Goal: Task Accomplishment & Management: Complete application form

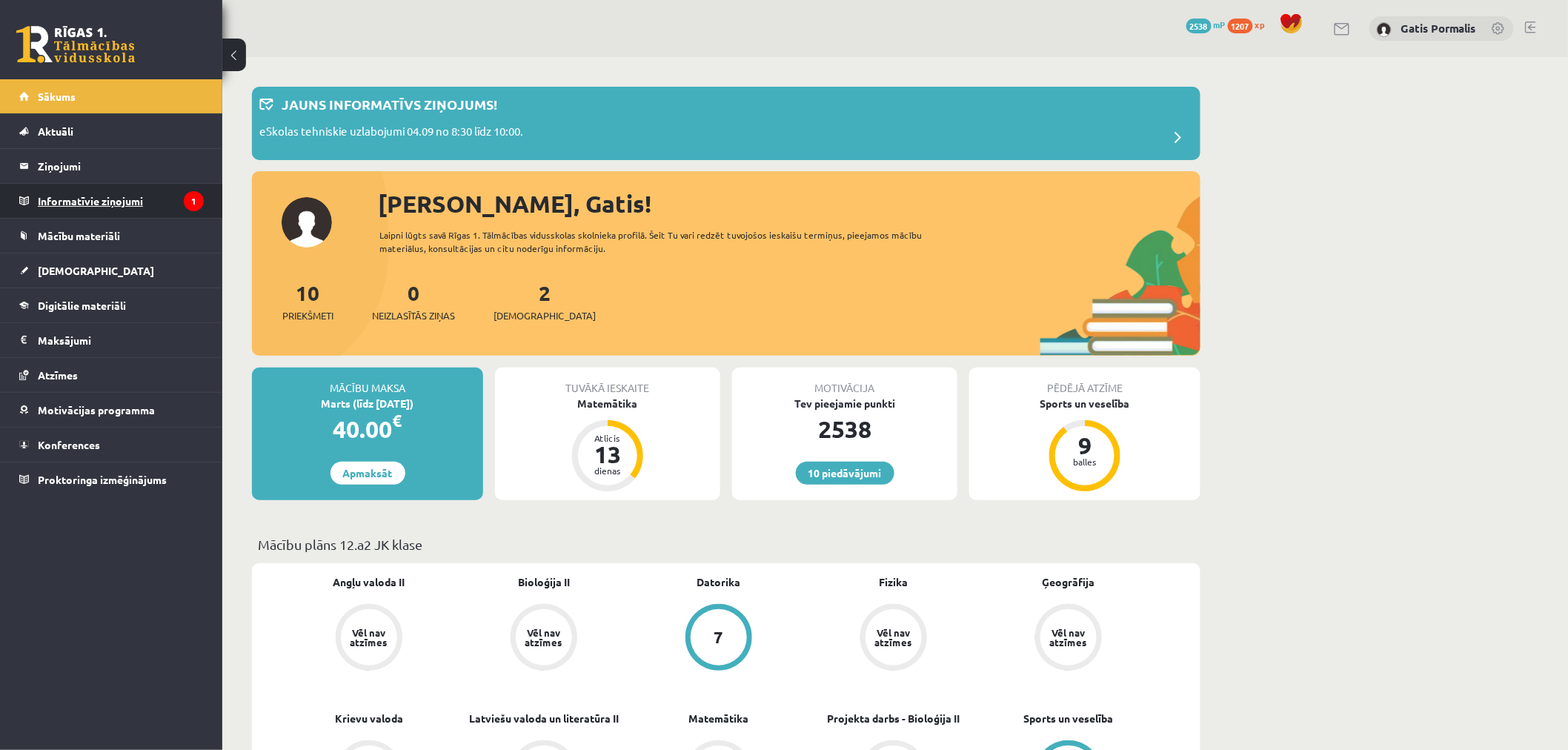
click at [152, 209] on legend "Informatīvie ziņojumi 1" at bounding box center [120, 201] width 166 height 34
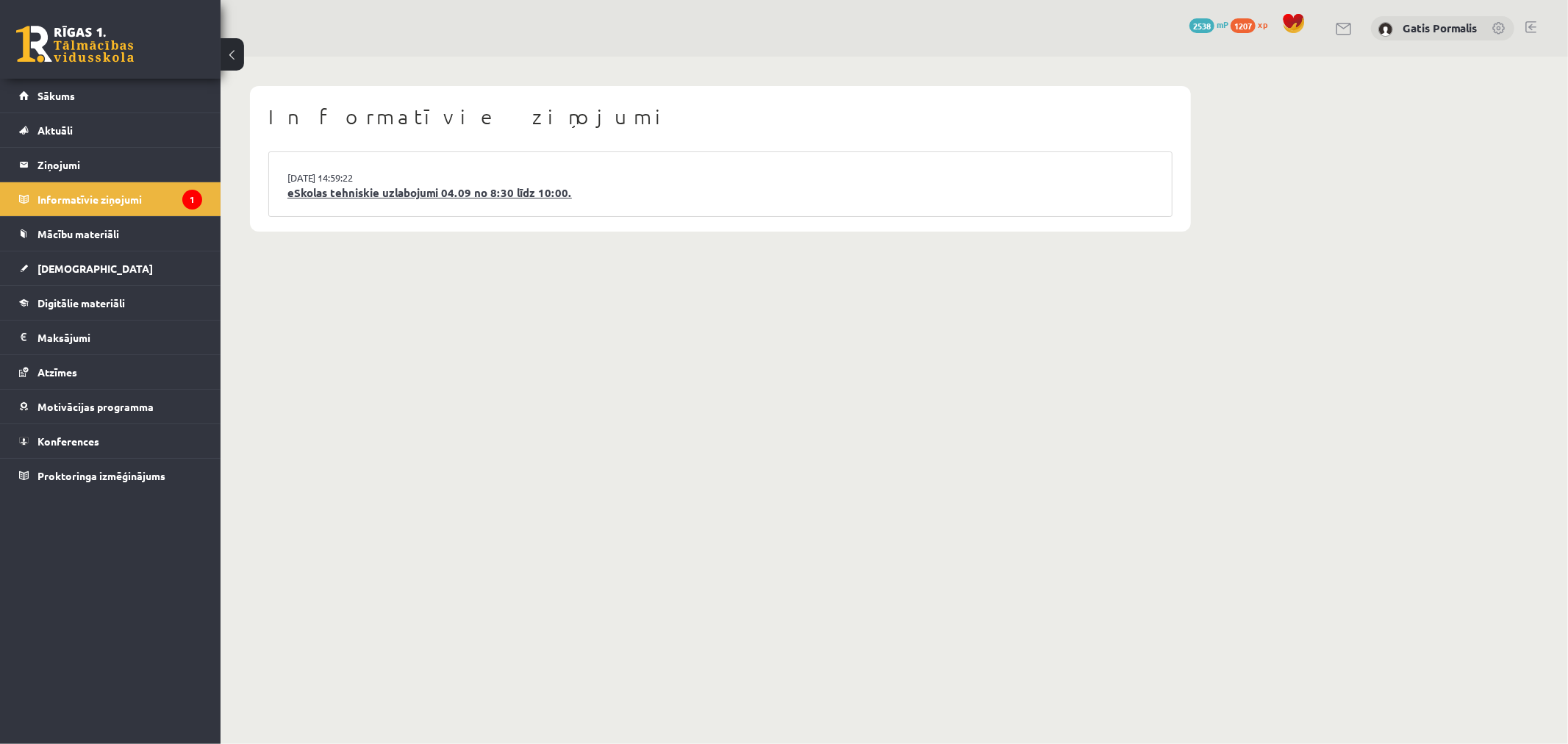
click at [334, 192] on link "eSkolas tehniskie uzlabojumi 04.09 no 8:30 līdz 10:00." at bounding box center [720, 192] width 867 height 17
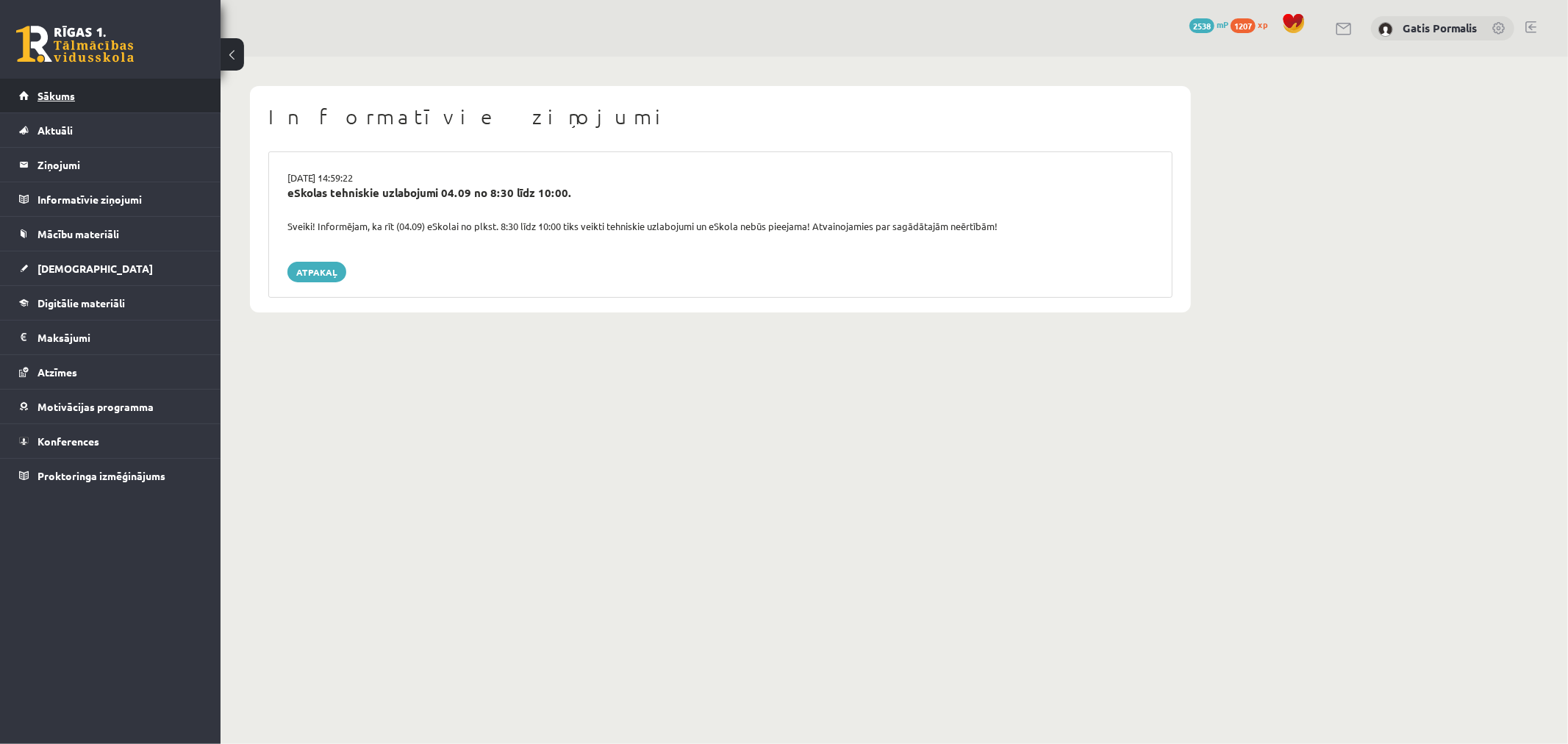
click at [123, 108] on link "Sākums" at bounding box center [110, 96] width 183 height 34
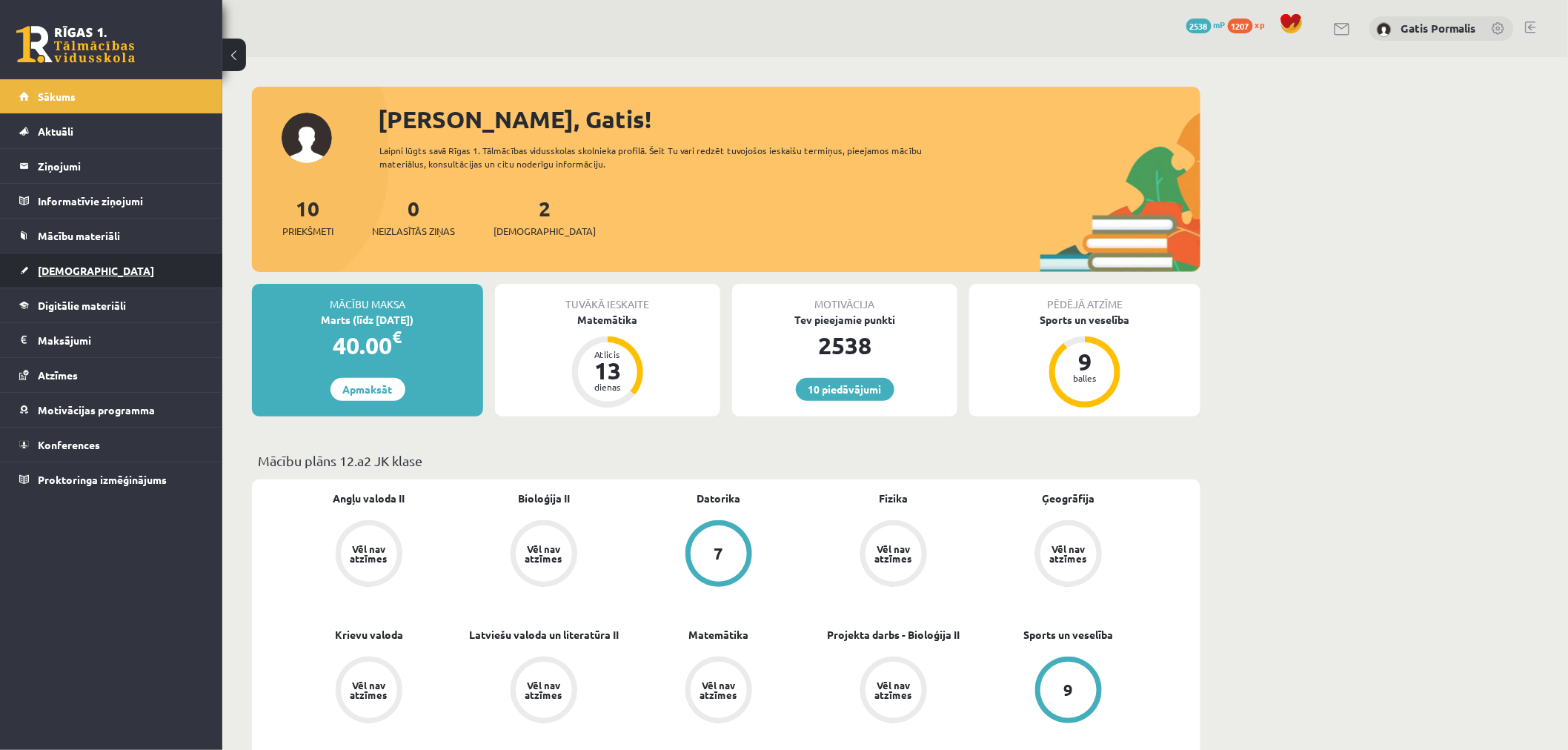
click at [92, 261] on link "[DEMOGRAPHIC_DATA]" at bounding box center [111, 270] width 184 height 34
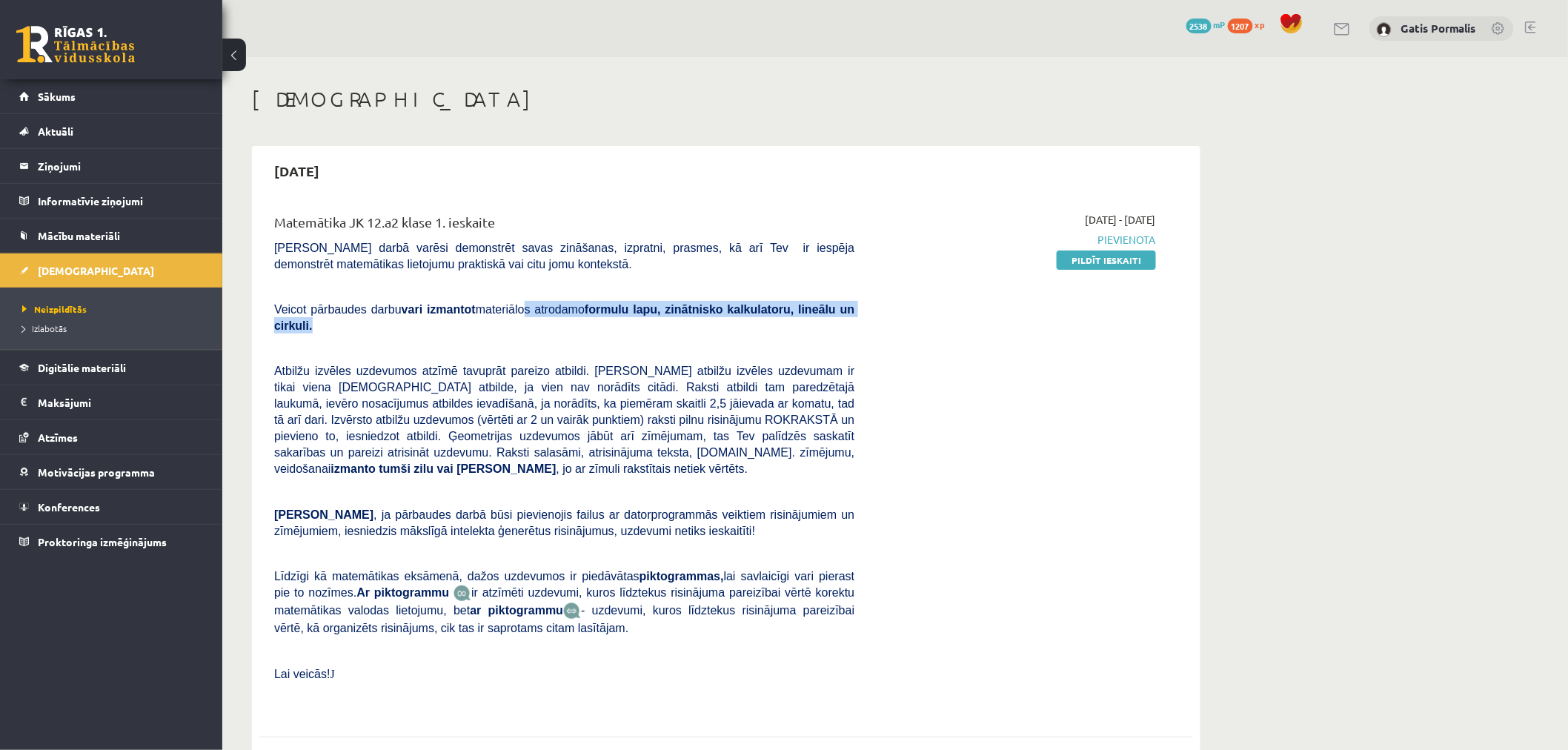
drag, startPoint x: 500, startPoint y: 300, endPoint x: 847, endPoint y: 297, distance: 347.0
click at [847, 297] on div "Matemātika JK 12.a2 klase 1. ieskaite Pārbaudes darbā varēsi demonstrēt savas z…" at bounding box center [564, 462] width 602 height 501
click at [882, 331] on div "2025-09-01 - 2025-09-15 Pievienota Pildīt ieskaiti" at bounding box center [1016, 462] width 301 height 501
click at [1105, 261] on link "Pildīt ieskaiti" at bounding box center [1105, 260] width 99 height 20
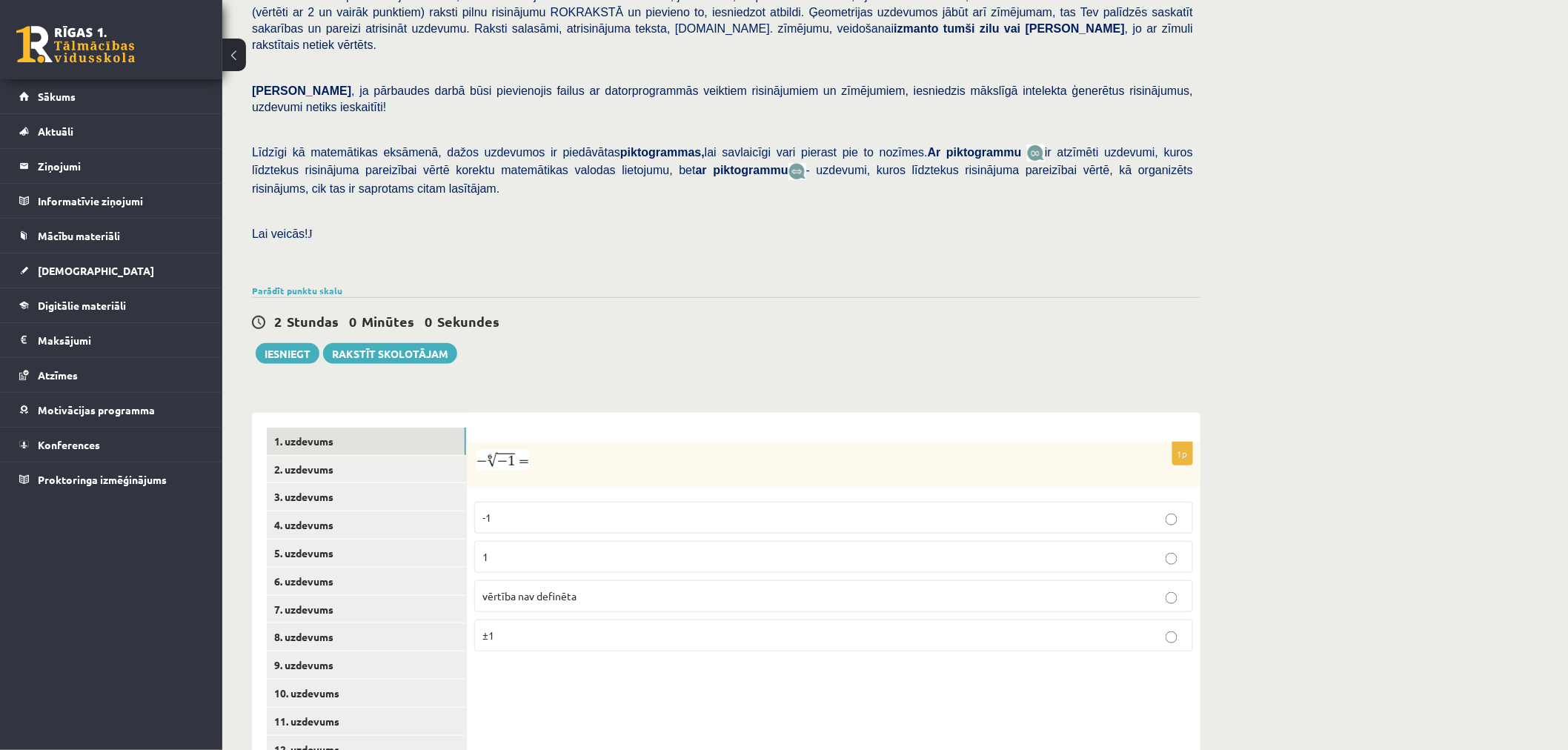
scroll to position [338, 0]
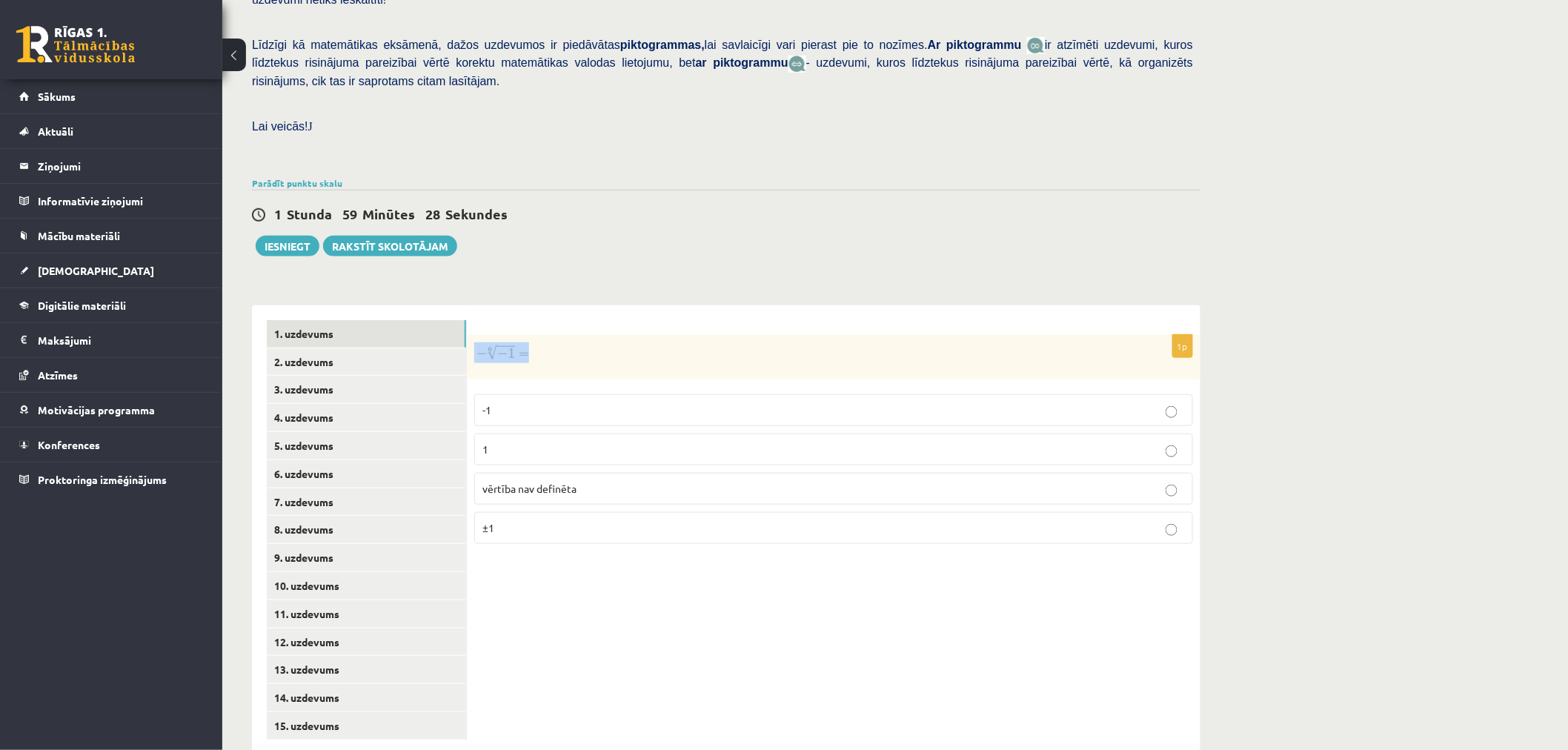
drag, startPoint x: 471, startPoint y: 312, endPoint x: 541, endPoint y: 324, distance: 71.0
click at [529, 335] on div at bounding box center [833, 356] width 733 height 44
click at [552, 343] on p at bounding box center [796, 352] width 645 height 21
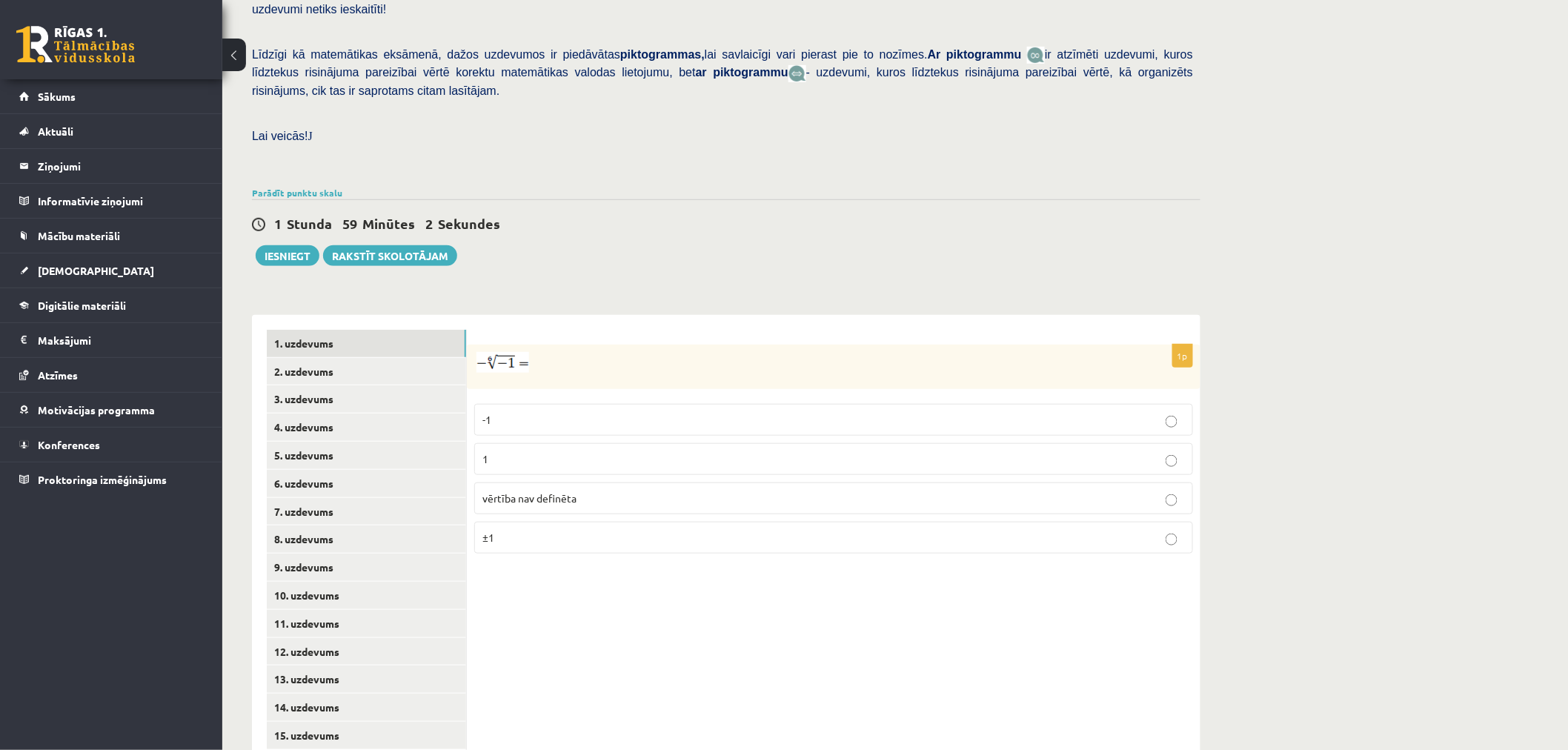
scroll to position [329, 0]
click at [700, 490] on p "vērtība nav definēta" at bounding box center [834, 498] width 703 height 16
click at [363, 357] on link "2. uzdevums" at bounding box center [366, 371] width 199 height 28
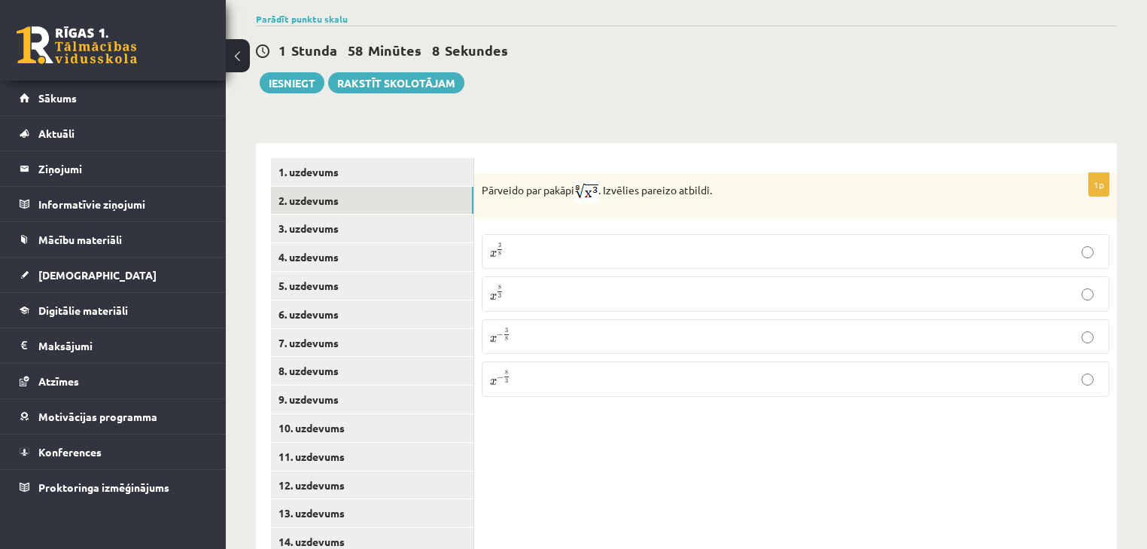
scroll to position [574, 0]
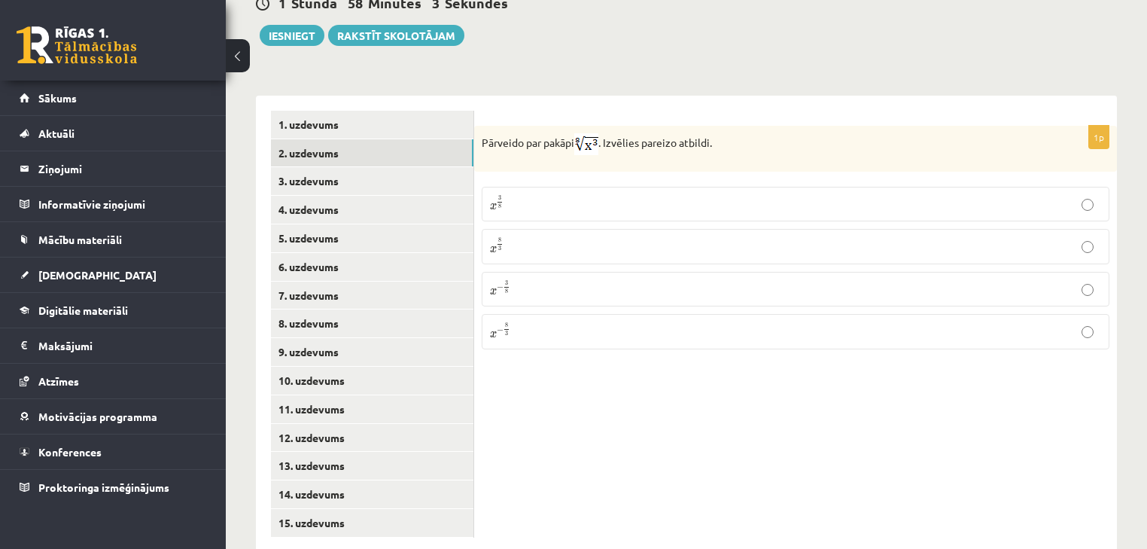
click at [522, 195] on p "x 3 8 x 3 8" at bounding box center [795, 204] width 611 height 18
click at [352, 167] on link "3. uzdevums" at bounding box center [372, 181] width 202 height 28
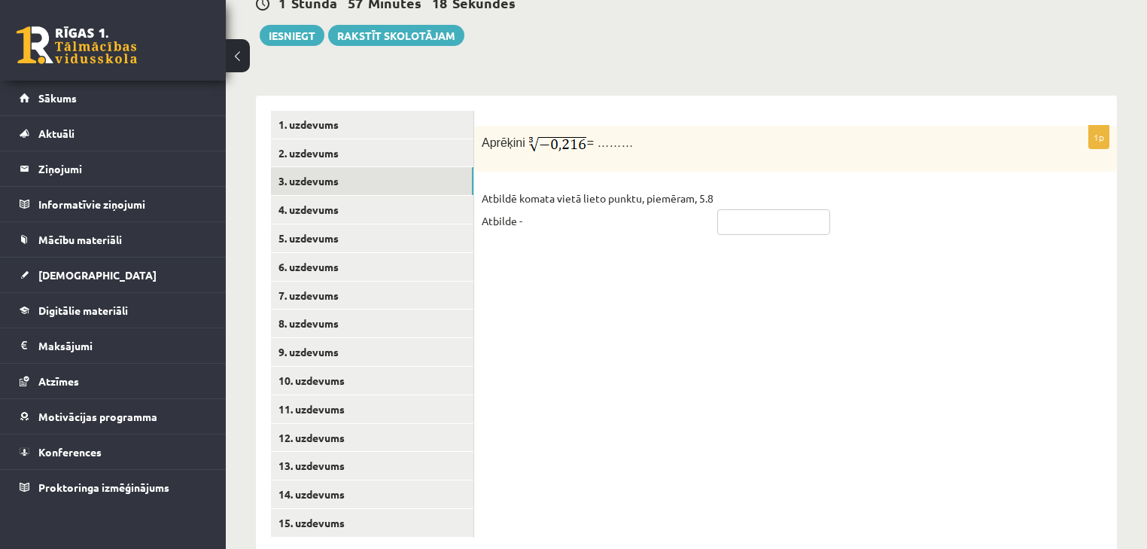
click at [767, 209] on input "text" at bounding box center [773, 222] width 113 height 26
type input "****"
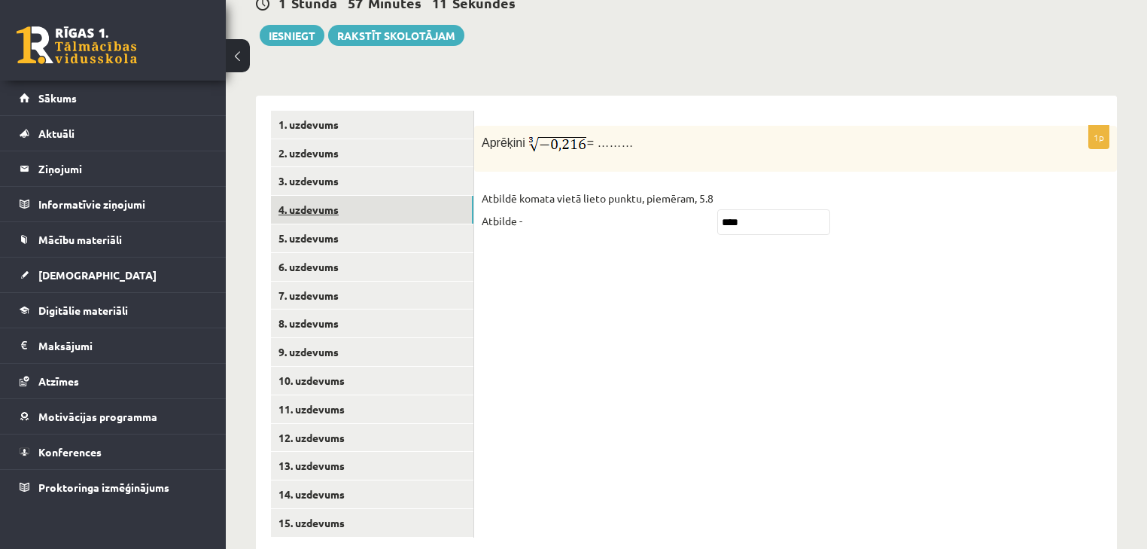
click at [388, 196] on link "4. uzdevums" at bounding box center [372, 210] width 202 height 28
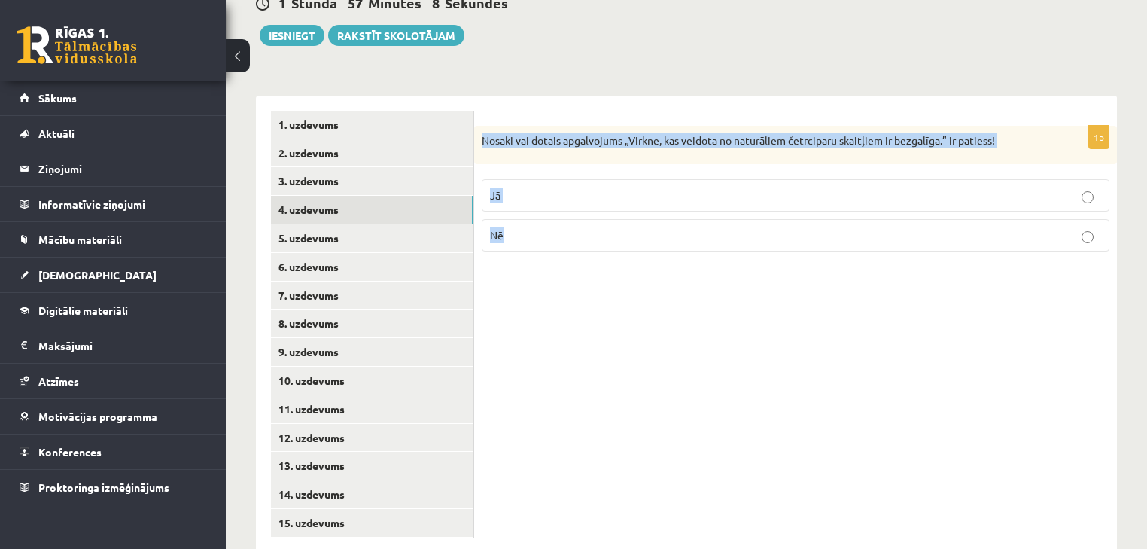
drag, startPoint x: 488, startPoint y: 105, endPoint x: 622, endPoint y: 197, distance: 162.4
click at [622, 197] on div "1p Nosaki vai dotais apgalvojums „Virkne, kas veidota no naturāliem četrciparu …" at bounding box center [795, 195] width 643 height 138
copy div "Nosaki vai dotais apgalvojums „Virkne, kas veidota no naturāliem četrciparu ska…"
click at [663, 227] on p "Nē" at bounding box center [795, 235] width 611 height 16
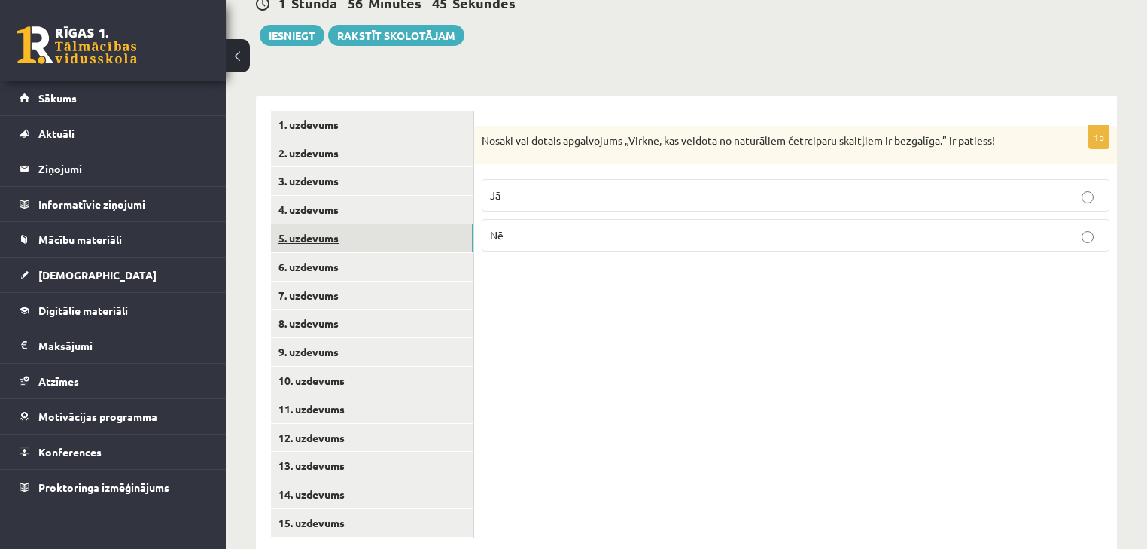
click at [451, 224] on link "5. uzdevums" at bounding box center [372, 238] width 202 height 28
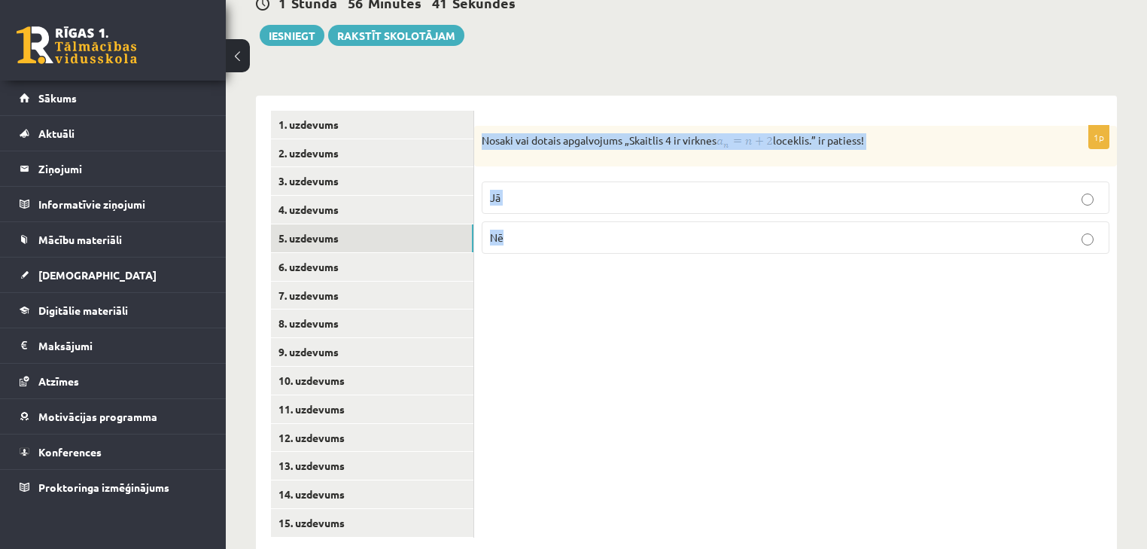
drag, startPoint x: 628, startPoint y: 148, endPoint x: 794, endPoint y: 208, distance: 176.9
click at [795, 205] on div "1p Nosaki vai dotais apgalvojums „Skaitlis 4 ir virknes loceklis.” ir patiess! …" at bounding box center [795, 196] width 643 height 140
click at [780, 251] on div "1p Nosaki vai dotais apgalvojums „Skaitlis 4 ir virknes loceklis.” ir patiess! …" at bounding box center [795, 324] width 643 height 457
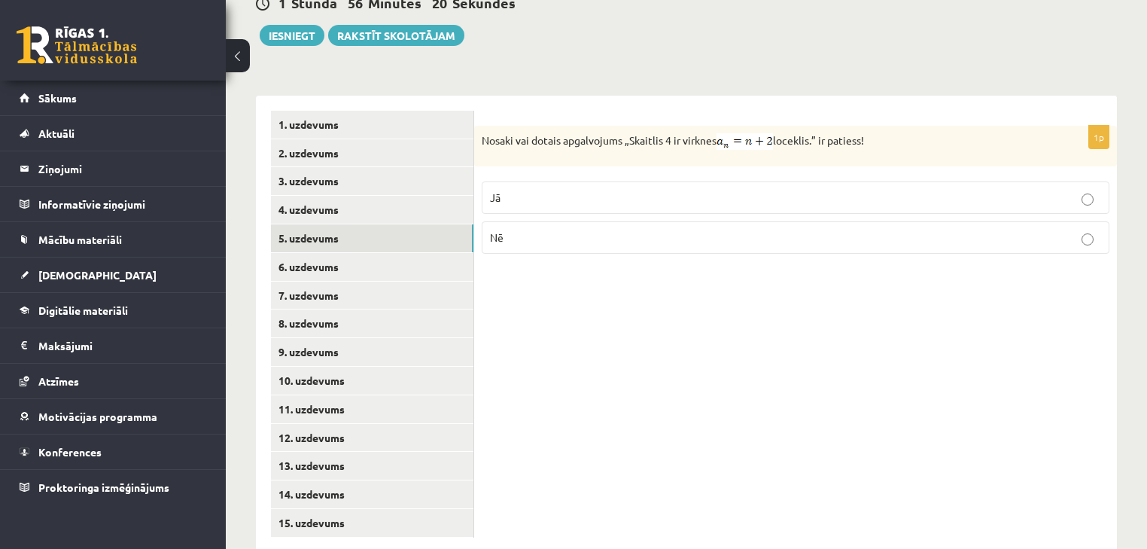
click at [1039, 230] on p "Nē" at bounding box center [795, 238] width 611 height 16
click at [1009, 190] on p "Jā" at bounding box center [795, 198] width 611 height 16
click at [459, 253] on link "6. uzdevums" at bounding box center [372, 267] width 202 height 28
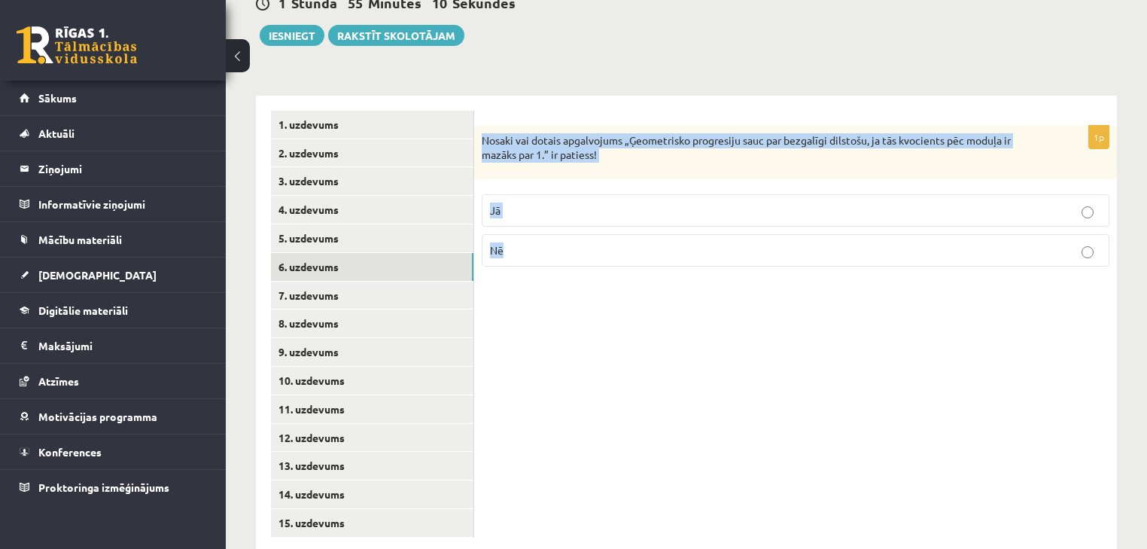
drag, startPoint x: 485, startPoint y: 105, endPoint x: 584, endPoint y: 222, distance: 153.2
click at [584, 222] on div "1p Nosaki vai dotais apgalvojums „Ģeometrisko progresiju sauc par bezgalīgi dil…" at bounding box center [795, 202] width 643 height 153
copy div "Nosaki vai dotais apgalvojums „Ģeometrisko progresiju sauc par bezgalīgi dilsto…"
click at [984, 266] on div "1p Nosaki vai dotais apgalvojums „Ģeometrisko progresiju sauc par bezgalīgi dil…" at bounding box center [795, 324] width 643 height 457
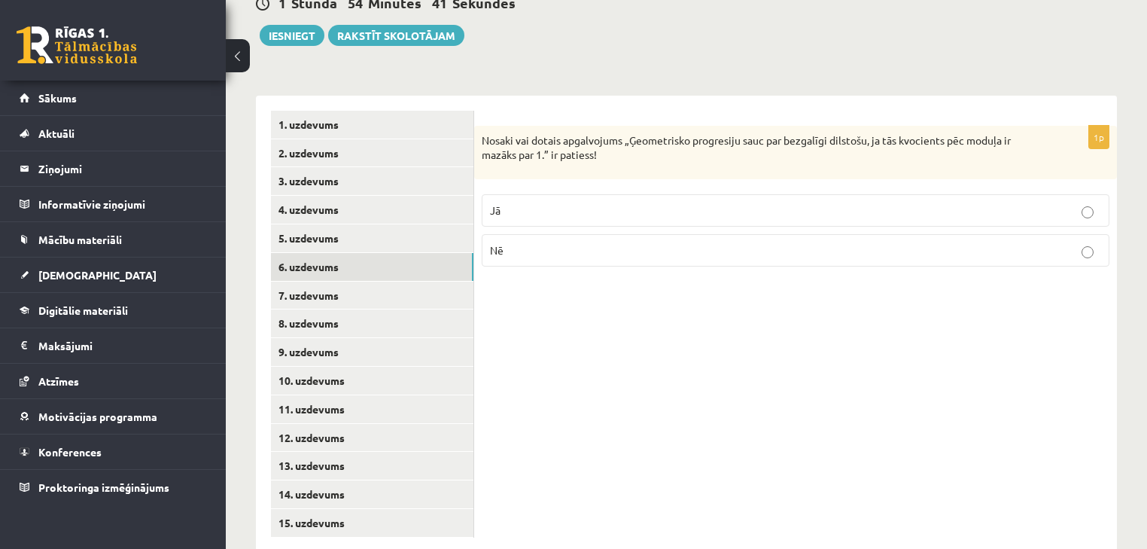
click at [1012, 202] on p "Jā" at bounding box center [795, 210] width 611 height 16
click at [460, 281] on link "7. uzdevums" at bounding box center [372, 295] width 202 height 28
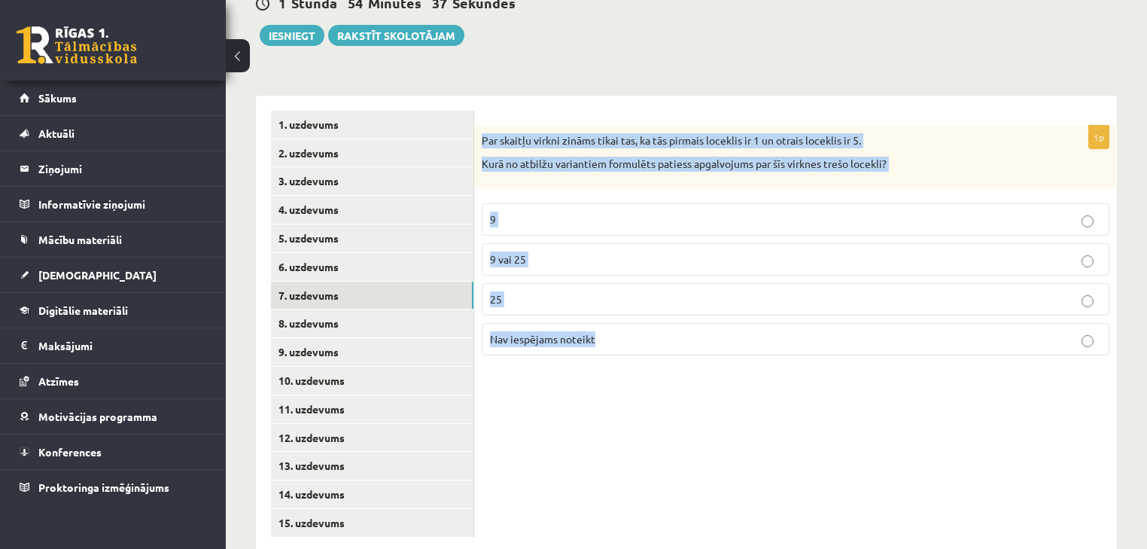
drag, startPoint x: 518, startPoint y: 126, endPoint x: 756, endPoint y: 309, distance: 300.0
click at [758, 307] on div "1p Par skaitļu virkni zināms tikai tas, ka tās pirmais loceklis ir 1 un otrais …" at bounding box center [795, 247] width 643 height 242
copy div "Par skaitļu virkni zināms tikai tas, ka tās pirmais loceklis ir 1 un otrais loc…"
click at [644, 331] on p "Nav iespējams noteikt" at bounding box center [795, 339] width 611 height 16
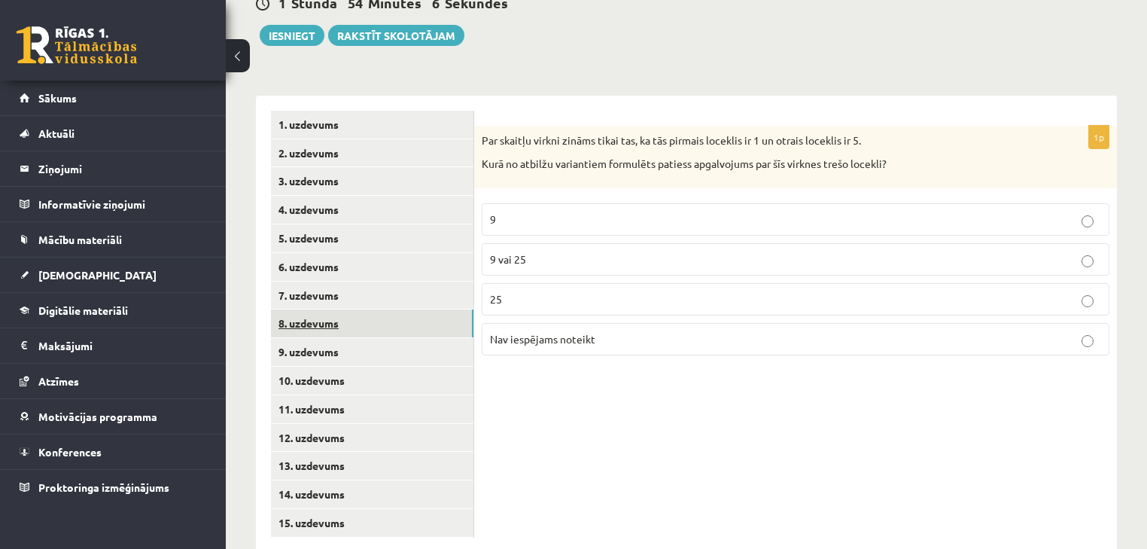
click at [367, 309] on link "8. uzdevums" at bounding box center [372, 323] width 202 height 28
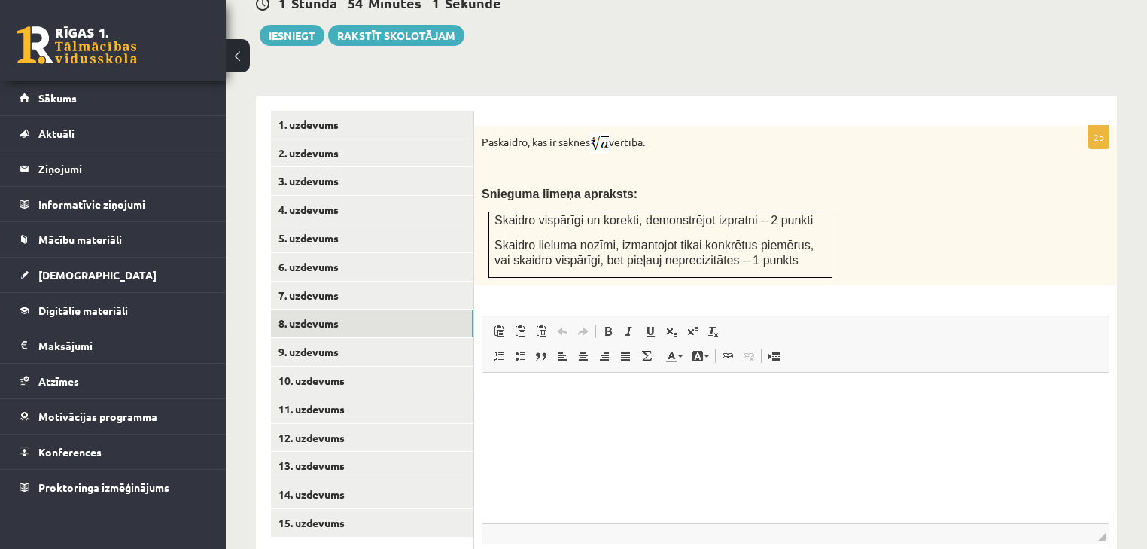
scroll to position [0, 0]
click at [422, 338] on link "9. uzdevums" at bounding box center [372, 352] width 202 height 28
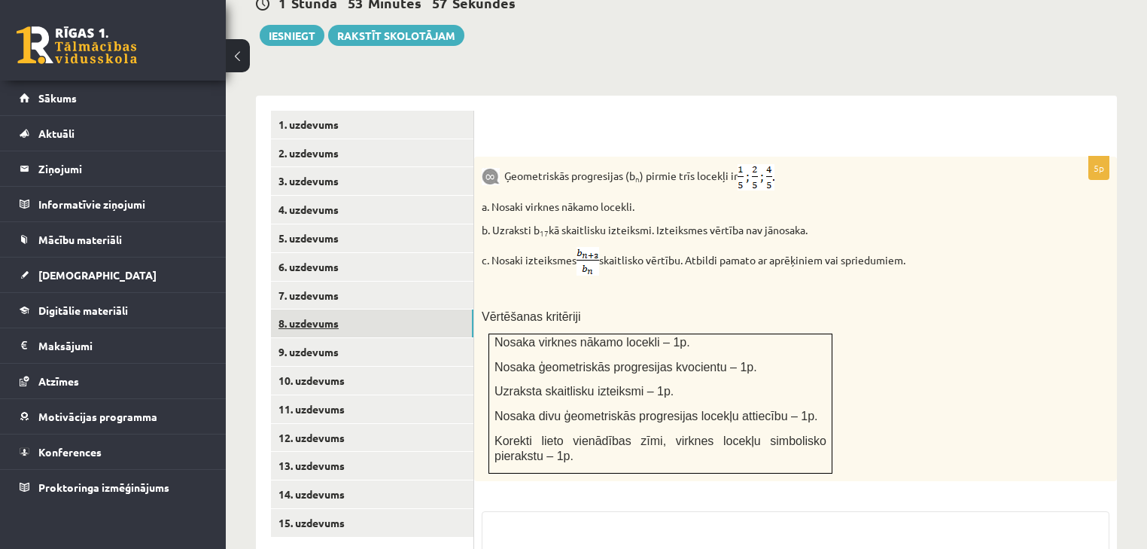
click at [403, 309] on link "8. uzdevums" at bounding box center [372, 323] width 202 height 28
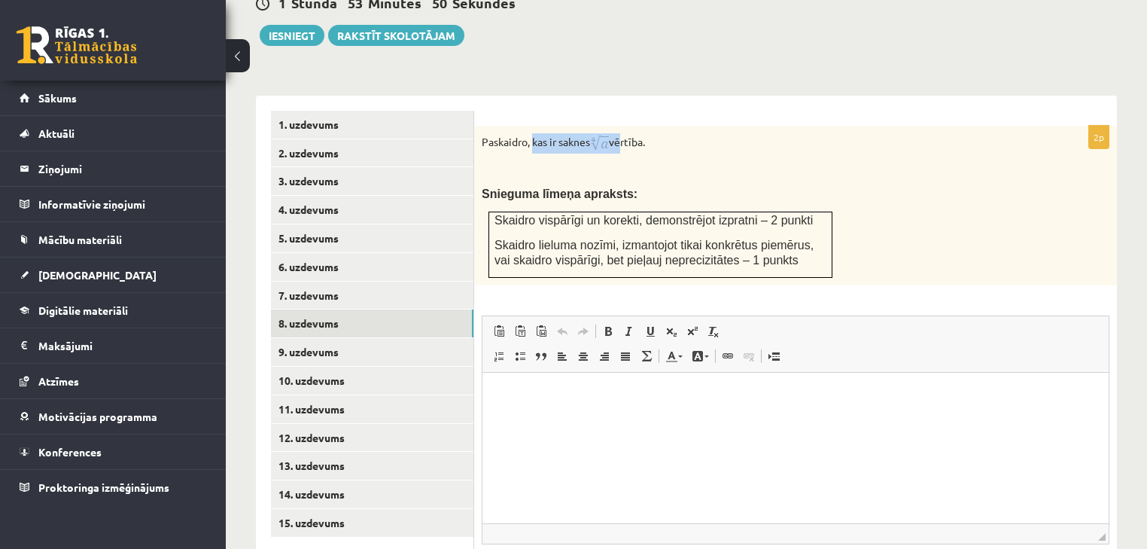
drag, startPoint x: 533, startPoint y: 108, endPoint x: 625, endPoint y: 110, distance: 92.6
click at [625, 133] on p "Paskaidro, kas ir saknes vērtība." at bounding box center [758, 143] width 552 height 20
click at [634, 163] on p at bounding box center [758, 170] width 552 height 15
drag, startPoint x: 479, startPoint y: 106, endPoint x: 660, endPoint y: 105, distance: 181.4
click at [660, 126] on div "Paskaidro, kas ir saknes vērtība. Snieguma līmeņa apraksts: Skaidro vispārīgi u…" at bounding box center [795, 206] width 643 height 160
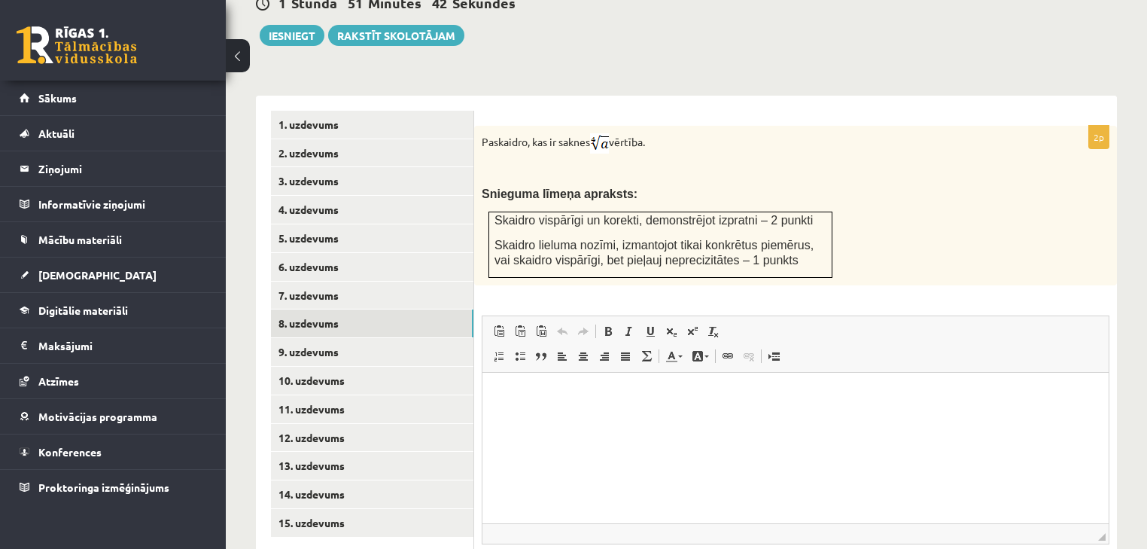
click at [669, 133] on p "Paskaidro, kas ir saknes vērtība." at bounding box center [758, 143] width 552 height 20
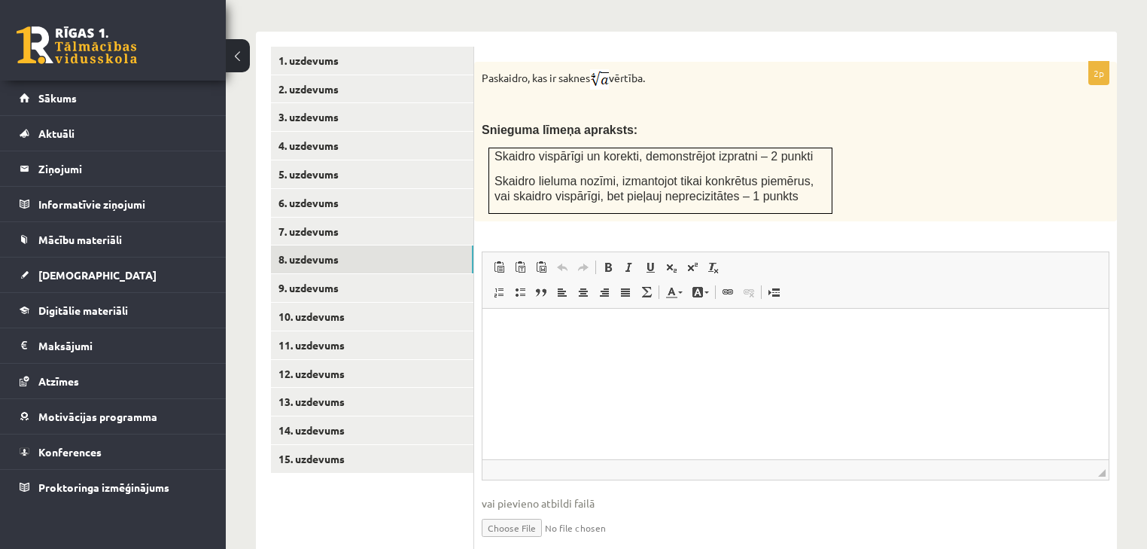
scroll to position [665, 0]
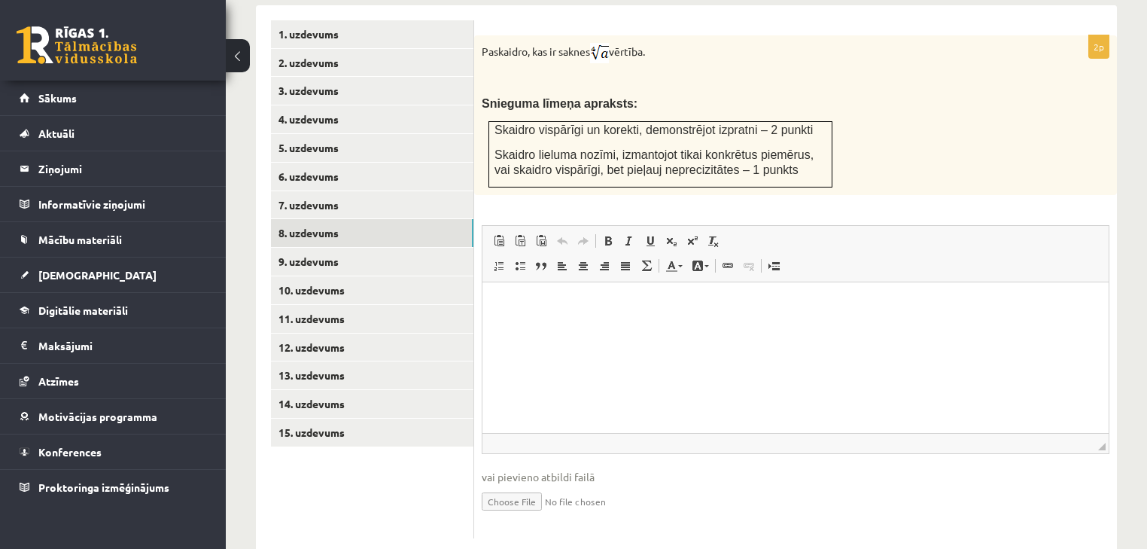
drag, startPoint x: 482, startPoint y: 17, endPoint x: 695, endPoint y: 15, distance: 213.8
click at [695, 43] on p "Paskaidro, kas ir saknes vērtība." at bounding box center [758, 53] width 552 height 20
click at [1067, 135] on div "Paskaidro, kas ir saknes vērtība. Snieguma līmeņa apraksts: Skaidro vispārīgi u…" at bounding box center [795, 115] width 643 height 160
click at [1006, 164] on div "2p Paskaidro, kas ir saknes vērtība. Snieguma līmeņa apraksts: Skaidro vispārīg…" at bounding box center [795, 286] width 643 height 503
click at [561, 327] on html at bounding box center [795, 304] width 626 height 46
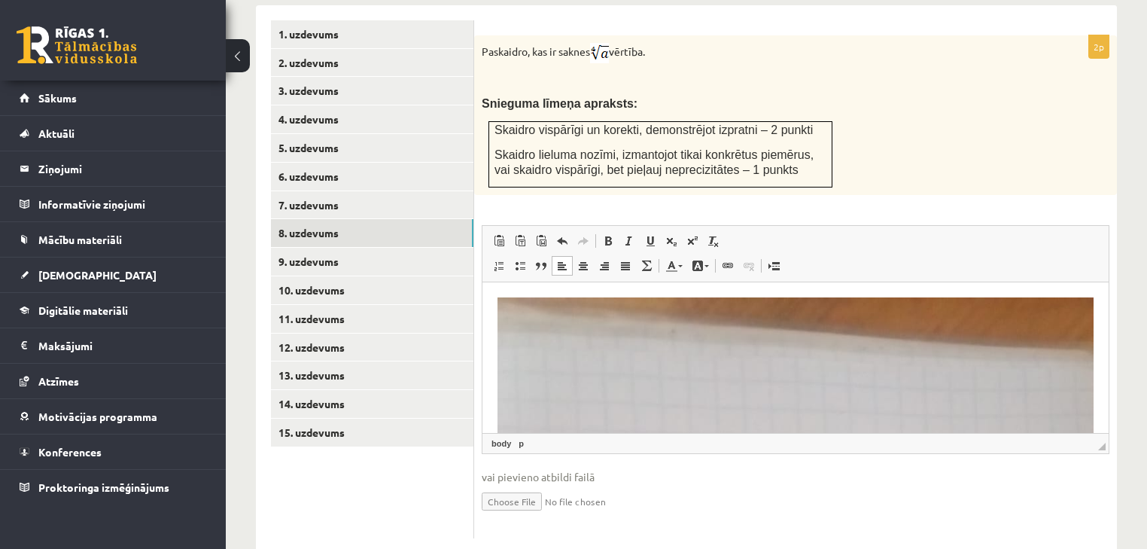
click at [524, 485] on input "file" at bounding box center [796, 500] width 628 height 31
type input "**********"
click at [580, 485] on input "file" at bounding box center [796, 500] width 628 height 31
click at [506, 485] on input "file" at bounding box center [796, 500] width 628 height 31
type input "**********"
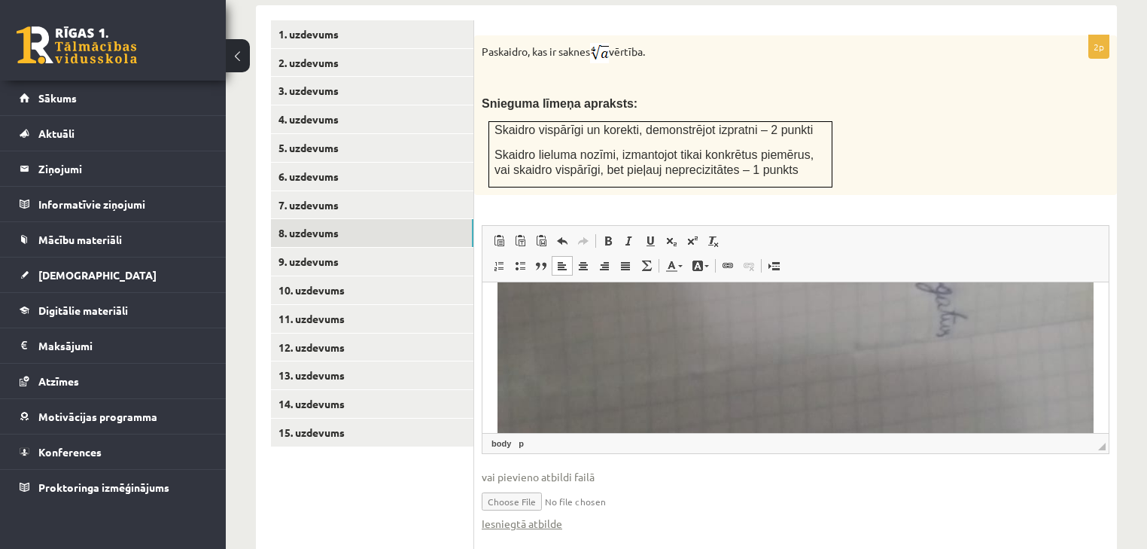
scroll to position [928, 0]
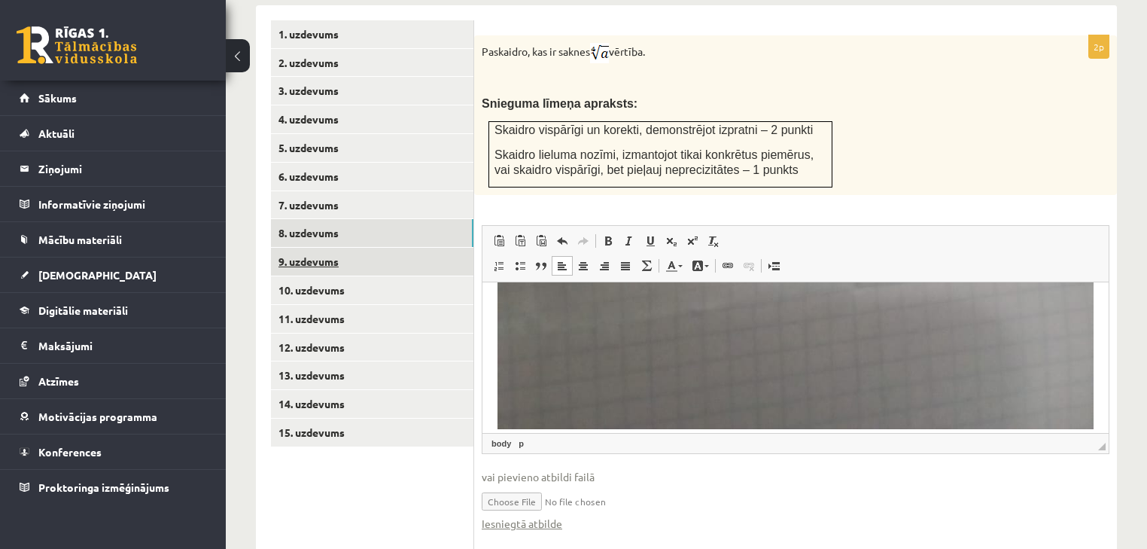
click at [379, 248] on link "9. uzdevums" at bounding box center [372, 262] width 202 height 28
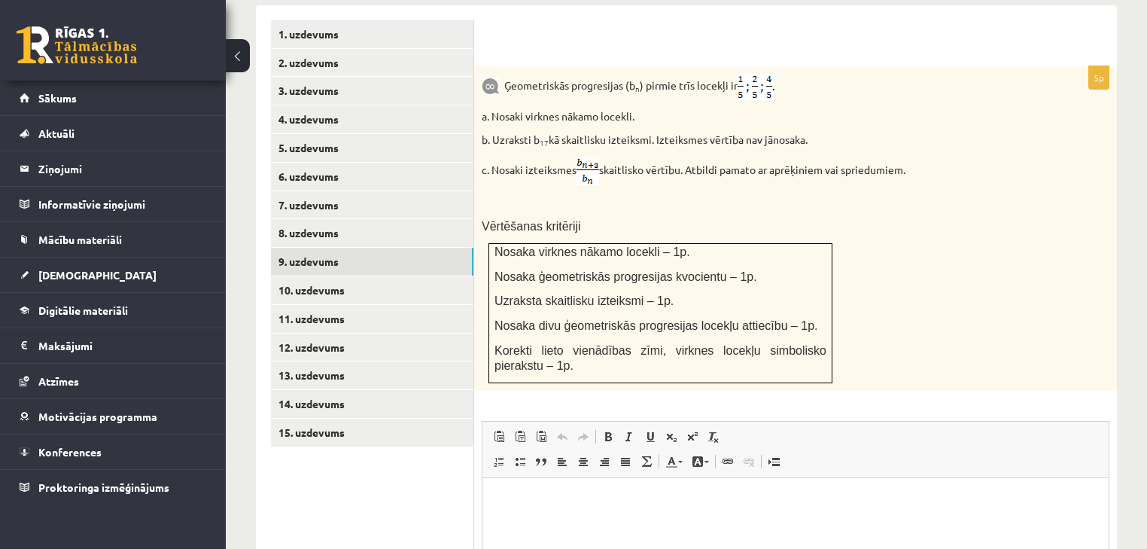
scroll to position [0, 0]
click at [342, 276] on link "10. uzdevums" at bounding box center [372, 290] width 202 height 28
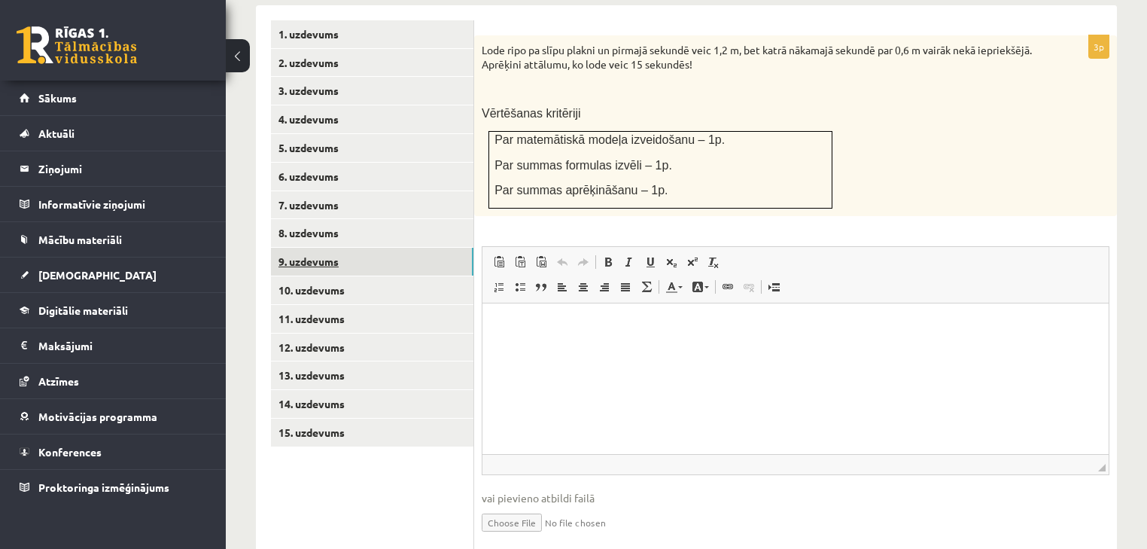
click at [332, 248] on link "9. uzdevums" at bounding box center [372, 262] width 202 height 28
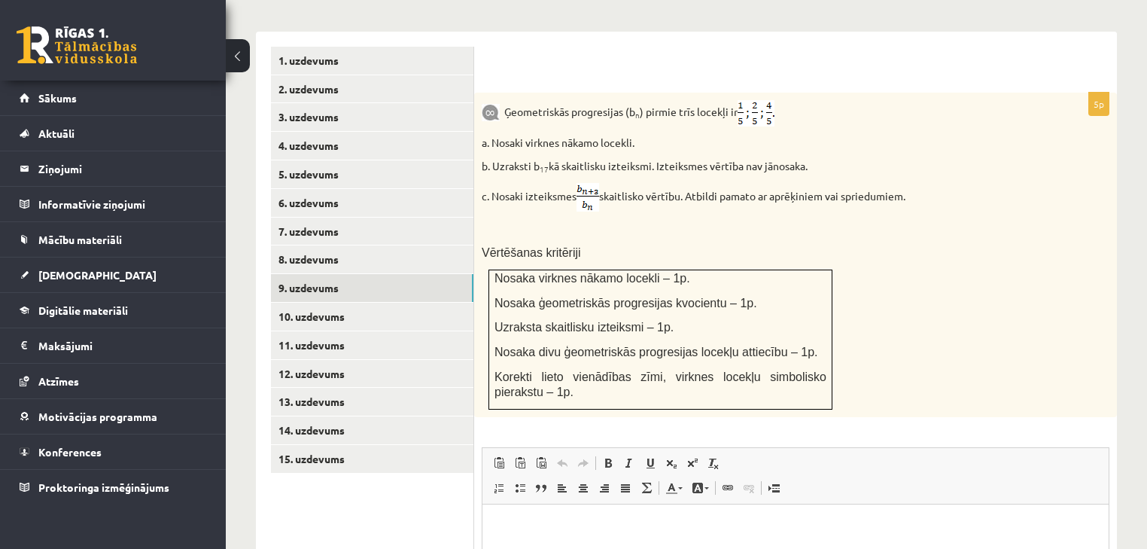
scroll to position [665, 0]
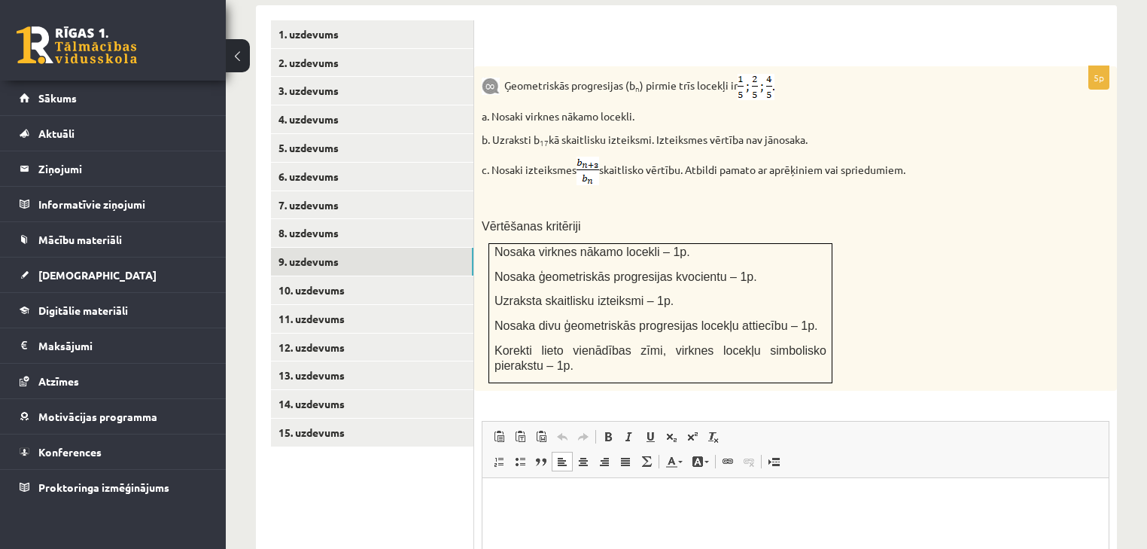
click at [563, 523] on html at bounding box center [795, 500] width 626 height 46
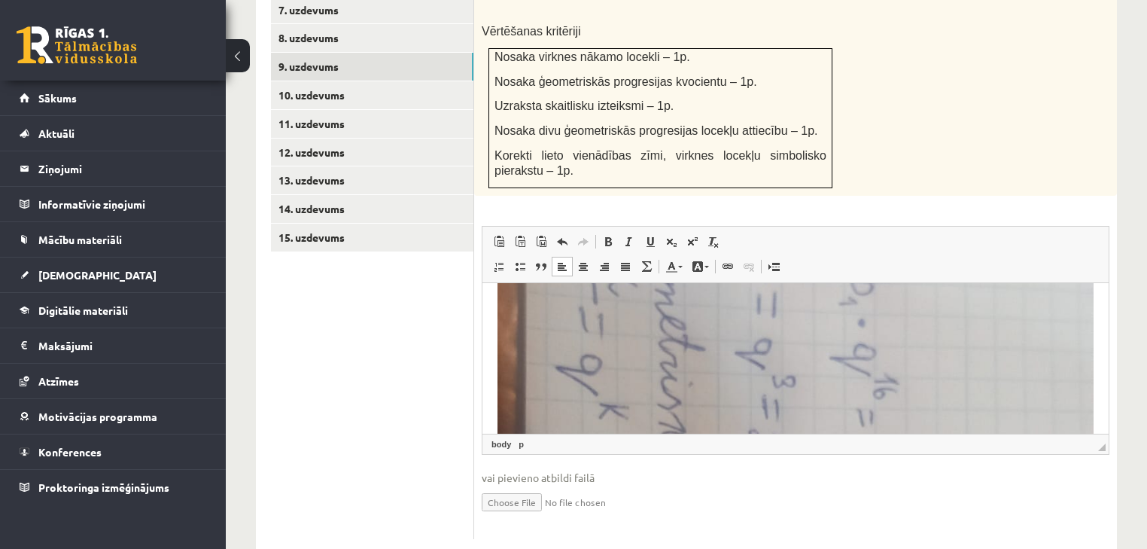
scroll to position [241, 0]
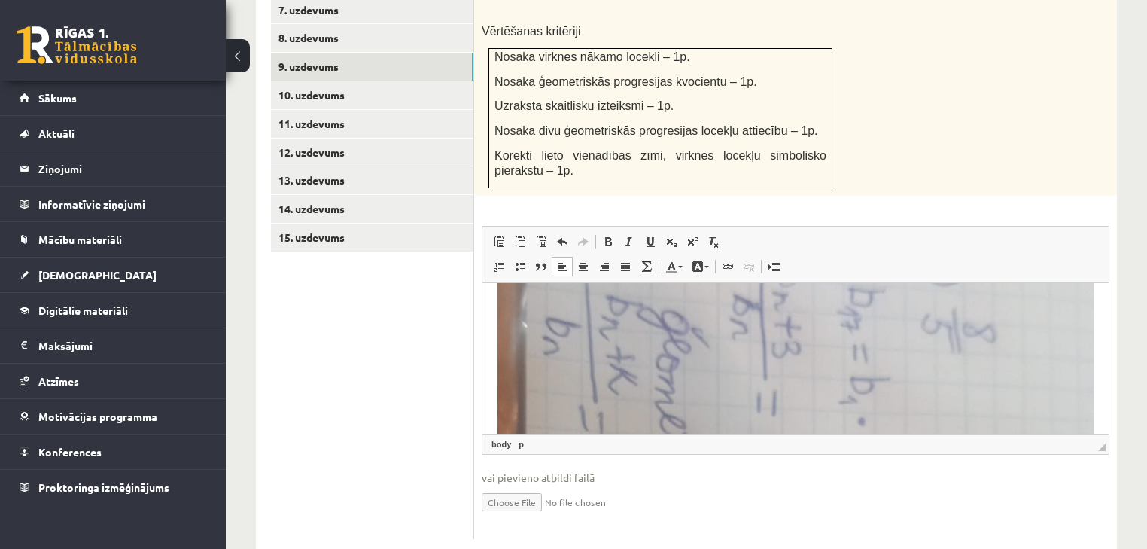
click at [530, 485] on input "file" at bounding box center [796, 500] width 628 height 31
type input "**********"
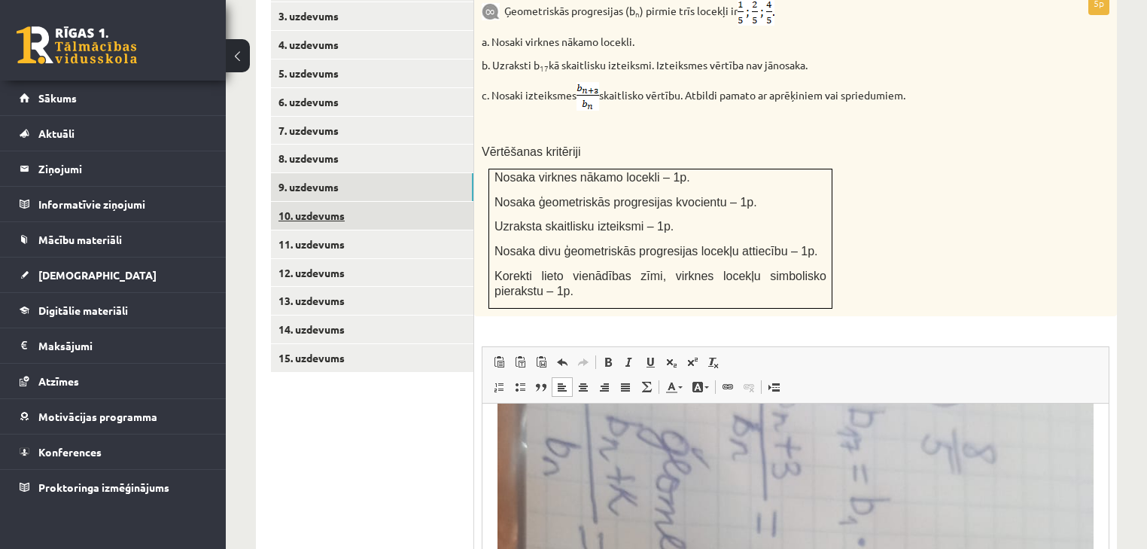
click at [415, 202] on link "10. uzdevums" at bounding box center [372, 216] width 202 height 28
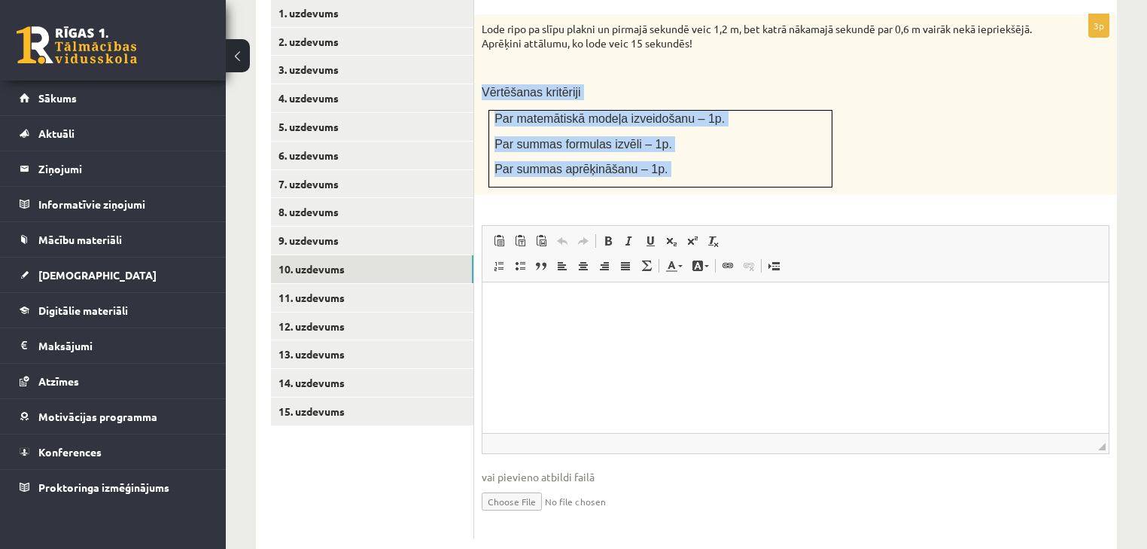
scroll to position [0, 0]
drag, startPoint x: 482, startPoint y: 102, endPoint x: 670, endPoint y: 195, distance: 209.7
click at [670, 195] on div "3p Lode ripo pa slīpu plakni un pirmajā sekundē veic 1,2 m, bet katrā nākamajā …" at bounding box center [795, 276] width 643 height 524
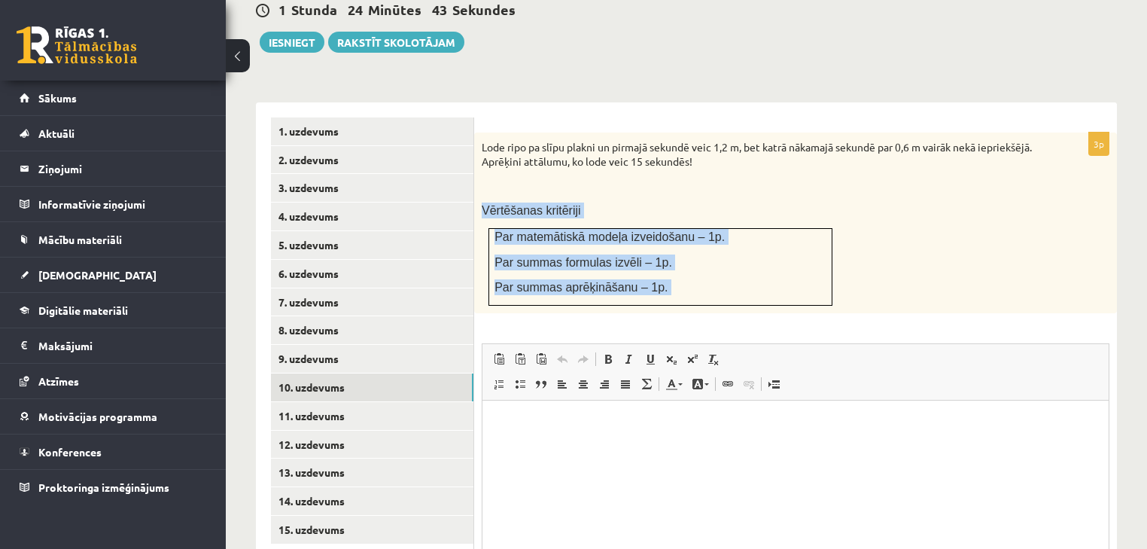
scroll to position [445, 0]
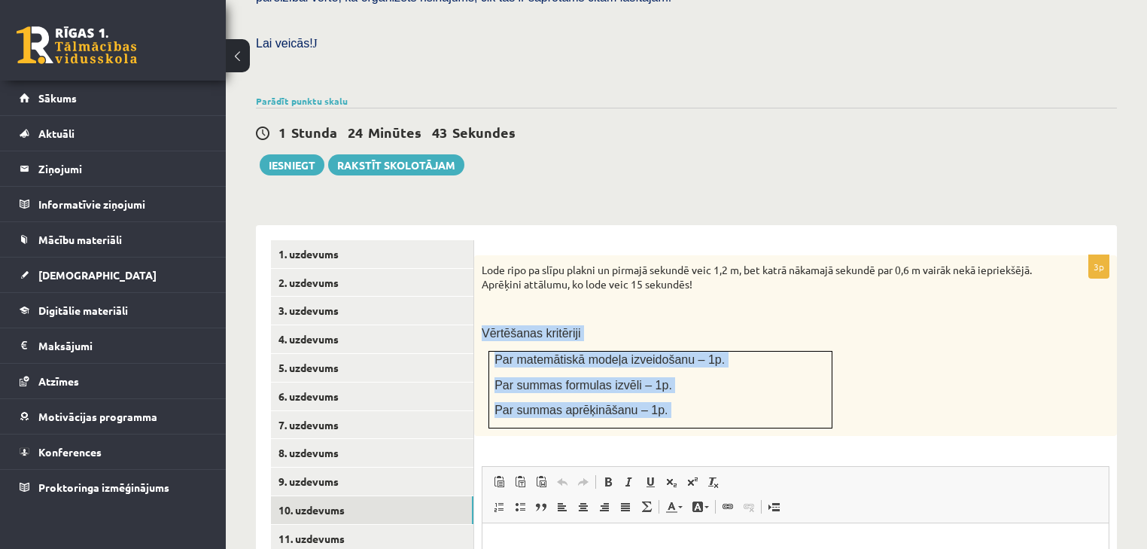
drag, startPoint x: 703, startPoint y: 295, endPoint x: 654, endPoint y: 279, distance: 51.4
click at [703, 325] on p "Vērtēšanas kritēriji" at bounding box center [758, 333] width 552 height 16
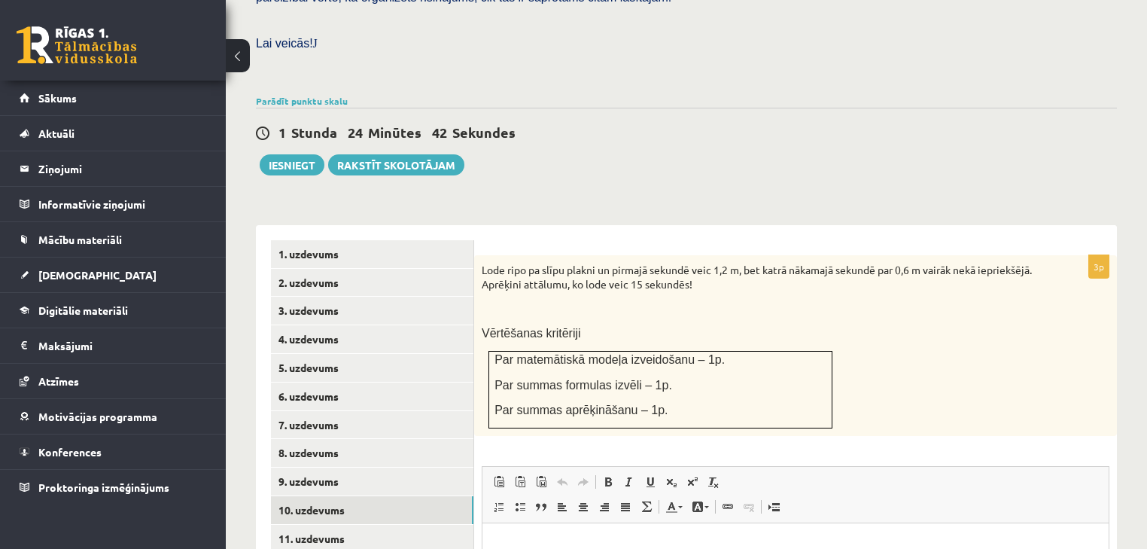
click at [479, 255] on div "Lode ripo pa slīpu plakni un pirmajā sekundē veic 1,2 m, bet katrā nākamajā sek…" at bounding box center [795, 345] width 643 height 181
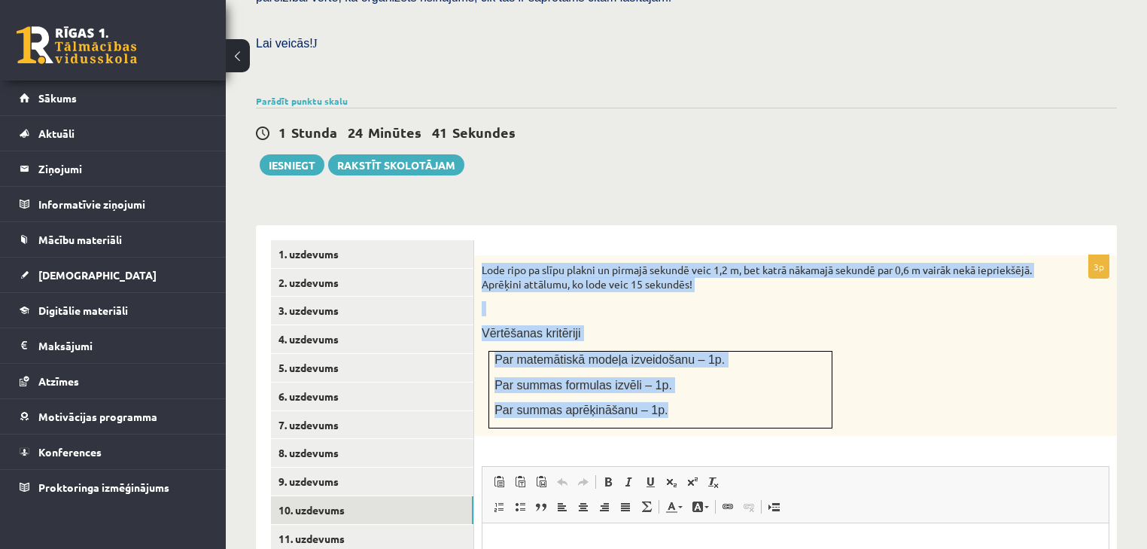
drag, startPoint x: 484, startPoint y: 230, endPoint x: 737, endPoint y: 385, distance: 296.6
click at [737, 385] on div "Lode ripo pa slīpu plakni un pirmajā sekundē veic 1,2 m, bet katrā nākamajā sek…" at bounding box center [795, 345] width 643 height 181
copy div "Lode ripo pa slīpu plakni un pirmajā sekundē veic 1,2 m, bet katrā nākamajā sek…"
click at [986, 331] on div "Lode ripo pa slīpu plakni un pirmajā sekundē veic 1,2 m, bet katrā nākamajā sek…" at bounding box center [795, 345] width 643 height 181
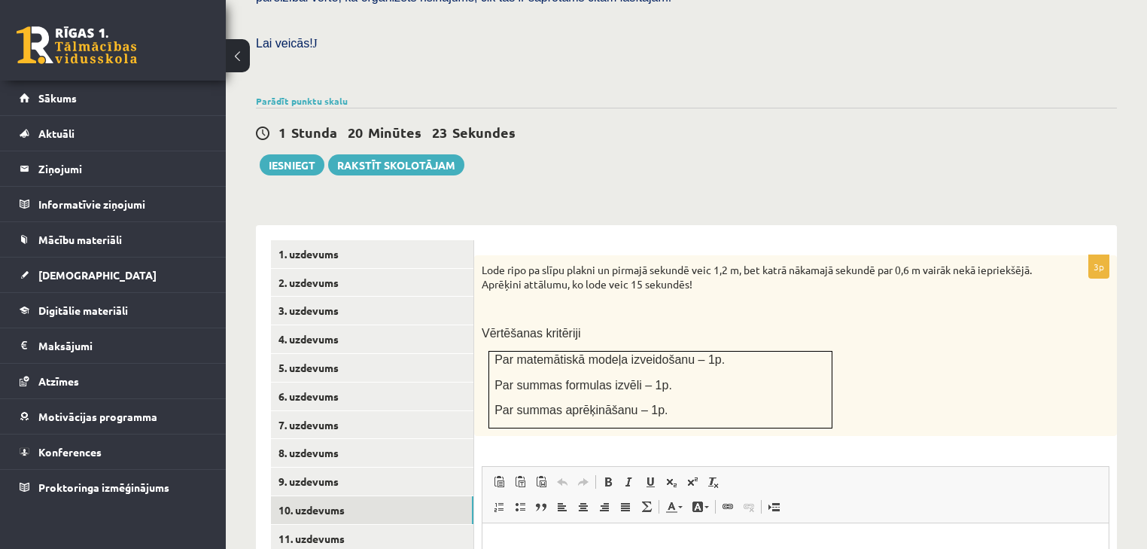
click at [1075, 165] on div "Matemātika JK 12.a2 klase 1. ieskaite , Gatis Pormalis (12.a2 JK klase) Pārbaud…" at bounding box center [686, 218] width 921 height 1211
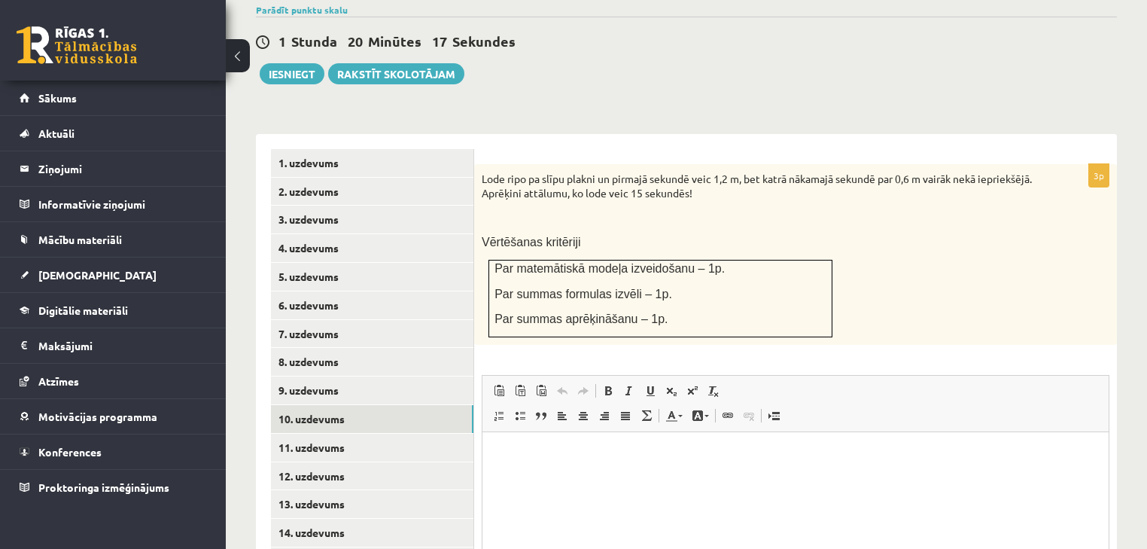
scroll to position [565, 0]
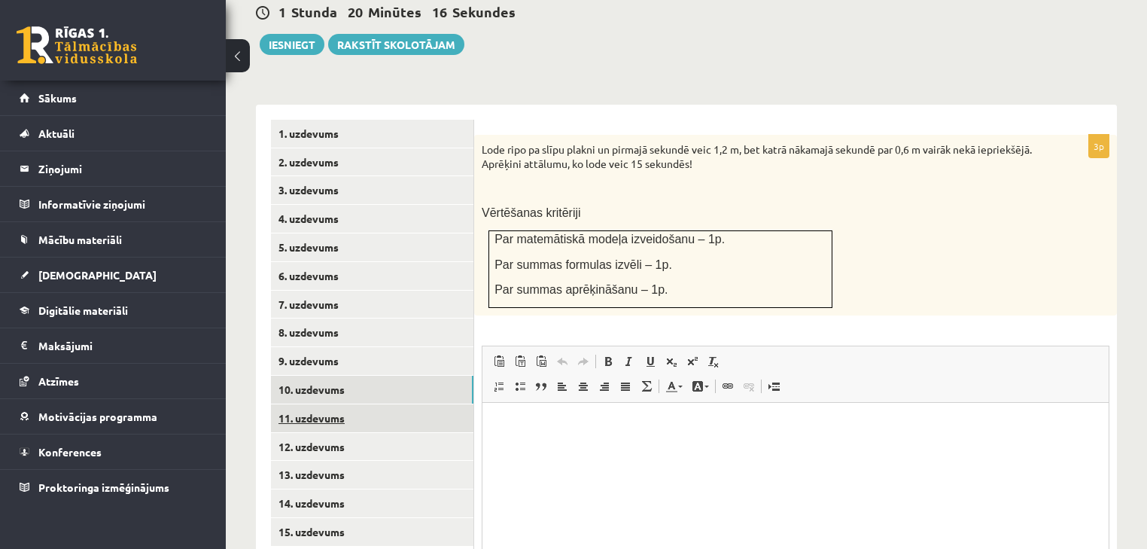
click at [407, 404] on link "11. uzdevums" at bounding box center [372, 418] width 202 height 28
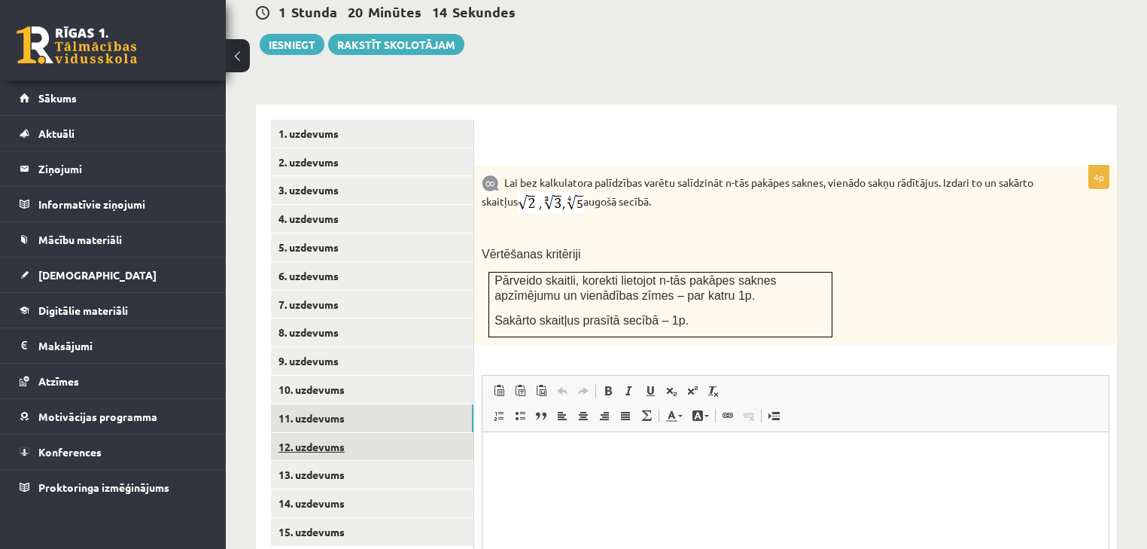
scroll to position [0, 0]
click at [382, 433] on link "12. uzdevums" at bounding box center [372, 447] width 202 height 28
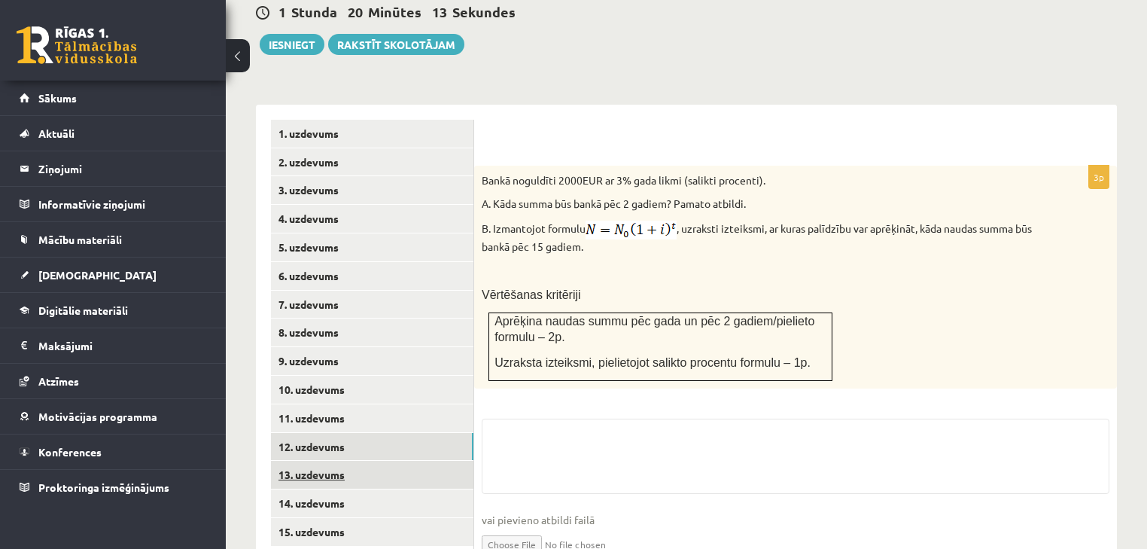
click at [360, 461] on link "13. uzdevums" at bounding box center [372, 475] width 202 height 28
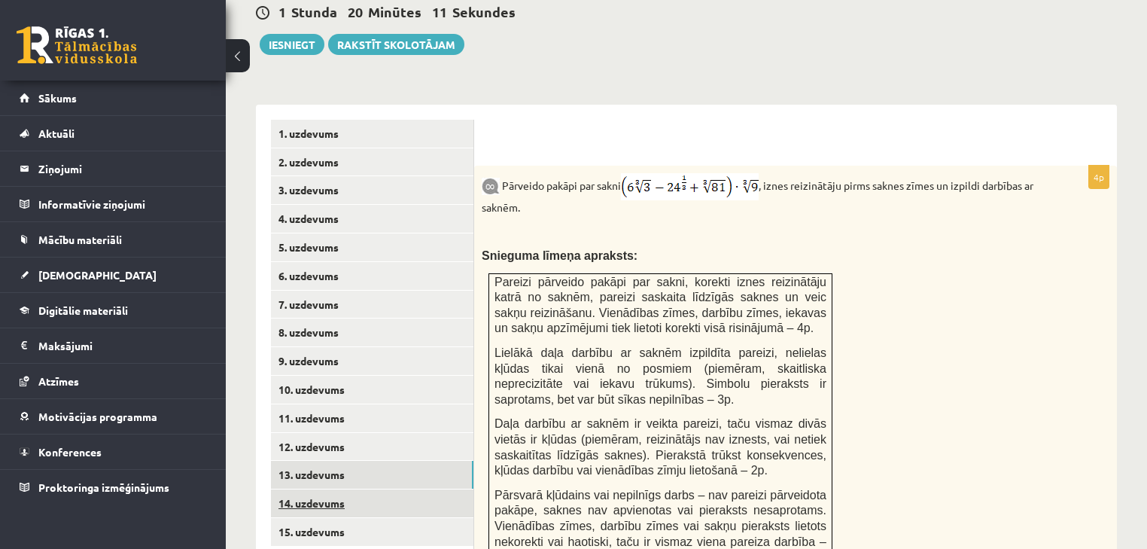
click at [344, 489] on link "14. uzdevums" at bounding box center [372, 503] width 202 height 28
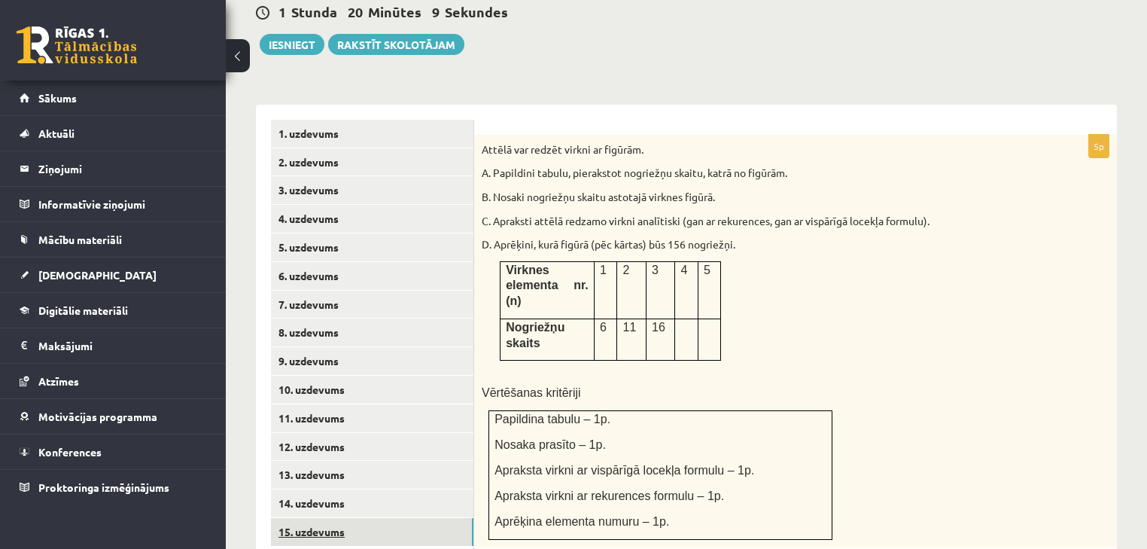
click at [341, 518] on link "15. uzdevums" at bounding box center [372, 532] width 202 height 28
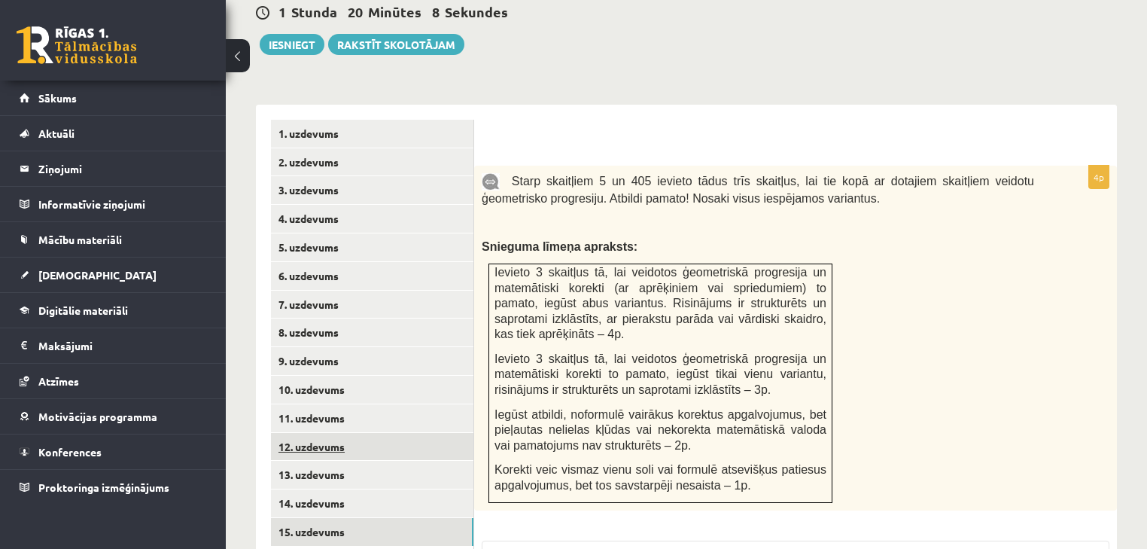
click at [336, 433] on link "12. uzdevums" at bounding box center [372, 447] width 202 height 28
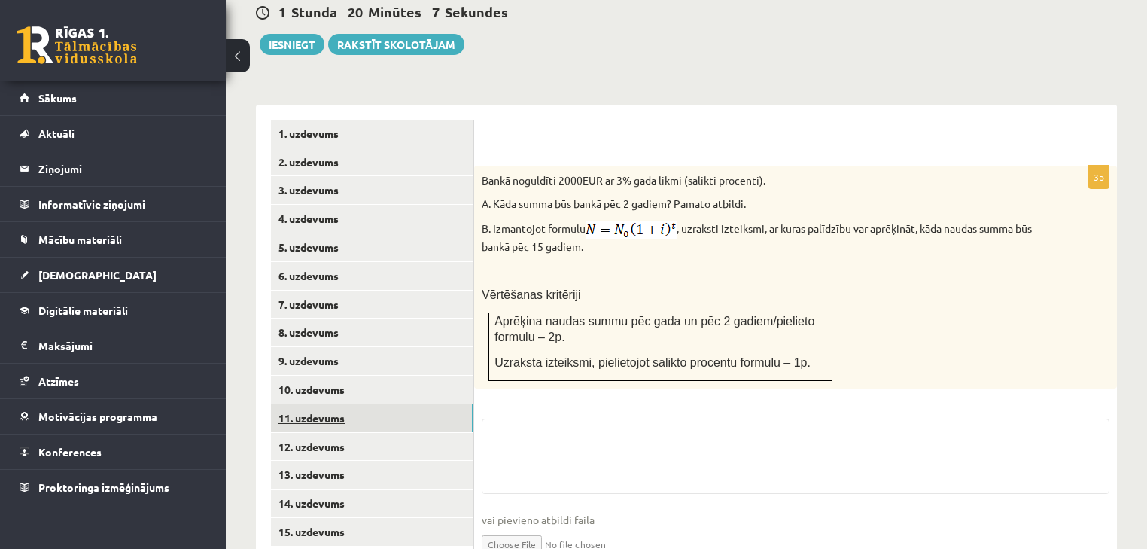
click at [328, 404] on link "11. uzdevums" at bounding box center [372, 418] width 202 height 28
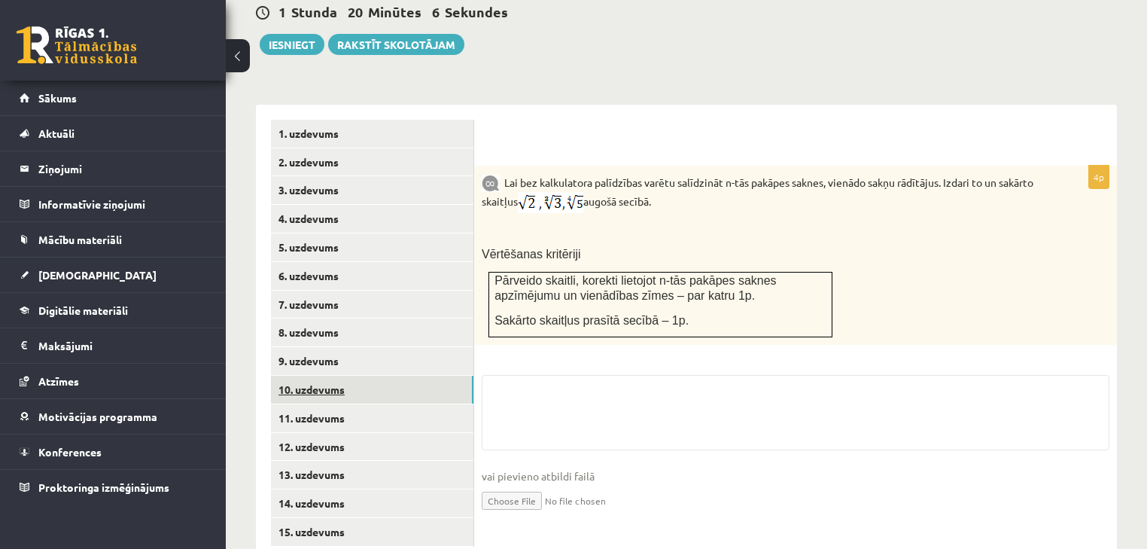
click at [328, 376] on link "10. uzdevums" at bounding box center [372, 390] width 202 height 28
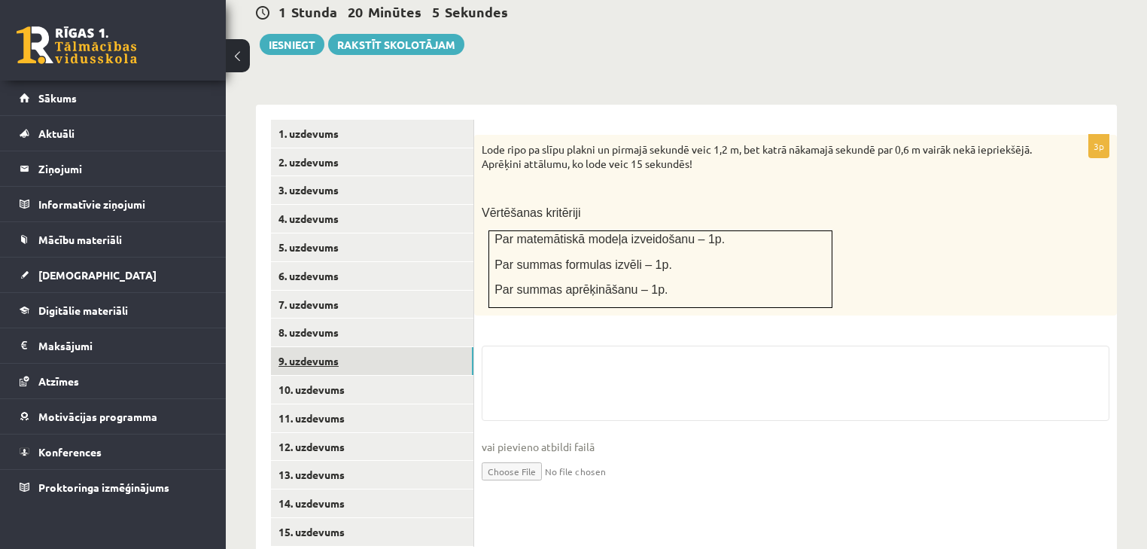
click at [326, 347] on link "9. uzdevums" at bounding box center [372, 361] width 202 height 28
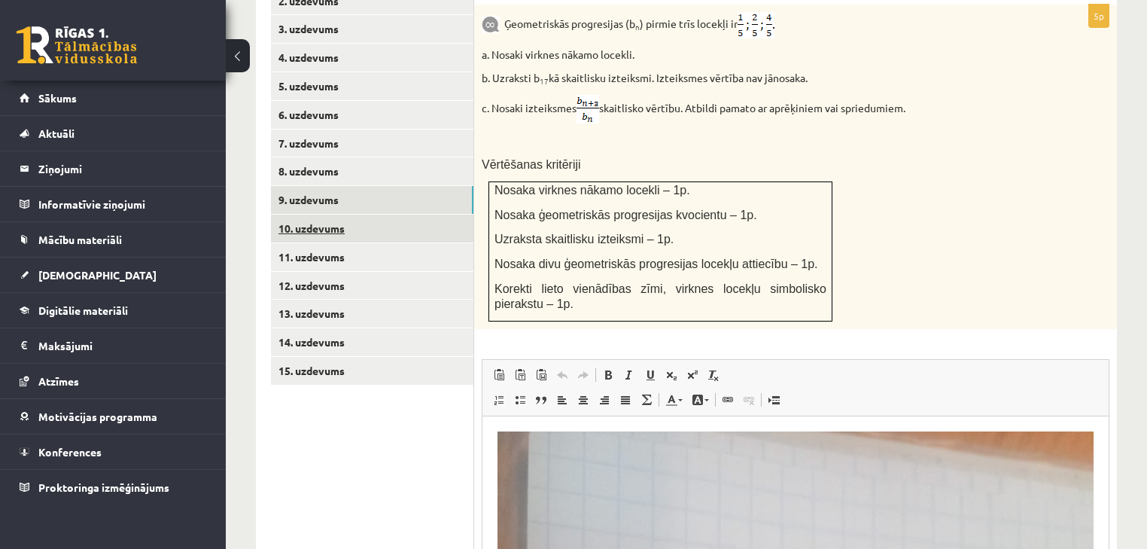
click at [347, 215] on link "10. uzdevums" at bounding box center [372, 229] width 202 height 28
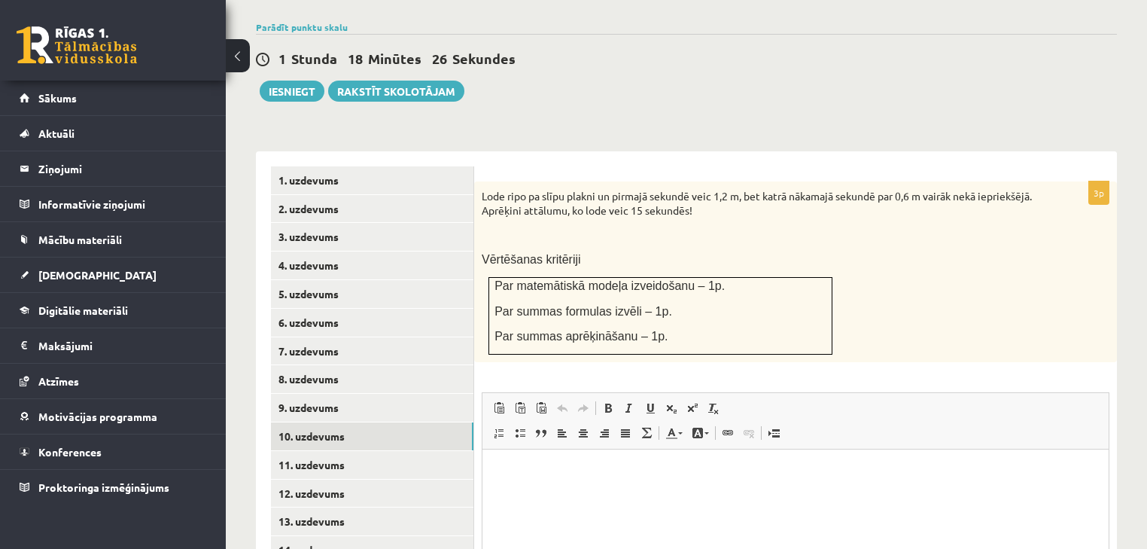
scroll to position [565, 0]
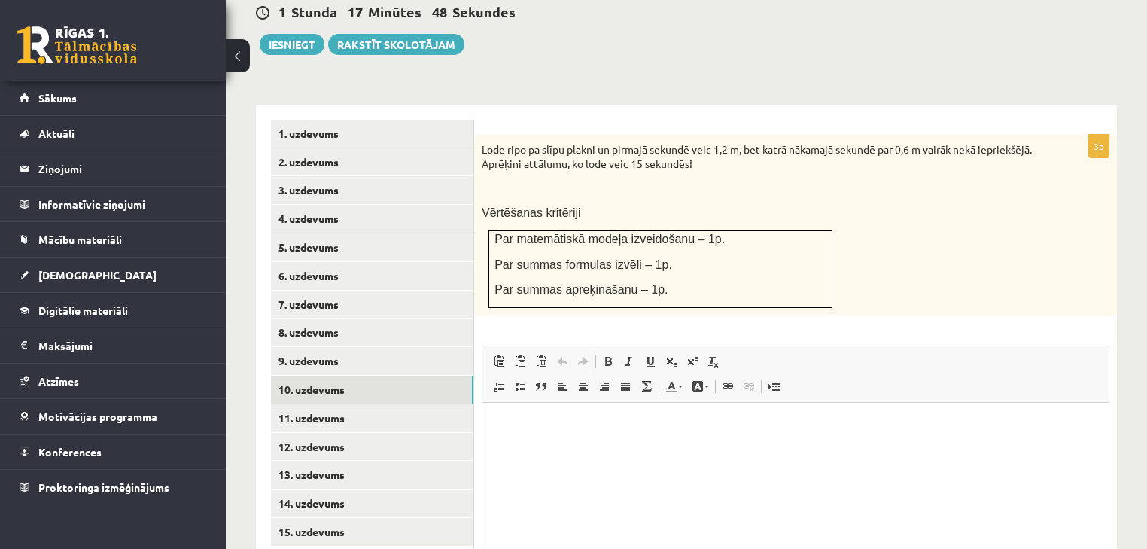
click at [1009, 300] on div "3p Lode ripo pa slīpu plakni un pirmajā sekundē veic 1,2 m, bet katrā nākamajā …" at bounding box center [795, 397] width 643 height 524
click at [608, 449] on html at bounding box center [795, 426] width 626 height 46
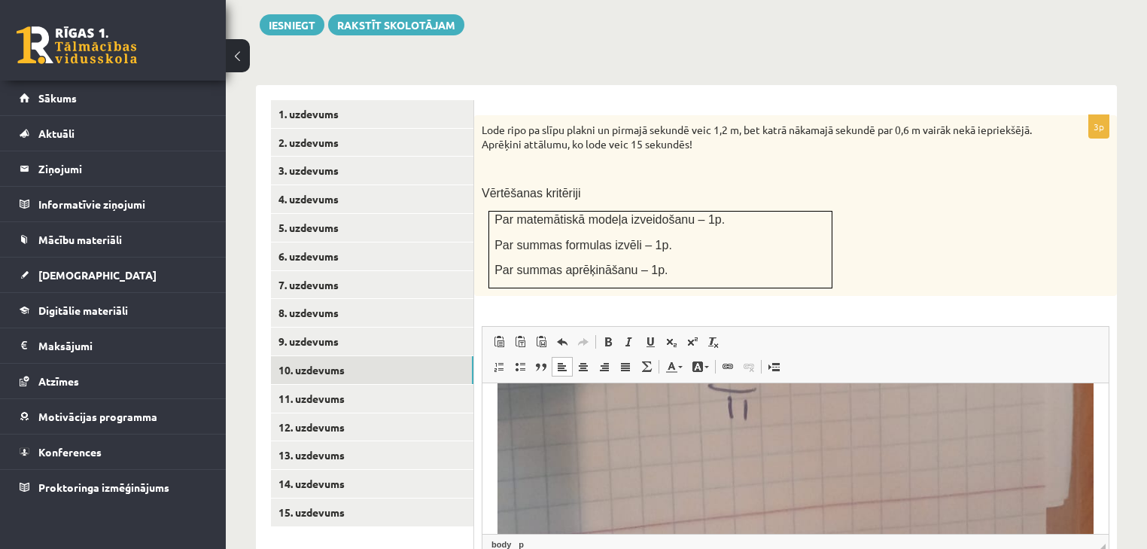
scroll to position [686, 0]
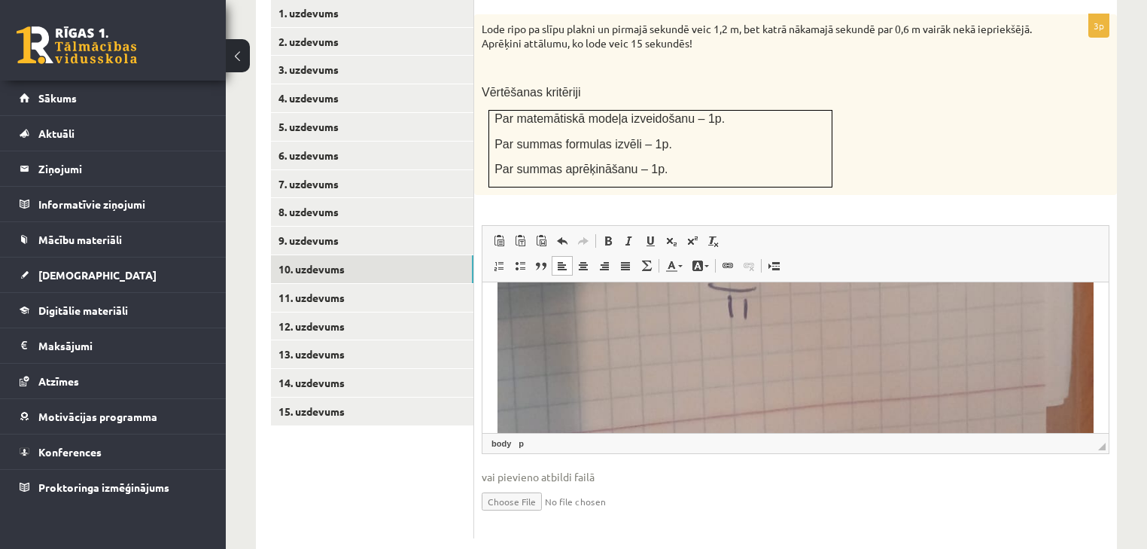
click at [520, 485] on input "file" at bounding box center [796, 500] width 628 height 31
type input "**********"
click at [464, 284] on link "11. uzdevums" at bounding box center [372, 298] width 202 height 28
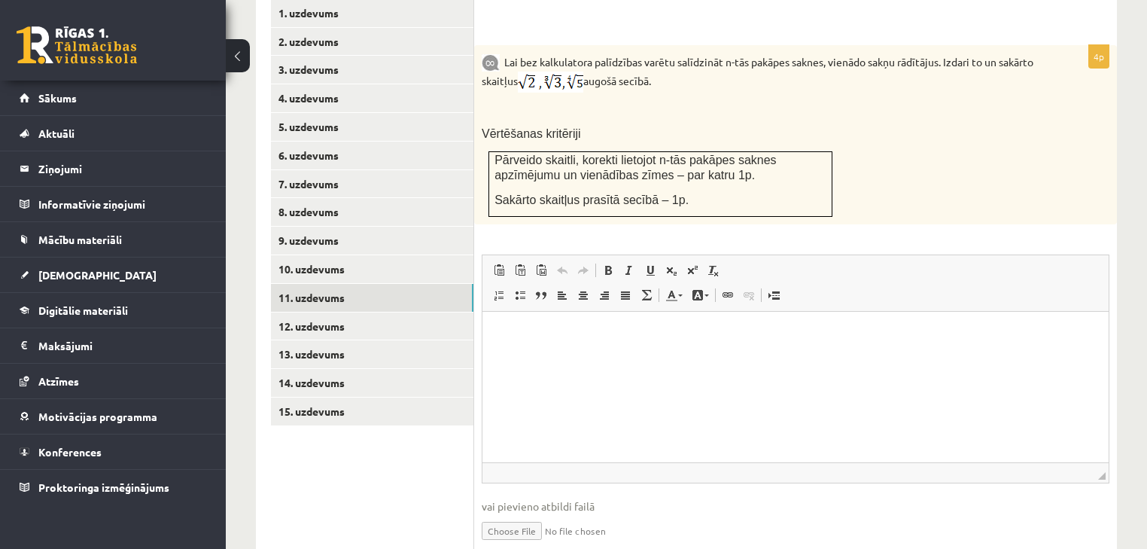
scroll to position [565, 0]
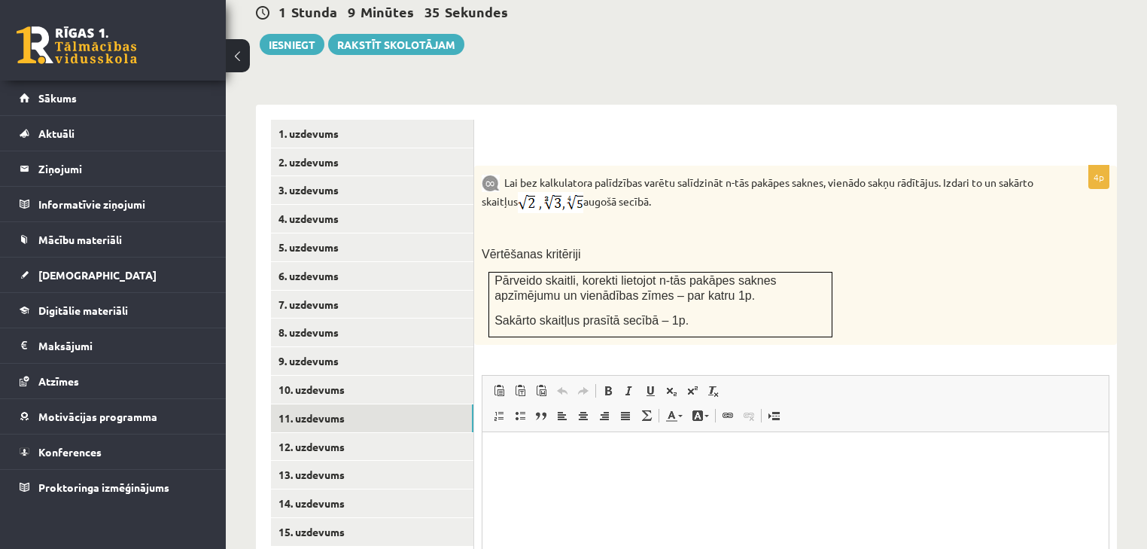
drag, startPoint x: 849, startPoint y: 266, endPoint x: 865, endPoint y: 269, distance: 16.1
click at [849, 266] on div "Lai bez kalkulatora palīdzības varētu salīdzināt n-tās pakāpes saknes, vienādo …" at bounding box center [795, 256] width 643 height 180
click at [718, 246] on p "Vērtēšanas kritēriji" at bounding box center [758, 254] width 552 height 16
click at [799, 445] on html at bounding box center [795, 455] width 626 height 46
click at [416, 433] on link "12. uzdevums" at bounding box center [372, 447] width 202 height 28
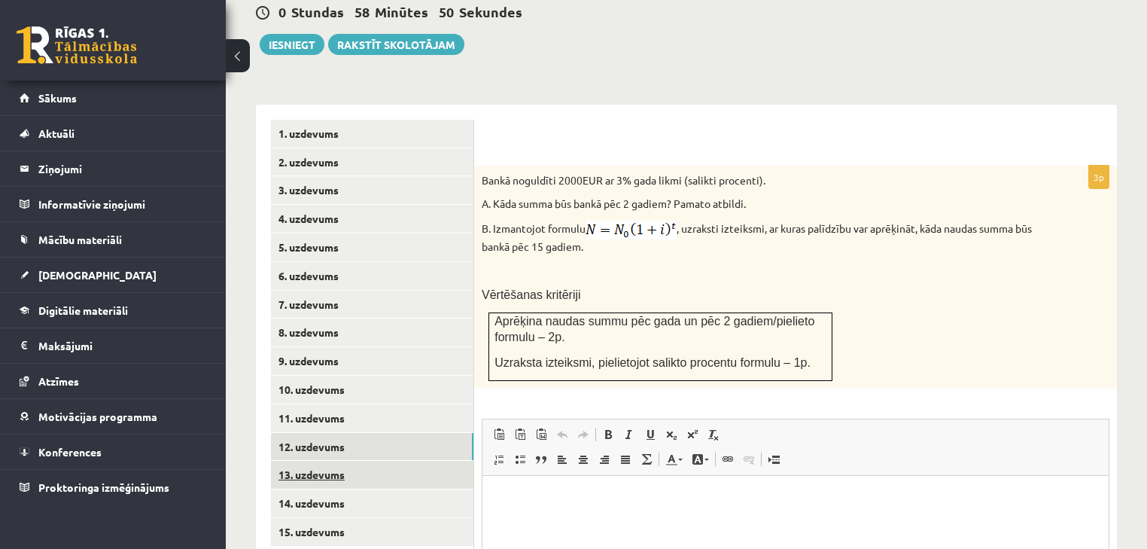
scroll to position [0, 0]
click at [405, 461] on link "13. uzdevums" at bounding box center [372, 475] width 202 height 28
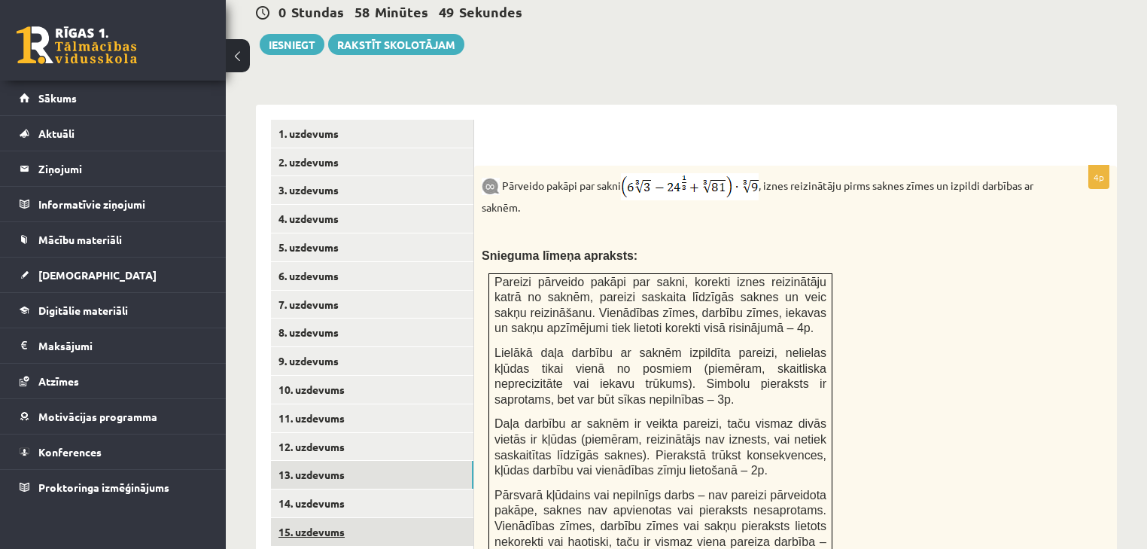
click at [391, 518] on link "15. uzdevums" at bounding box center [372, 532] width 202 height 28
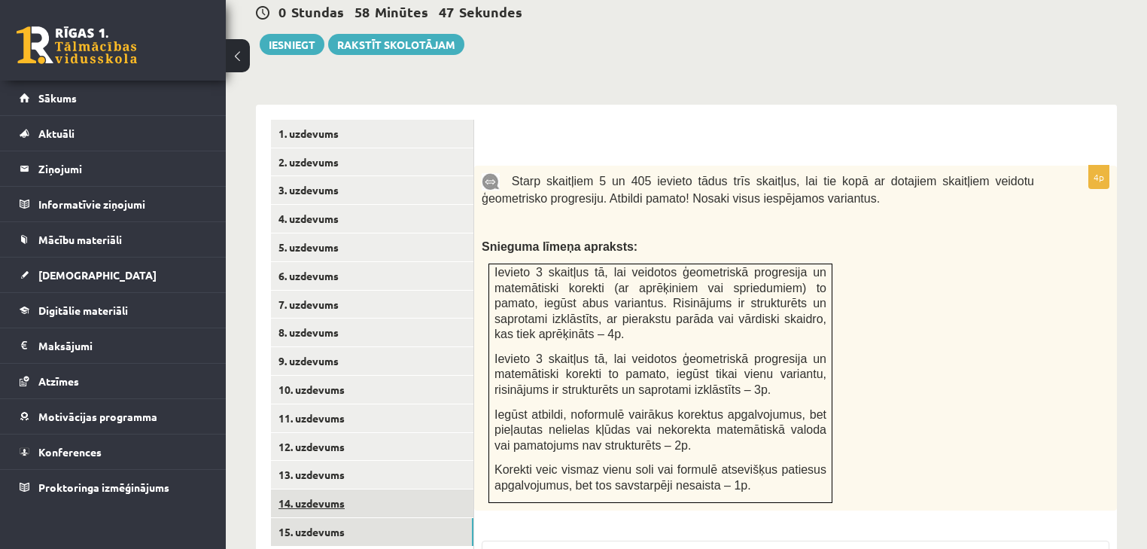
click at [391, 489] on link "14. uzdevums" at bounding box center [372, 503] width 202 height 28
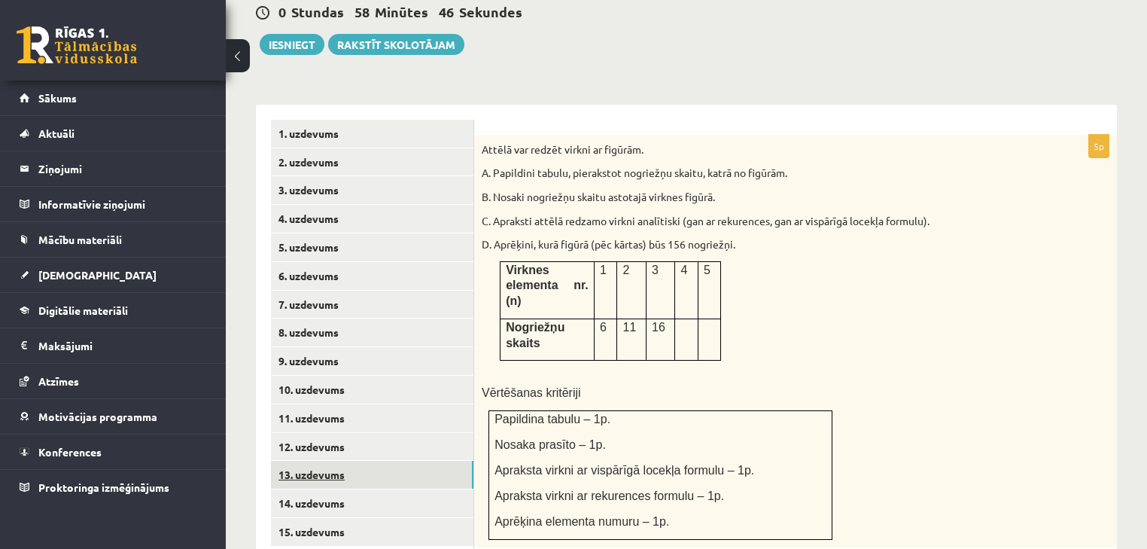
click at [387, 461] on link "13. uzdevums" at bounding box center [372, 475] width 202 height 28
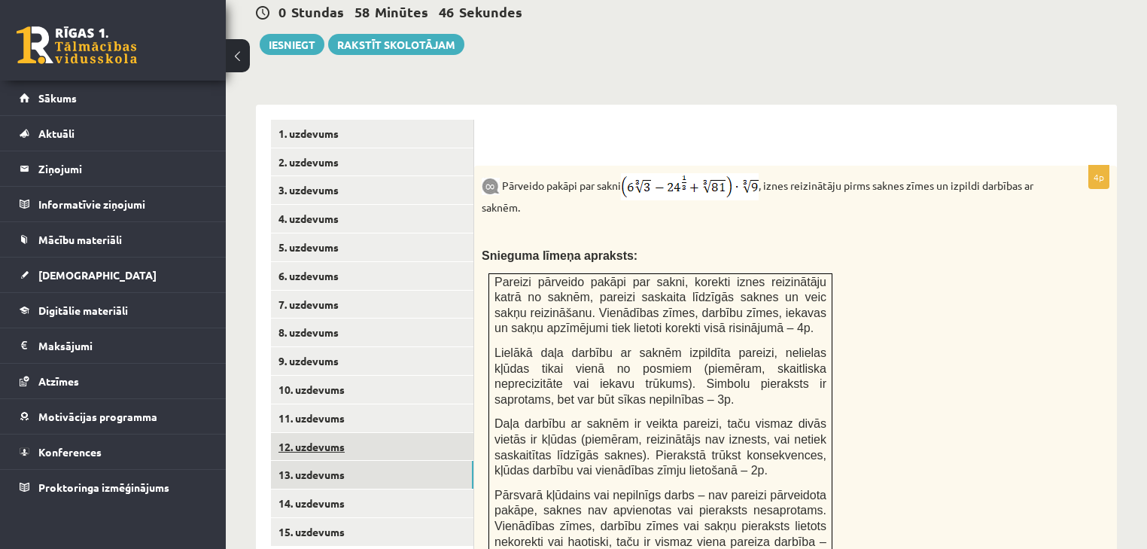
click at [368, 433] on link "12. uzdevums" at bounding box center [372, 447] width 202 height 28
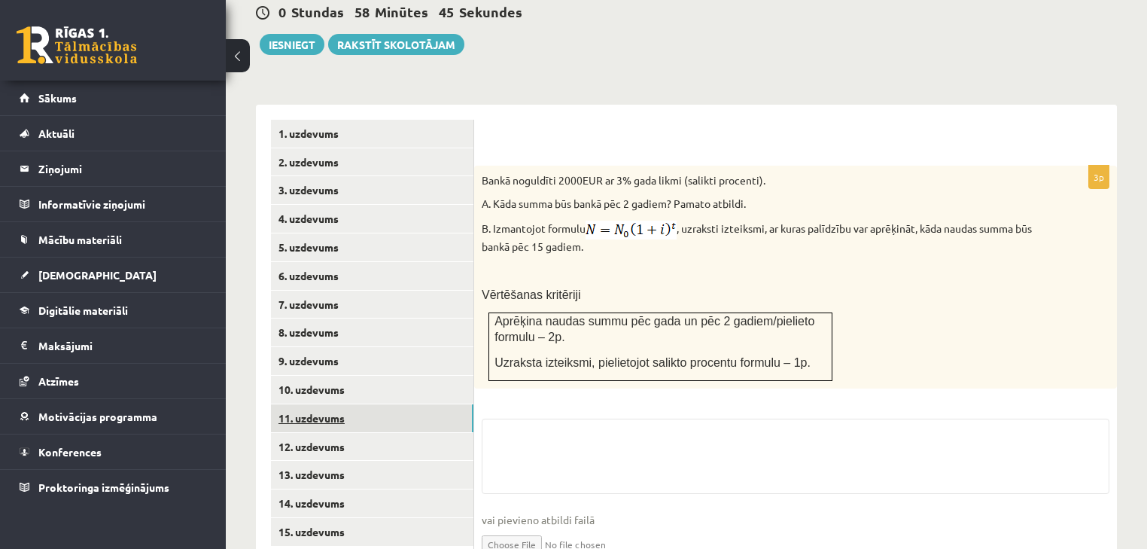
click at [364, 404] on link "11. uzdevums" at bounding box center [372, 418] width 202 height 28
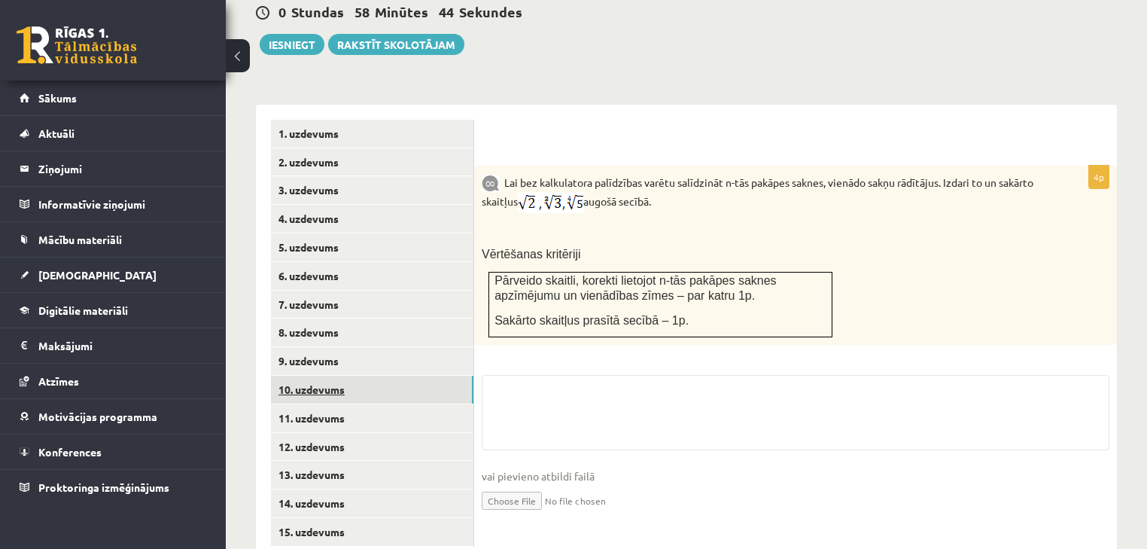
click at [363, 376] on link "10. uzdevums" at bounding box center [372, 390] width 202 height 28
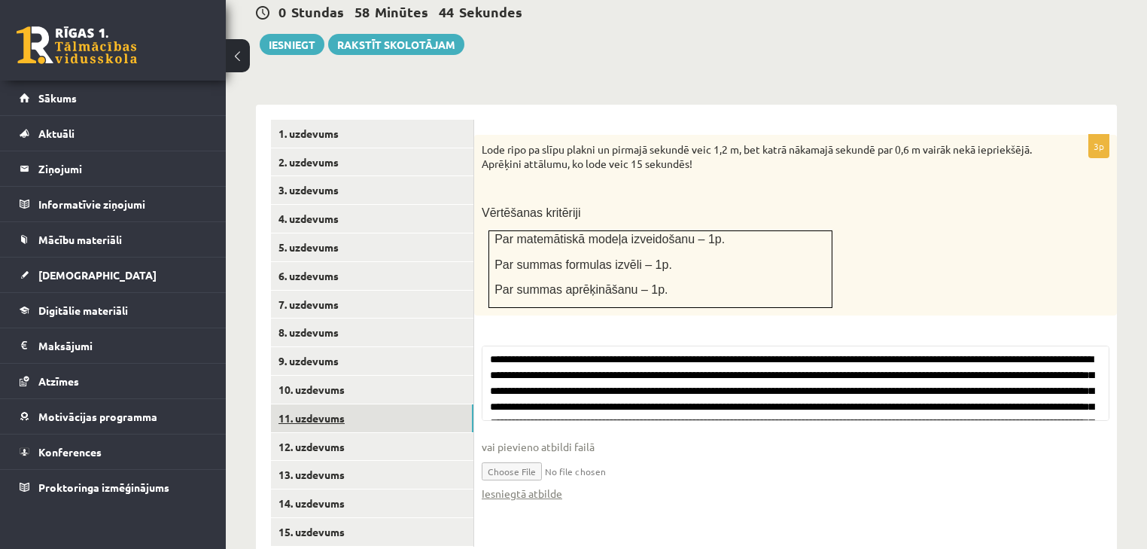
click at [361, 404] on link "11. uzdevums" at bounding box center [372, 418] width 202 height 28
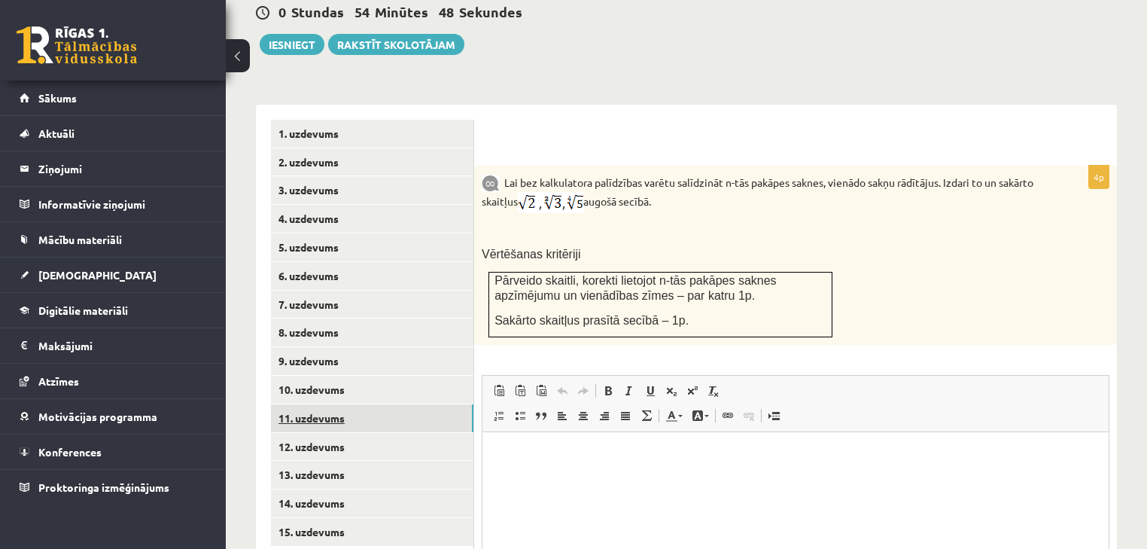
click at [433, 404] on link "11. uzdevums" at bounding box center [372, 418] width 202 height 28
click at [431, 433] on link "12. uzdevums" at bounding box center [372, 447] width 202 height 28
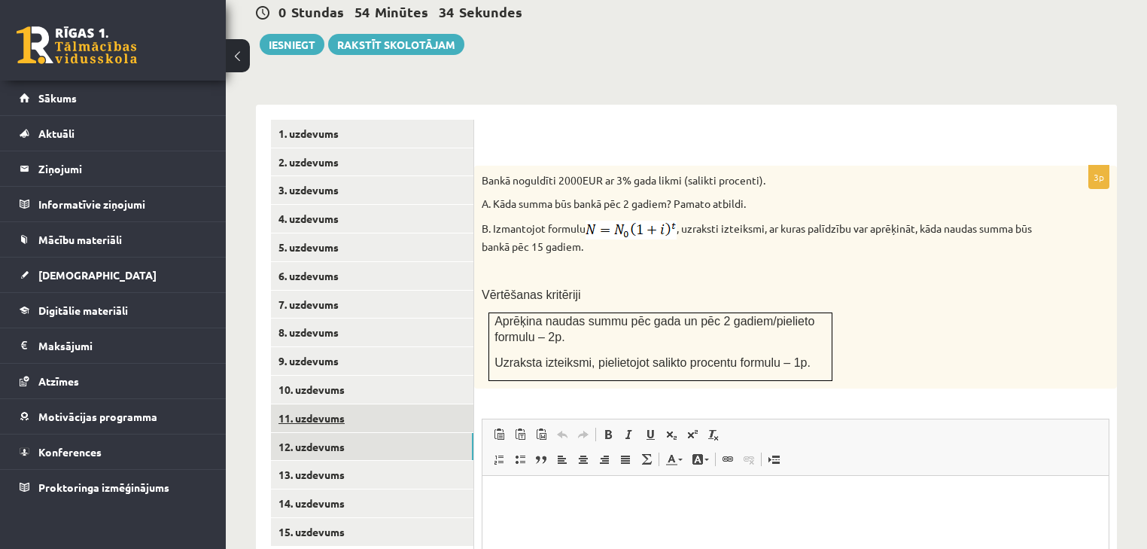
click at [394, 404] on link "11. uzdevums" at bounding box center [372, 418] width 202 height 28
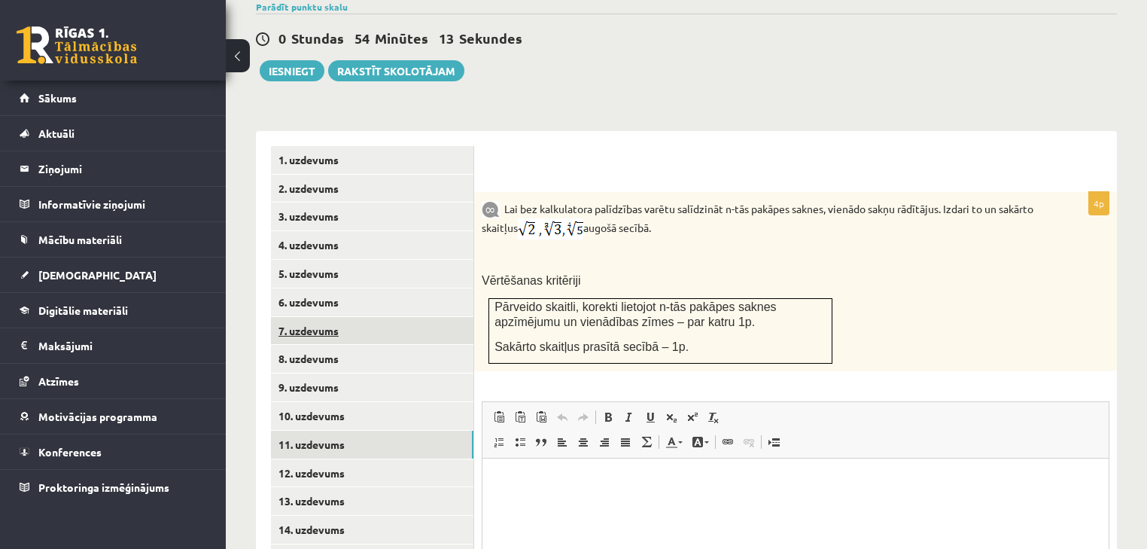
scroll to position [565, 0]
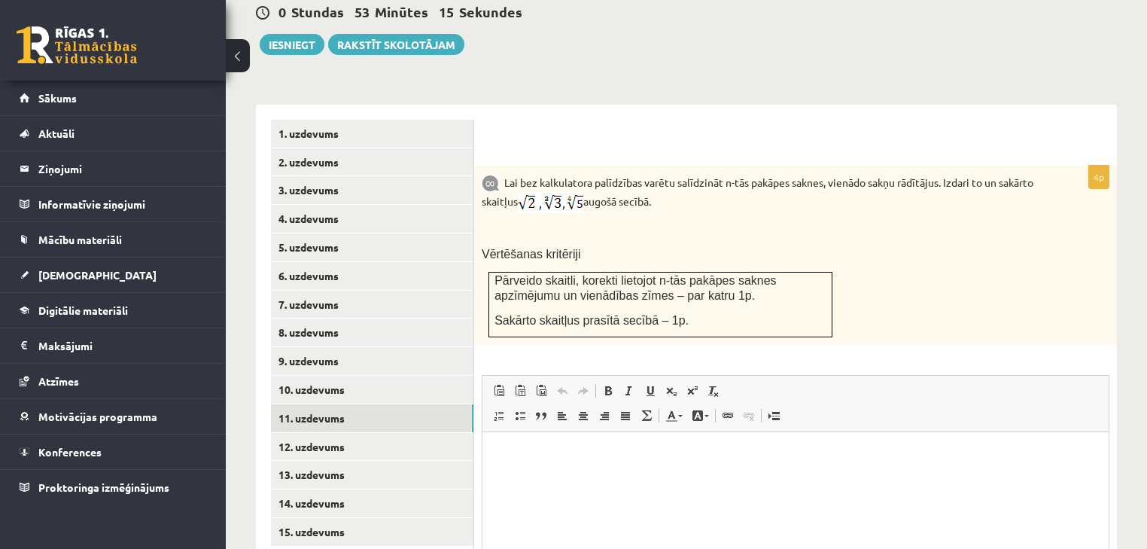
click at [651, 478] on html at bounding box center [795, 455] width 626 height 46
click at [551, 478] on html at bounding box center [795, 455] width 626 height 46
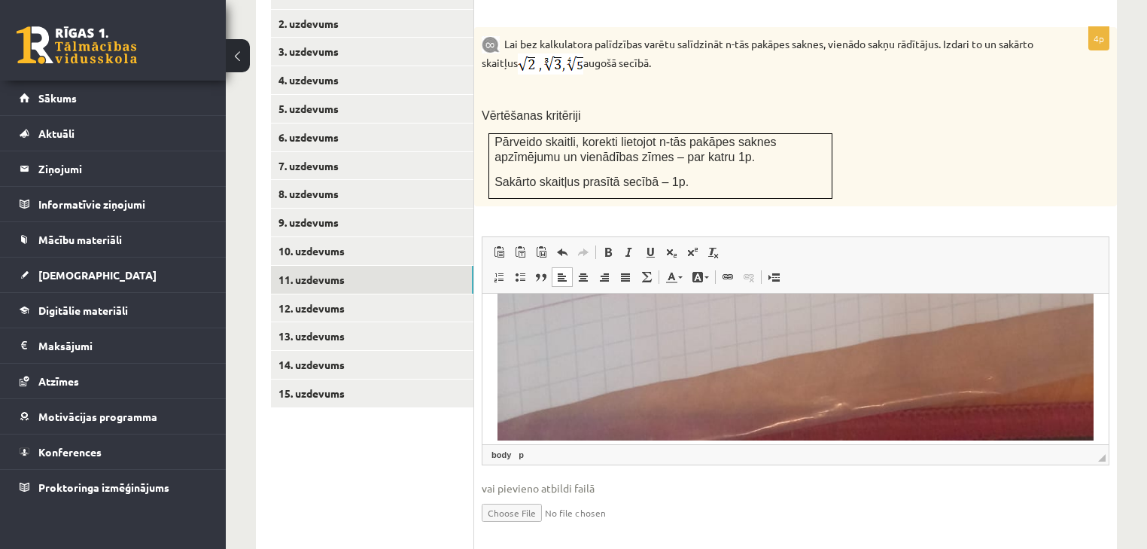
scroll to position [714, 0]
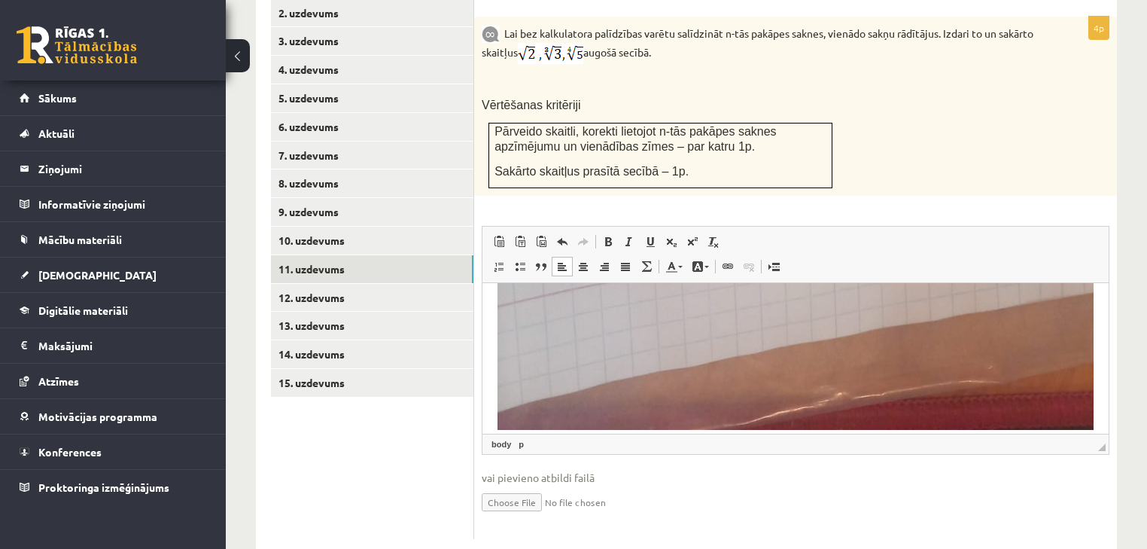
click at [533, 485] on input "file" at bounding box center [796, 500] width 628 height 31
type input "**********"
click at [418, 284] on link "12. uzdevums" at bounding box center [372, 298] width 202 height 28
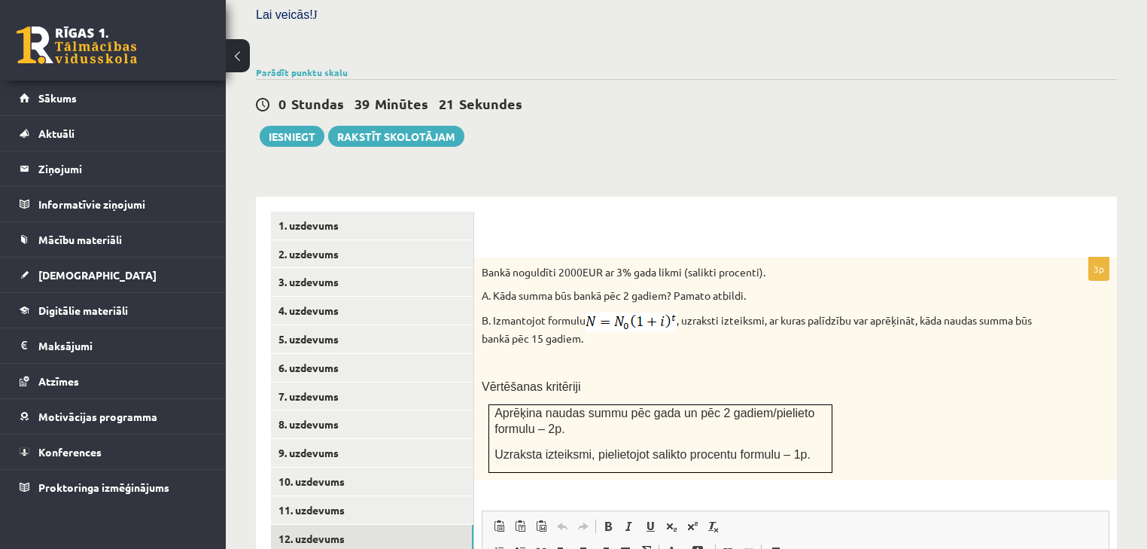
scroll to position [594, 0]
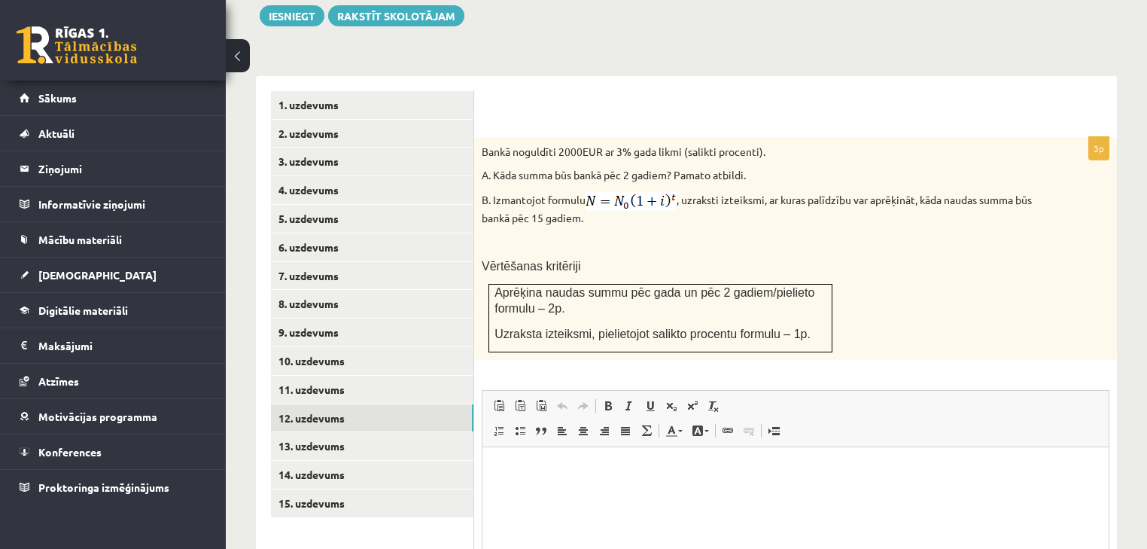
click at [591, 487] on html at bounding box center [795, 469] width 626 height 46
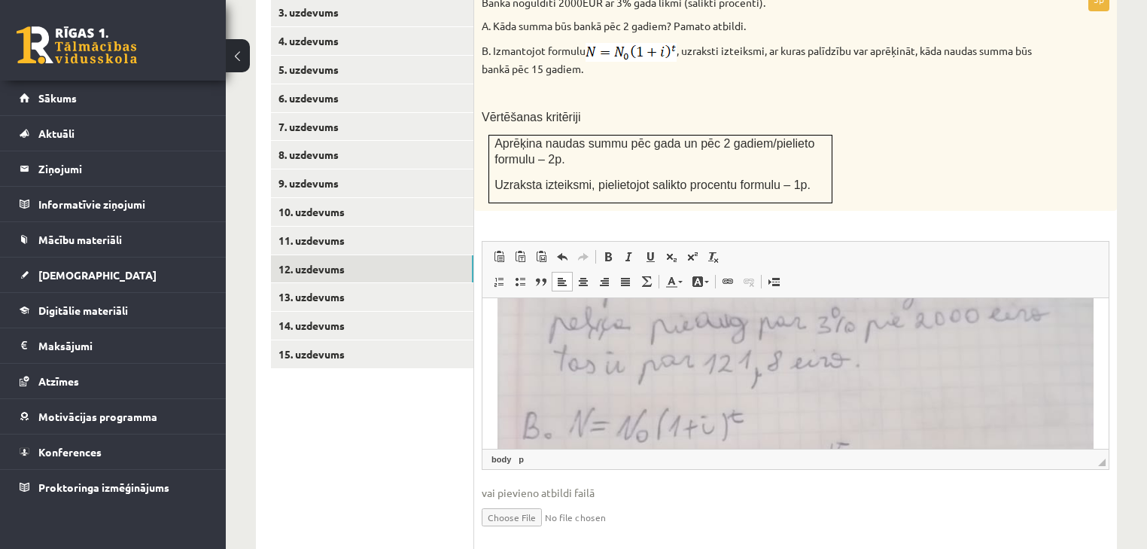
scroll to position [759, 0]
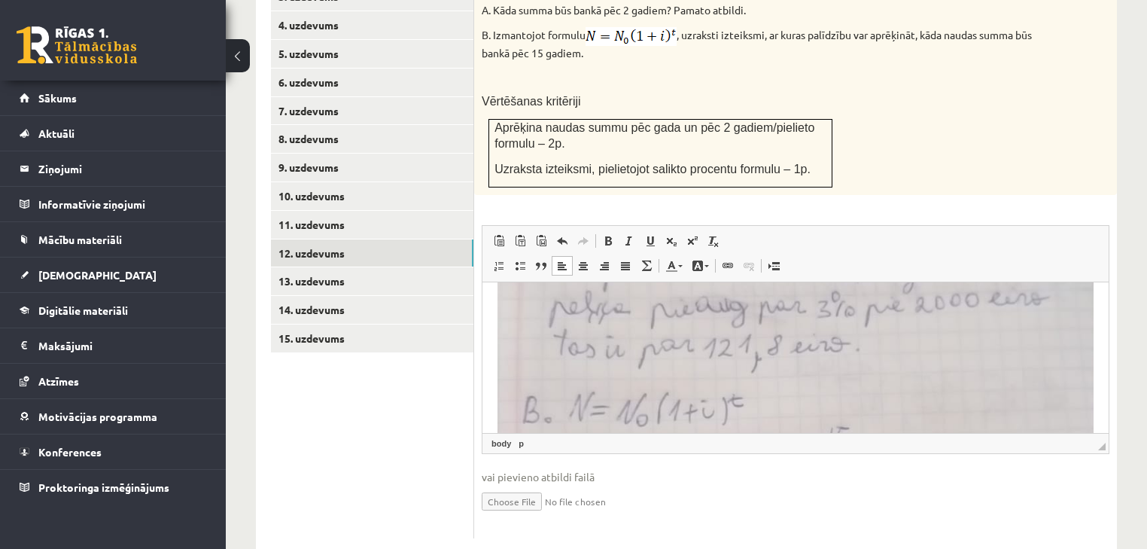
click at [524, 485] on input "file" at bounding box center [796, 500] width 628 height 31
type input "**********"
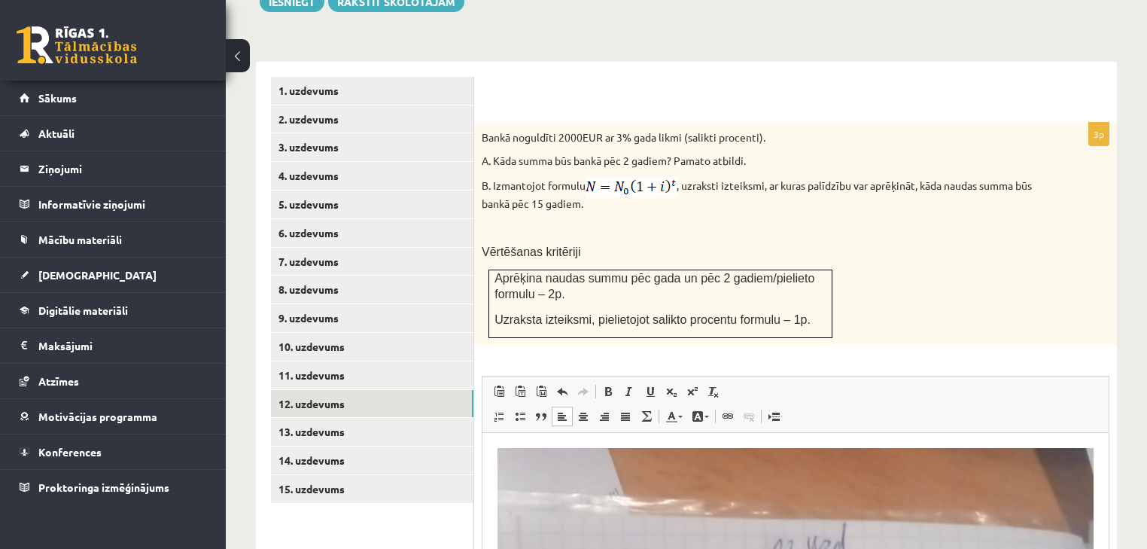
scroll to position [638, 0]
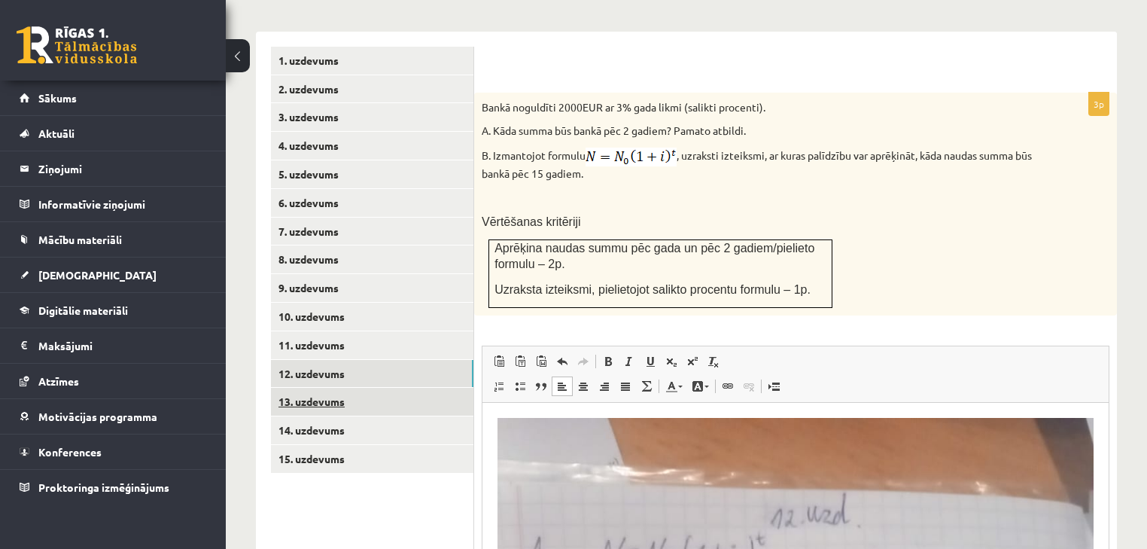
click at [422, 388] on link "13. uzdevums" at bounding box center [372, 402] width 202 height 28
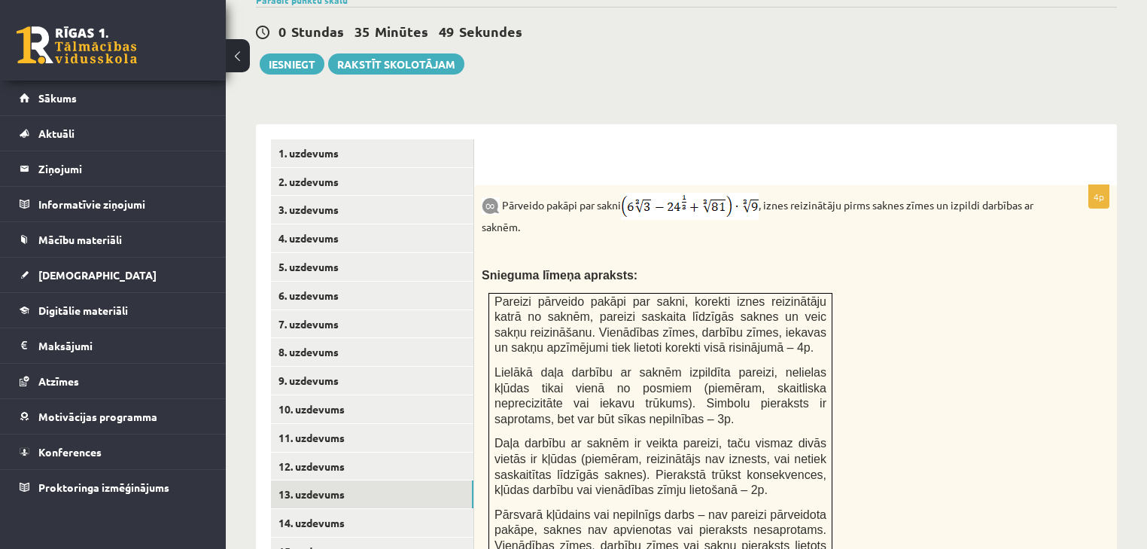
scroll to position [666, 0]
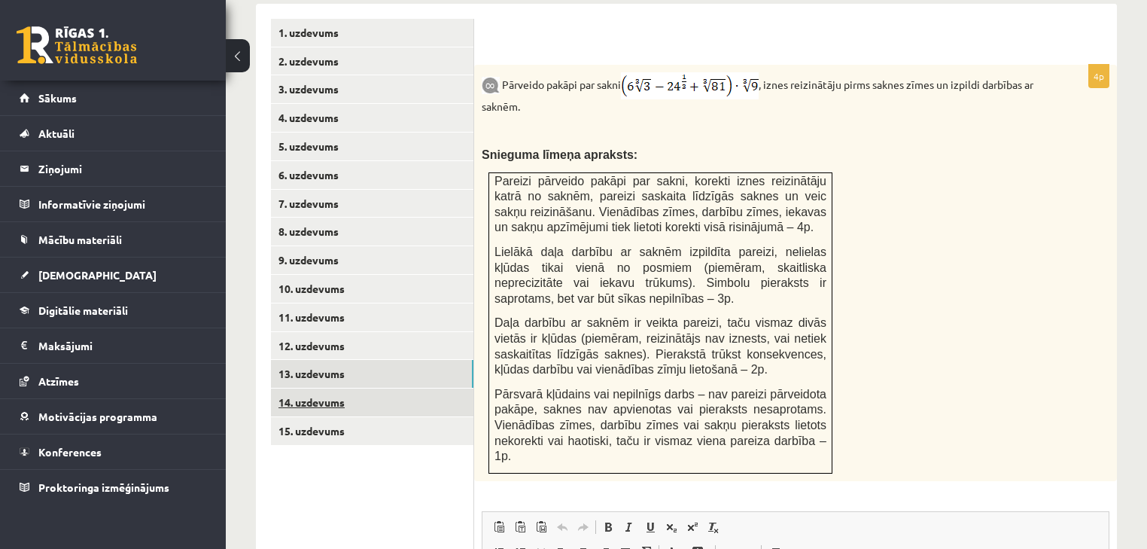
click at [415, 388] on link "14. uzdevums" at bounding box center [372, 402] width 202 height 28
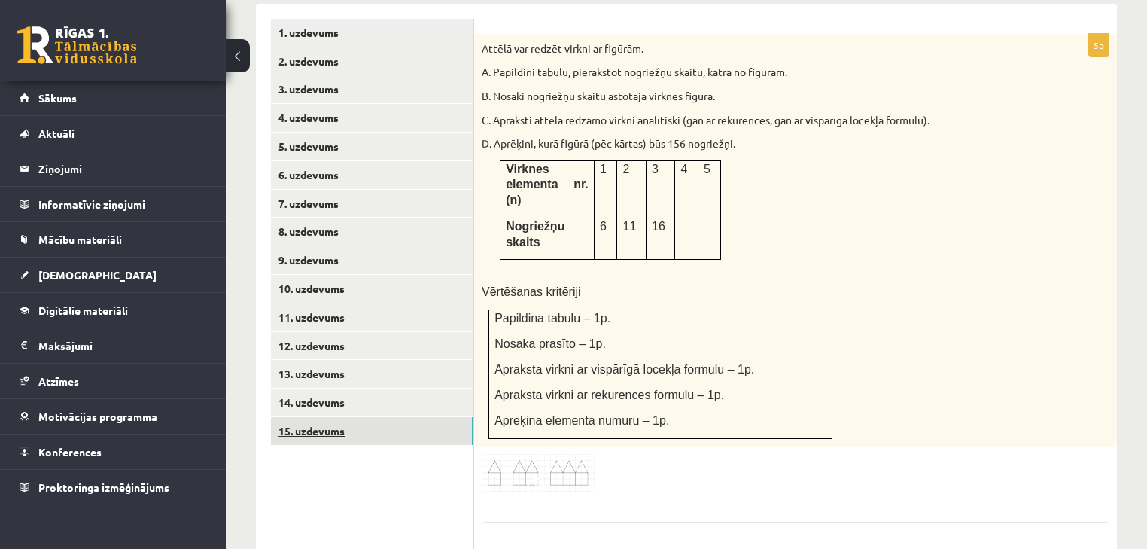
click at [415, 417] on link "15. uzdevums" at bounding box center [372, 431] width 202 height 28
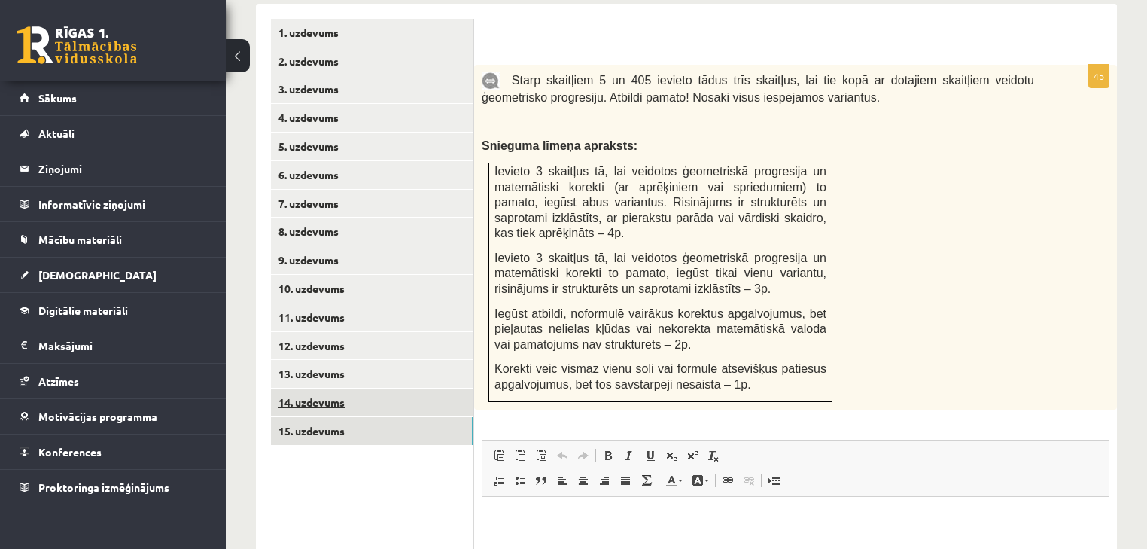
scroll to position [0, 0]
click at [414, 388] on link "14. uzdevums" at bounding box center [372, 402] width 202 height 28
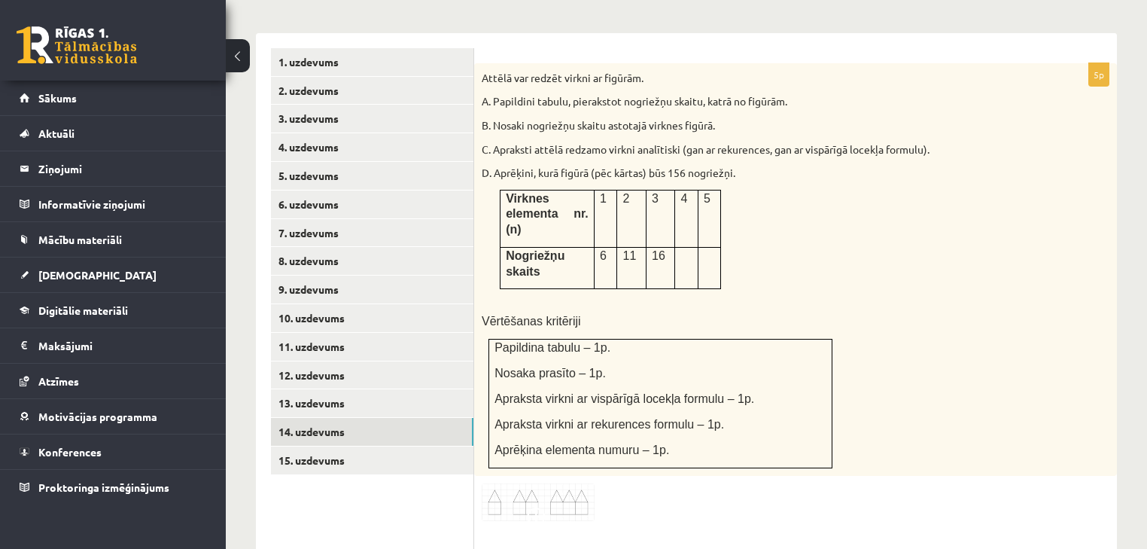
scroll to position [666, 0]
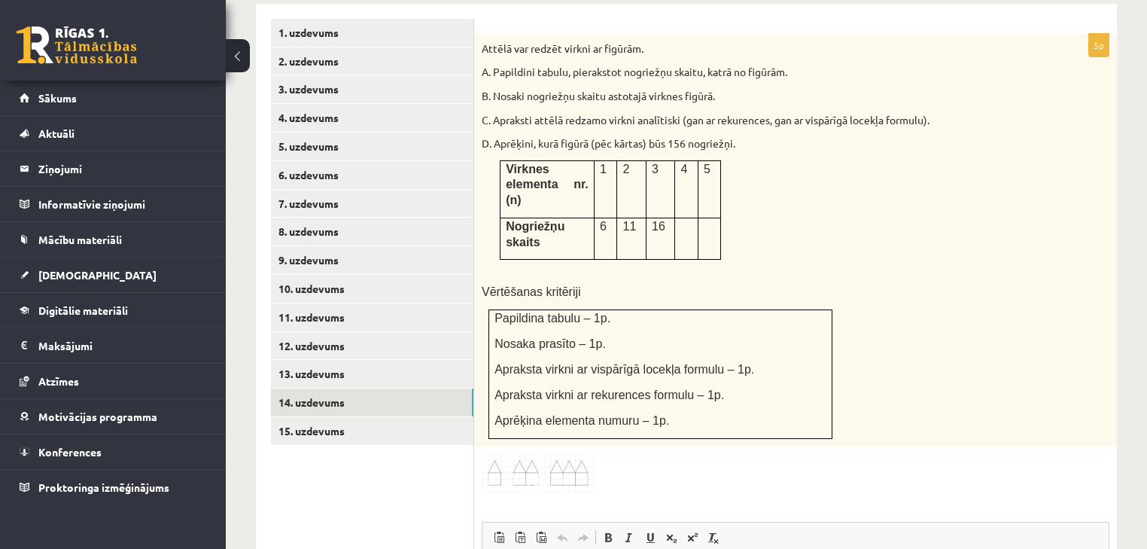
click at [533, 454] on img at bounding box center [538, 473] width 113 height 38
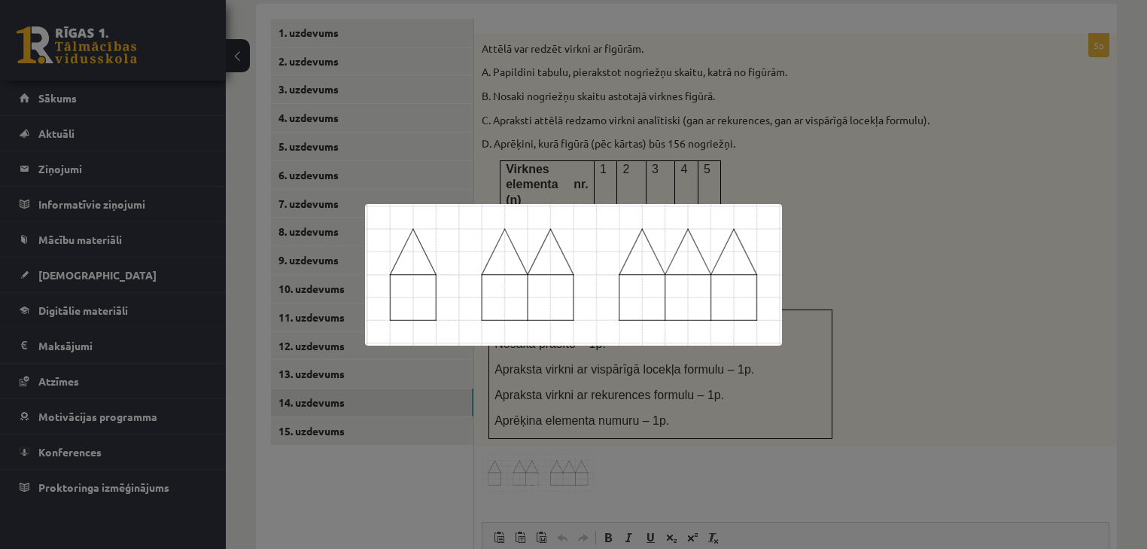
click at [701, 434] on div at bounding box center [573, 274] width 1147 height 549
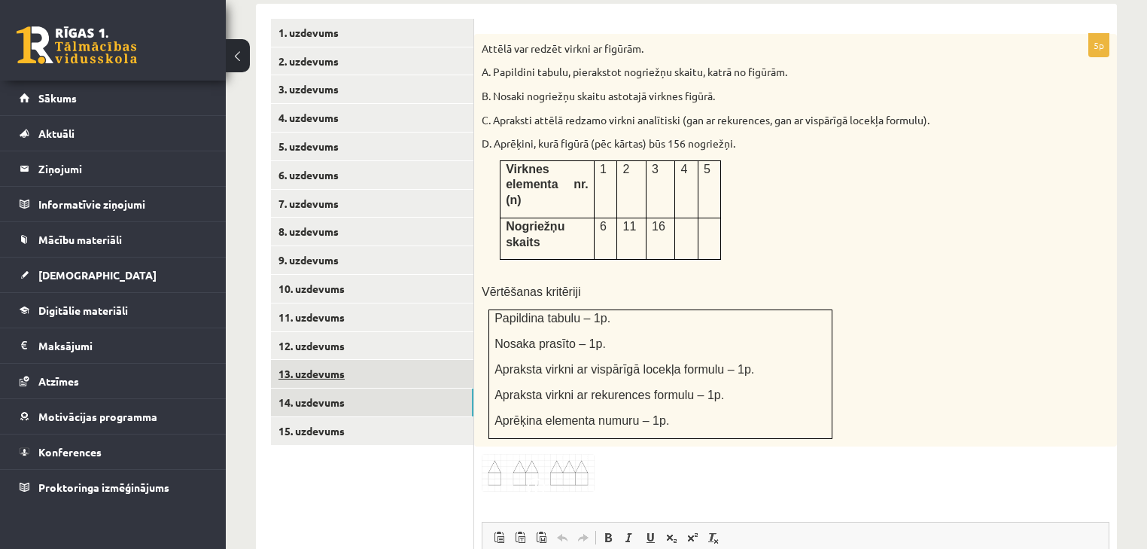
click at [418, 360] on link "13. uzdevums" at bounding box center [372, 374] width 202 height 28
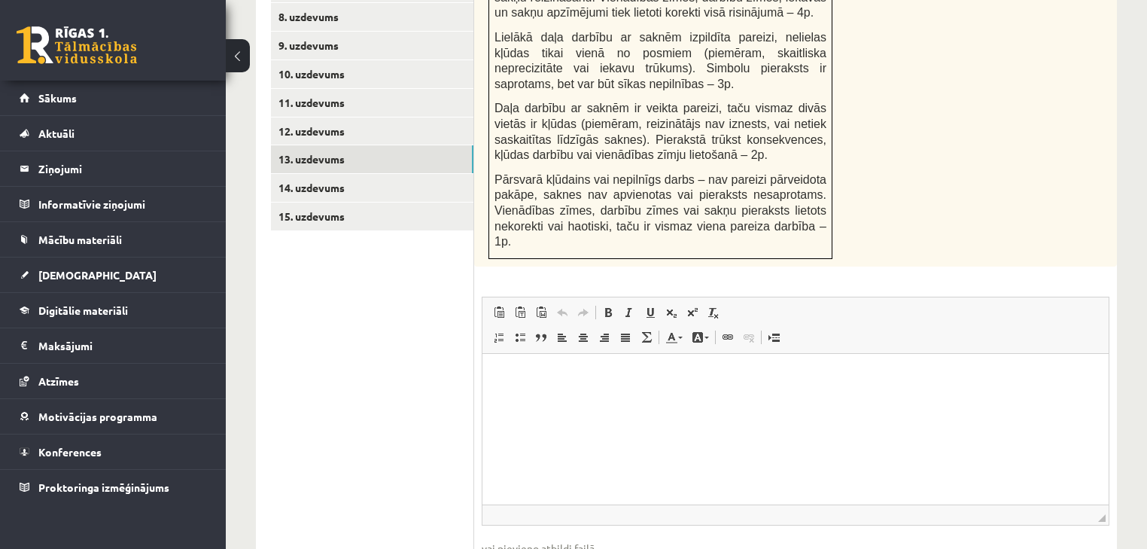
scroll to position [907, 0]
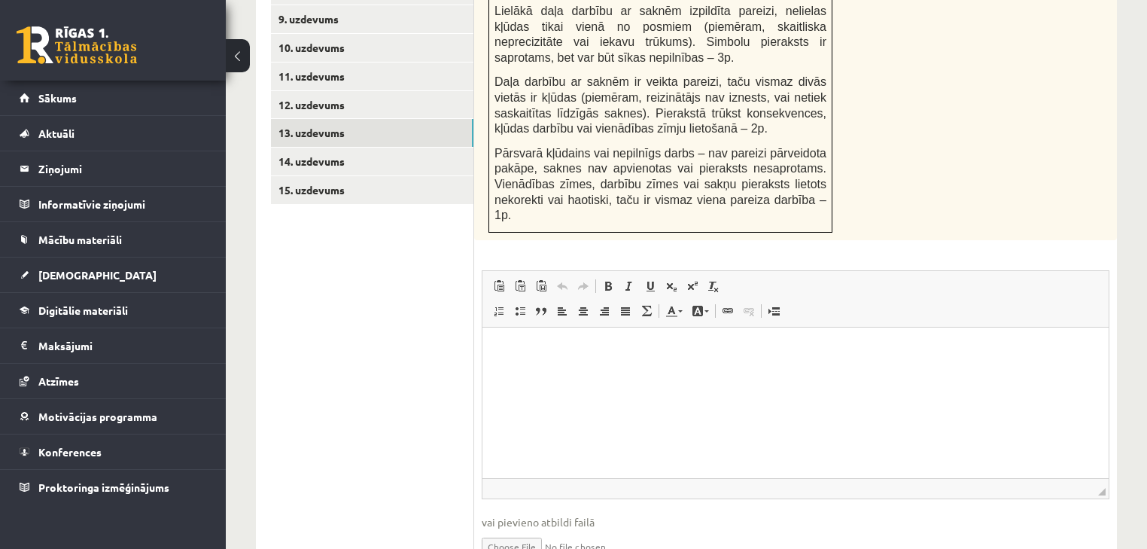
click at [1014, 342] on p "Bagātinātā teksta redaktors, wiswyg-editor-user-answer-47364010817560" at bounding box center [796, 350] width 596 height 16
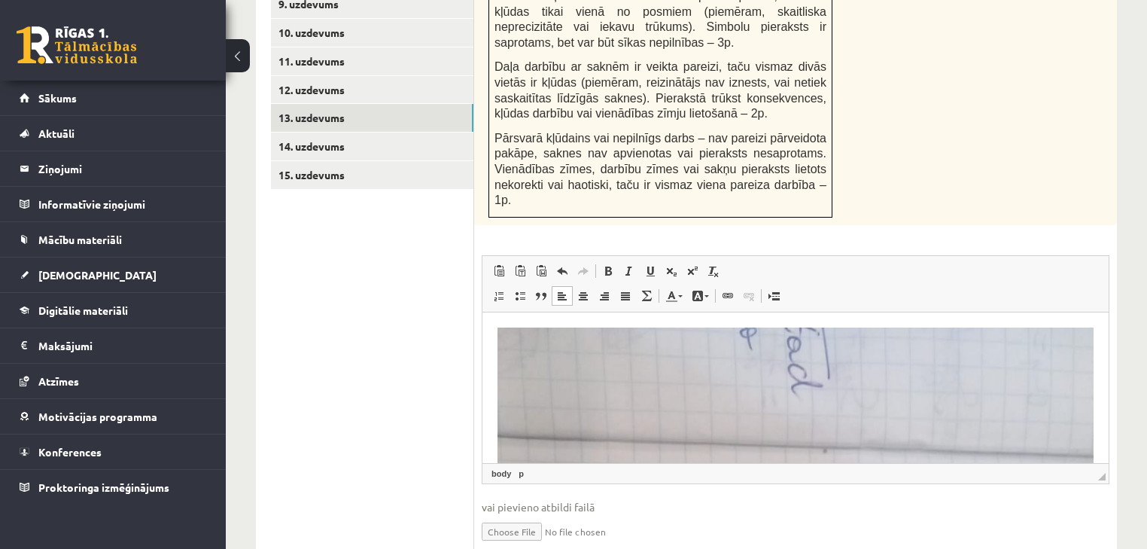
scroll to position [936, 0]
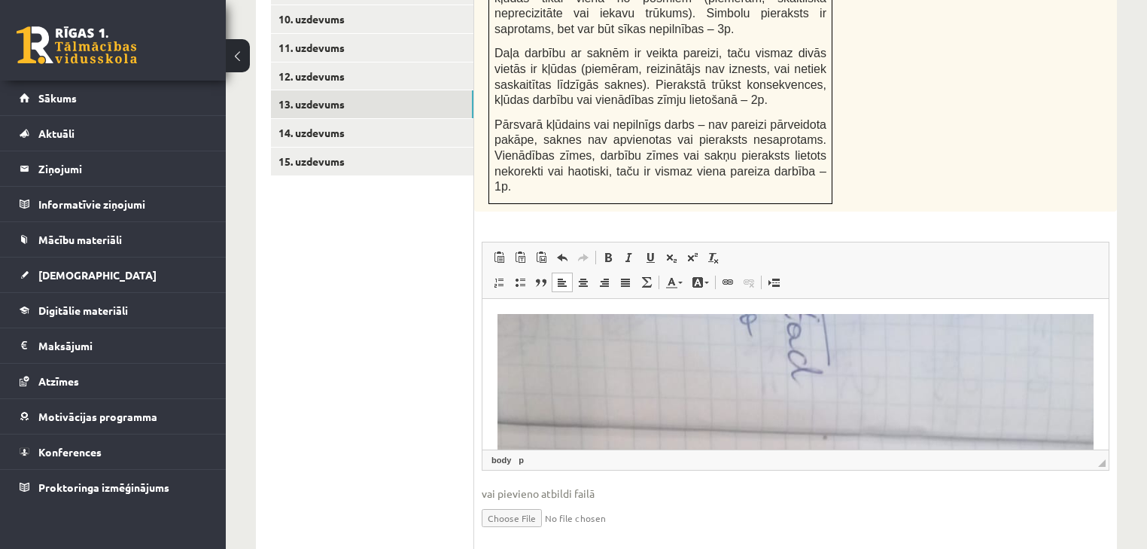
click at [512, 501] on input "file" at bounding box center [796, 516] width 628 height 31
type input "**********"
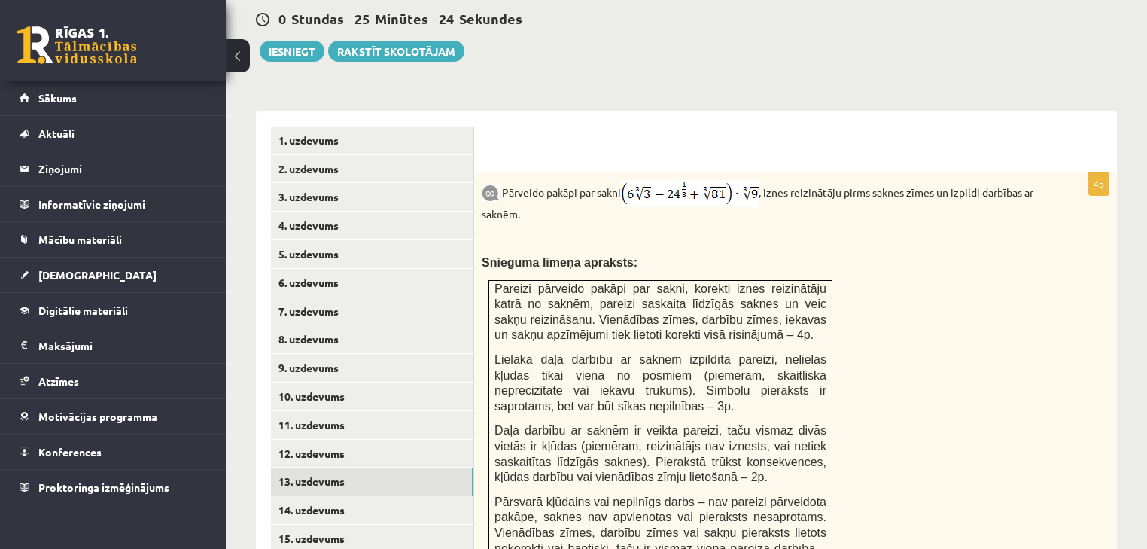
scroll to position [574, 0]
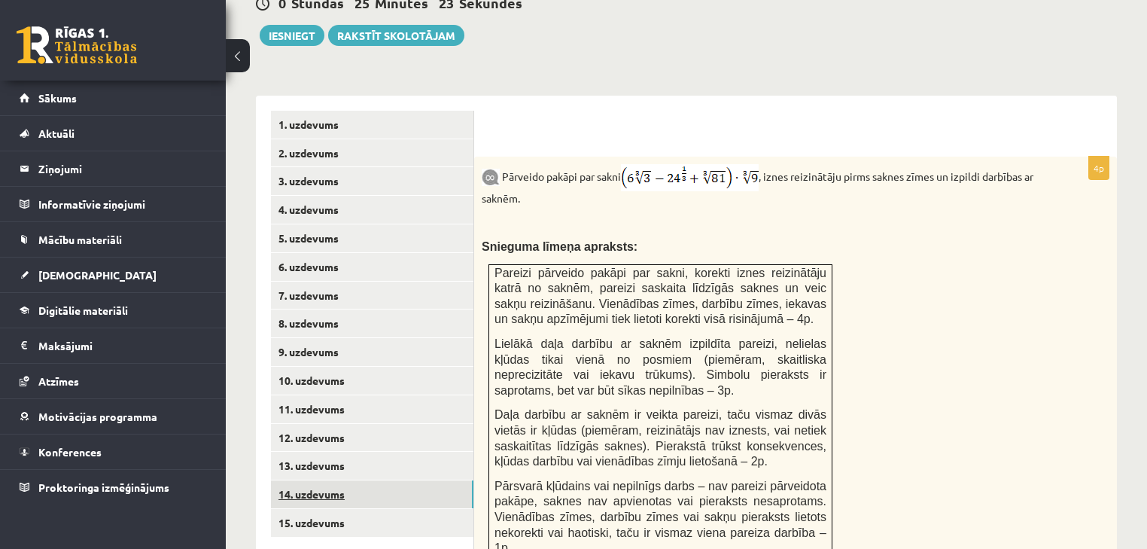
click at [355, 480] on link "14. uzdevums" at bounding box center [372, 494] width 202 height 28
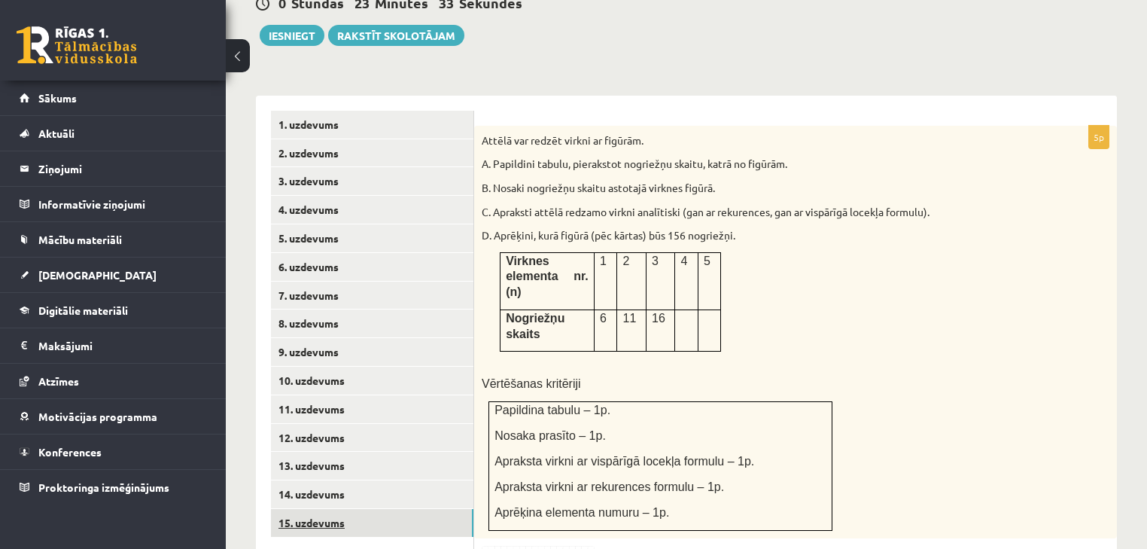
click at [428, 509] on link "15. uzdevums" at bounding box center [372, 523] width 202 height 28
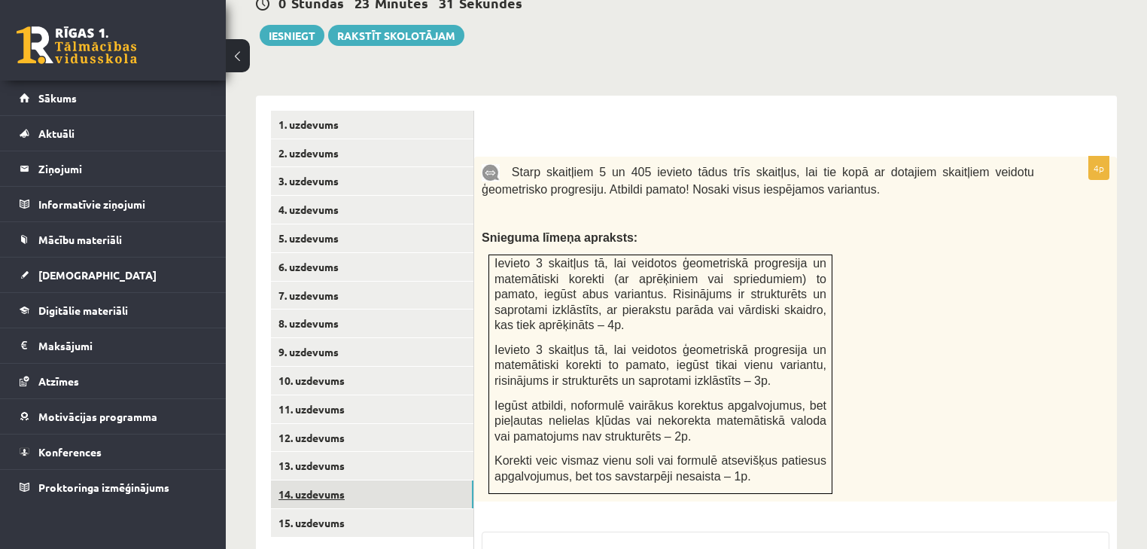
click at [424, 480] on link "14. uzdevums" at bounding box center [372, 494] width 202 height 28
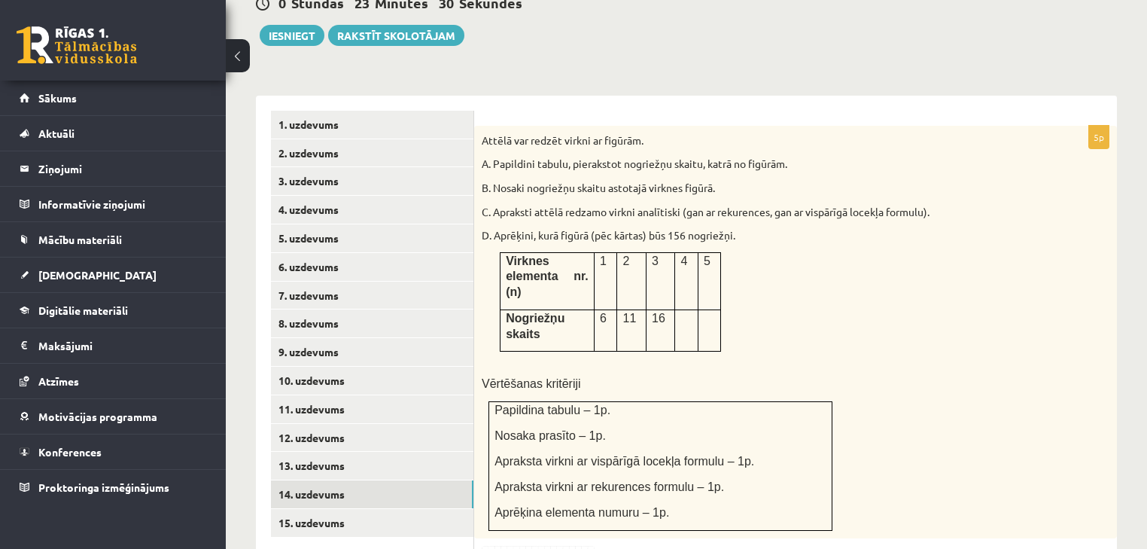
scroll to position [0, 0]
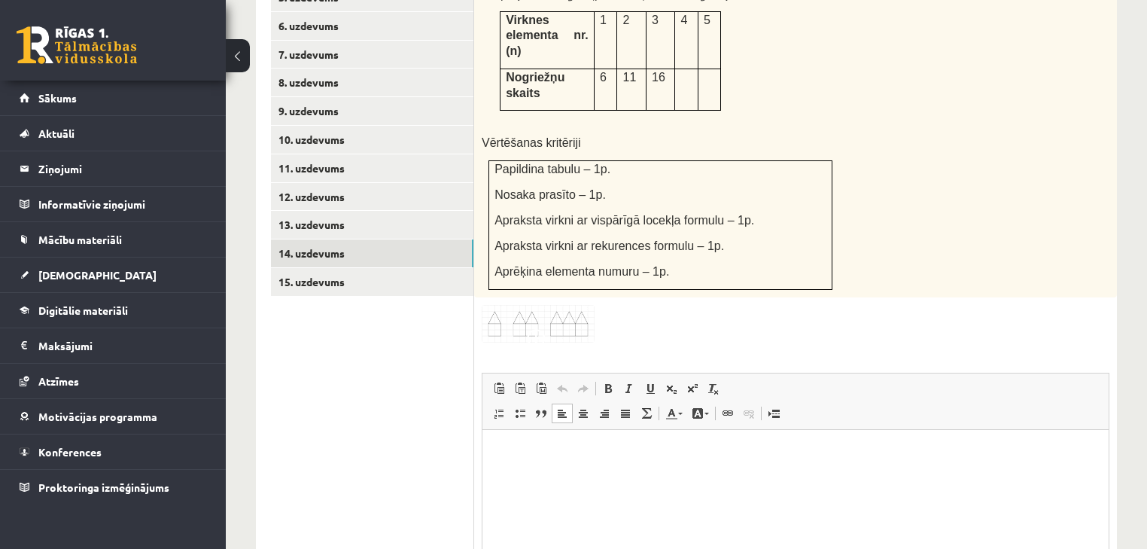
click at [723, 441] on html at bounding box center [795, 453] width 626 height 46
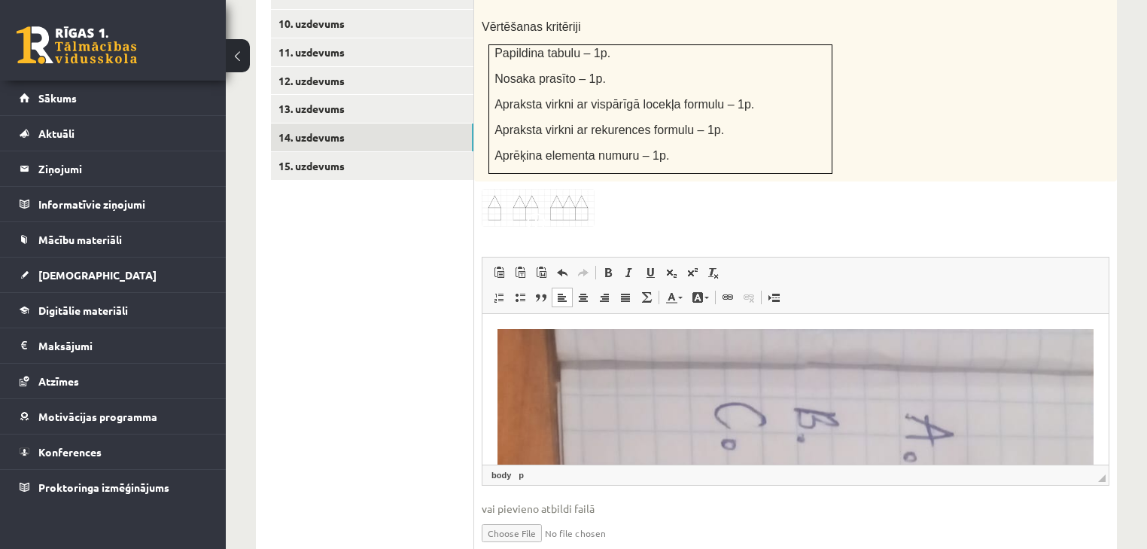
click at [515, 516] on input "file" at bounding box center [796, 531] width 628 height 31
type input "**********"
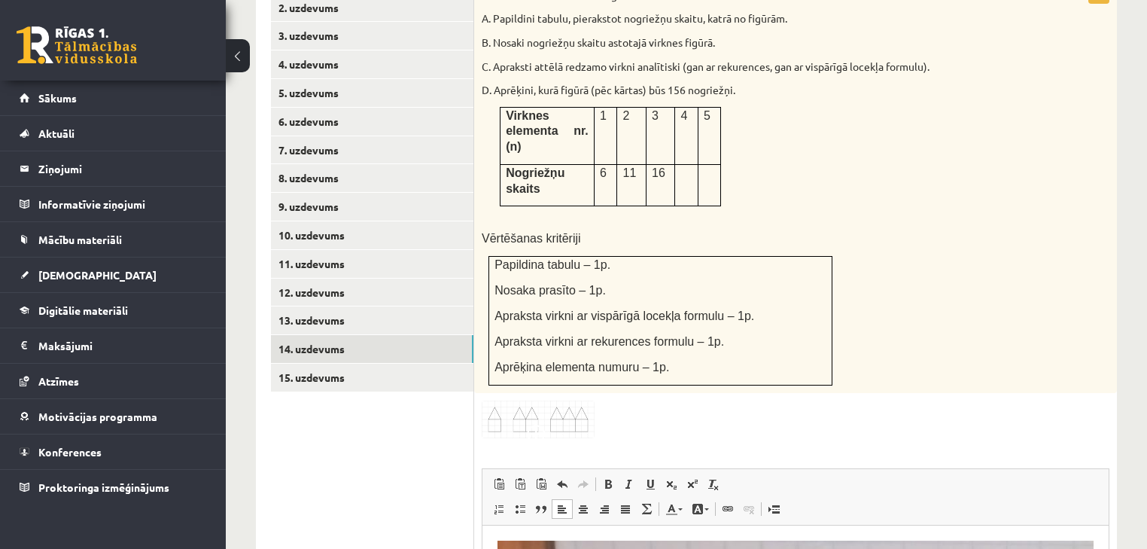
scroll to position [690, 0]
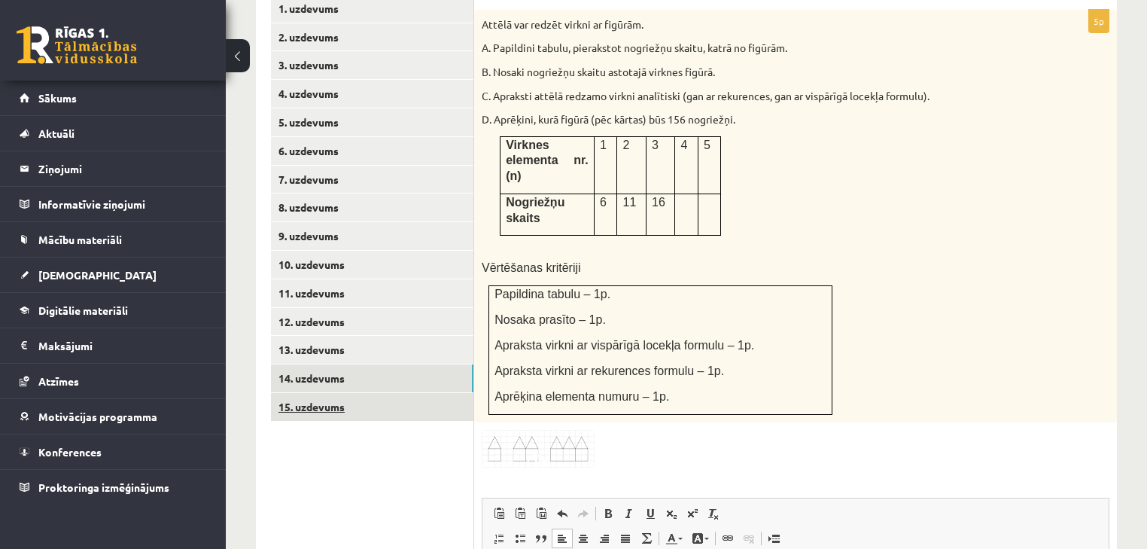
click at [406, 393] on link "15. uzdevums" at bounding box center [372, 407] width 202 height 28
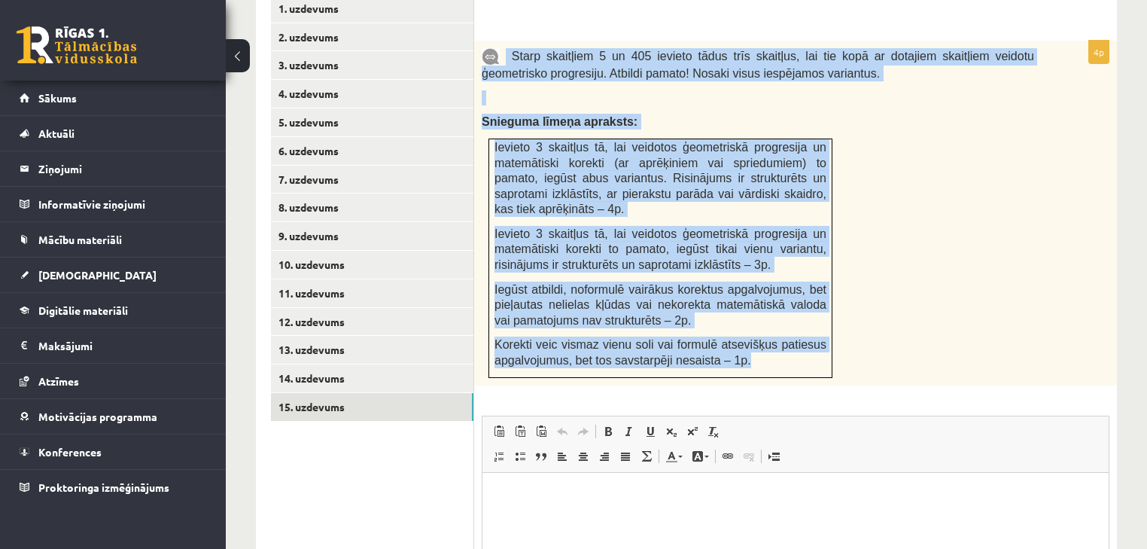
drag, startPoint x: 505, startPoint y: 262, endPoint x: 744, endPoint y: 316, distance: 244.7
click at [750, 319] on div "Starp skaitļiem 5 un 405 ievieto tādus trīs skaitļus, lai tie kopā ar dotajiem …" at bounding box center [795, 213] width 643 height 345
copy div "Starp skaitļiem 5 un 405 ievieto tādus trīs skaitļus, lai tie kopā ar dotajiem …"
click at [876, 202] on div "Starp skaitļiem 5 un 405 ievieto tādus trīs skaitļus, lai tie kopā ar dotajiem …" at bounding box center [795, 213] width 643 height 345
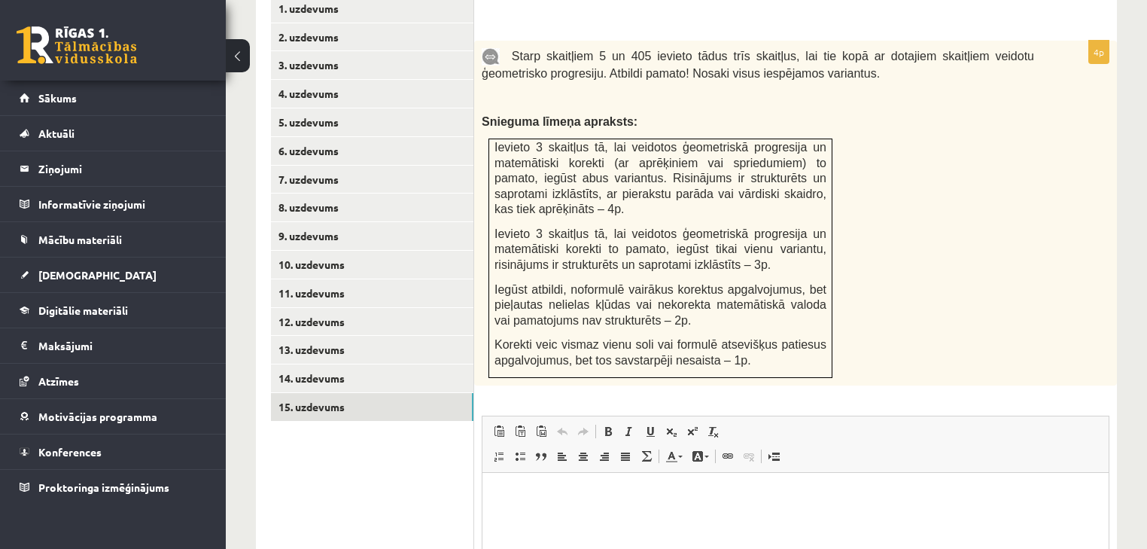
scroll to position [570, 0]
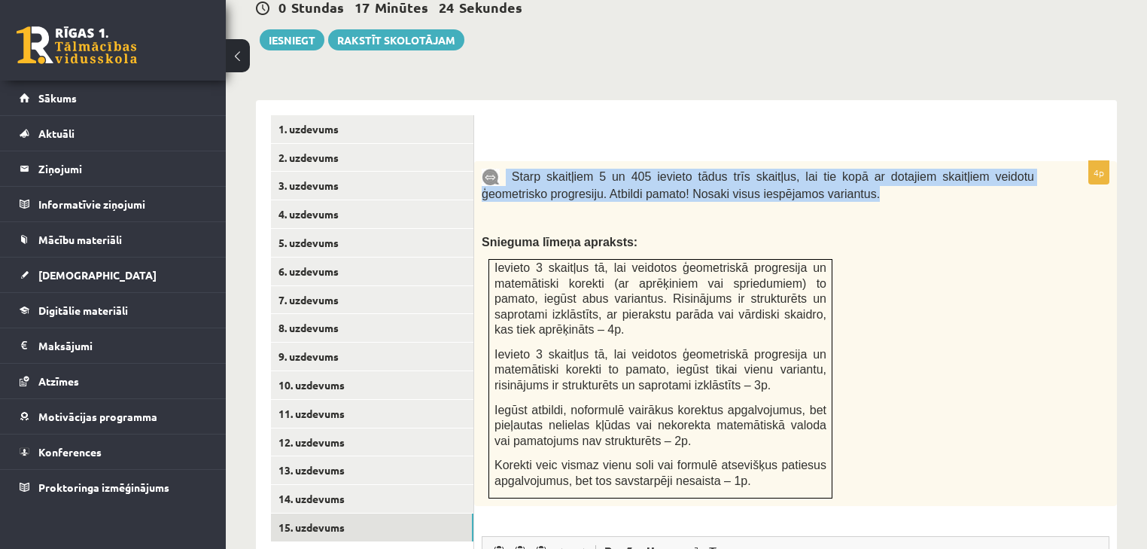
drag, startPoint x: 630, startPoint y: 157, endPoint x: 504, endPoint y: 146, distance: 126.9
click at [504, 169] on p "Starp skaitļiem 5 un 405 ievieto tādus trīs skaitļus, lai tie kopā ar dotajiem …" at bounding box center [758, 185] width 552 height 33
copy span "Starp skaitļiem 5 un 405 ievieto tādus trīs skaitļus, lai tie kopā ar dotajiem …"
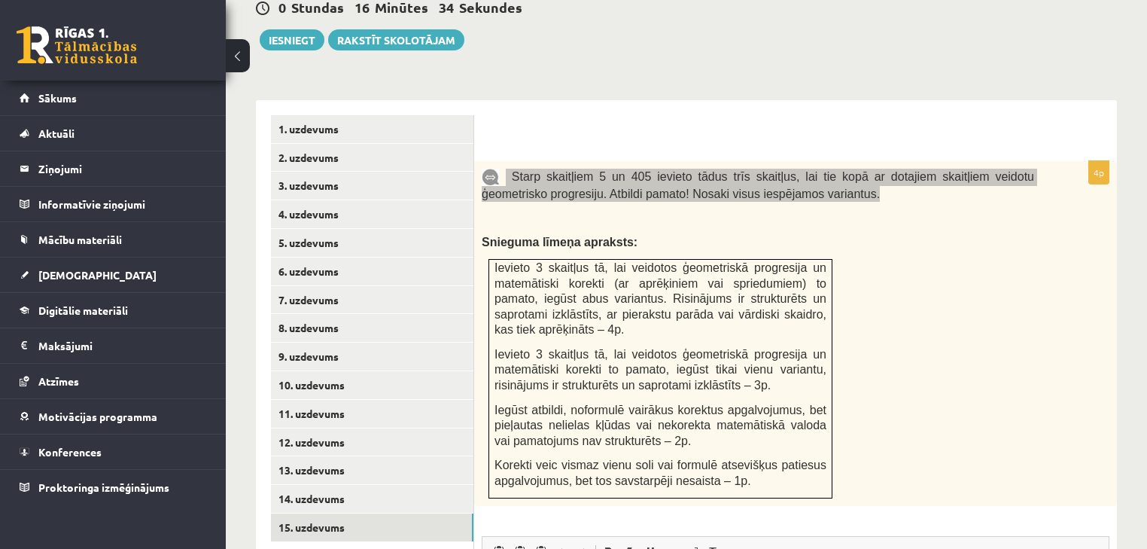
scroll to position [449, 0]
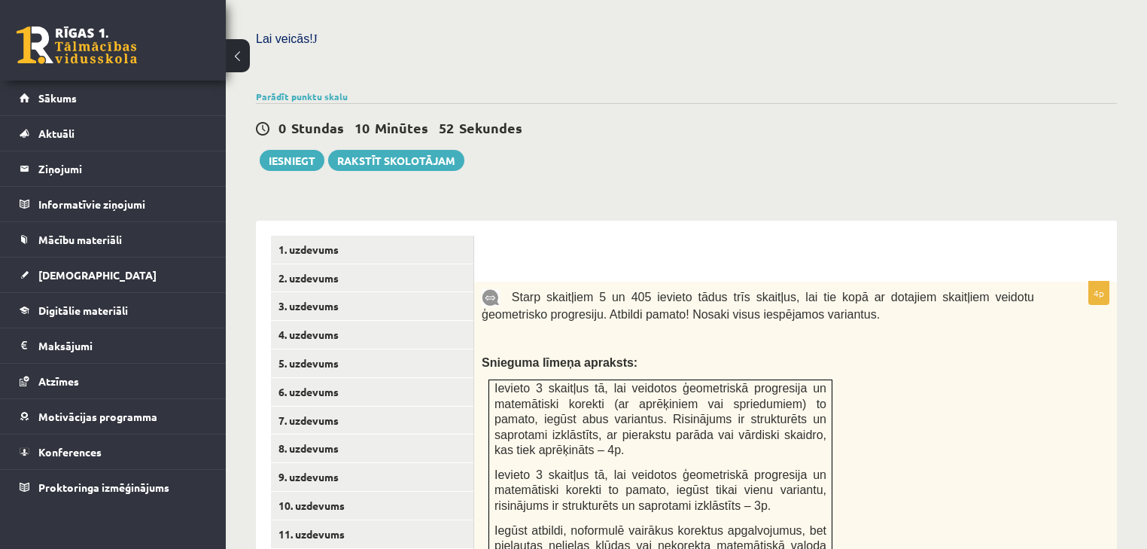
click at [1029, 116] on div "0 Stundas 10 Minūtes 52 Sekundes Ieskaite saglabāta! Iesniegt Rakstīt skolotājam" at bounding box center [686, 137] width 861 height 68
click at [790, 119] on div "0 Stundas 2 Minūtes 38 Sekundes" at bounding box center [686, 129] width 861 height 20
click at [897, 119] on div "0 Stundas 2 Minūtes 5 Sekundes" at bounding box center [686, 129] width 861 height 20
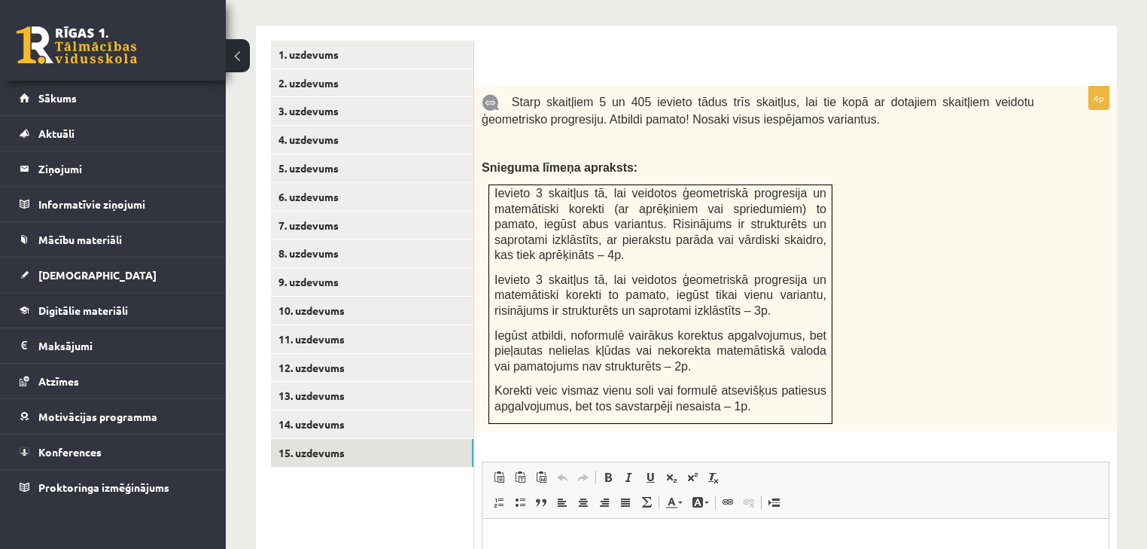
scroll to position [690, 0]
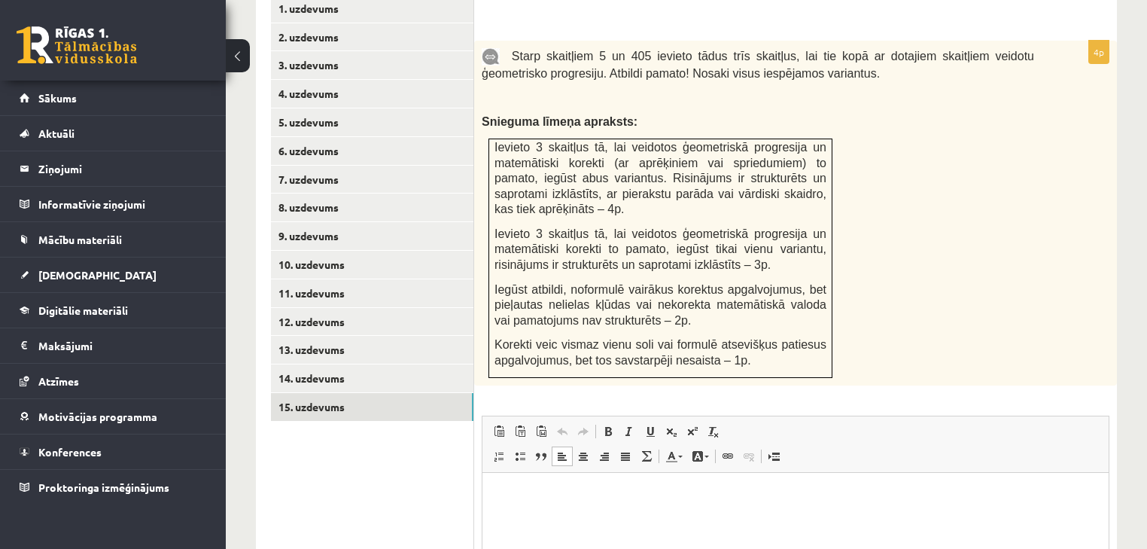
click at [744, 487] on p "Bagātinātā teksta redaktors, wiswyg-editor-user-answer-47363754735820" at bounding box center [796, 495] width 596 height 16
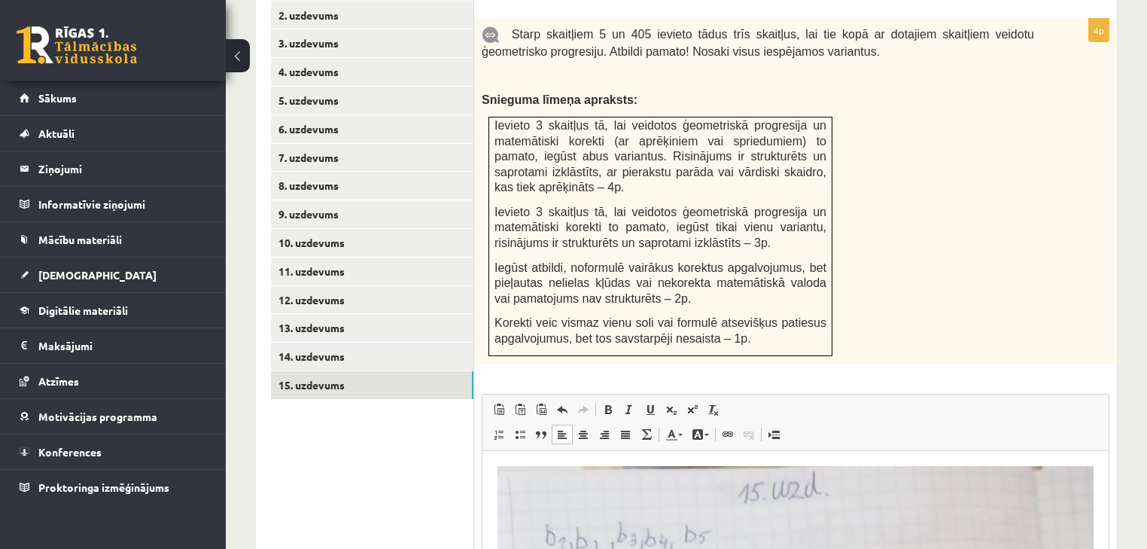
scroll to position [879, 0]
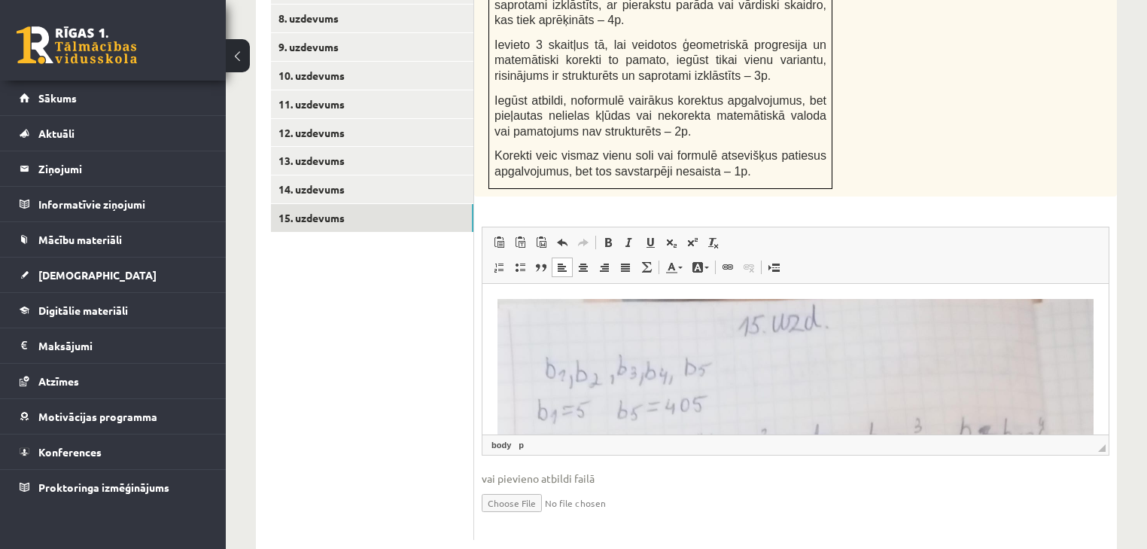
click at [509, 486] on input "file" at bounding box center [796, 501] width 628 height 31
type input "**********"
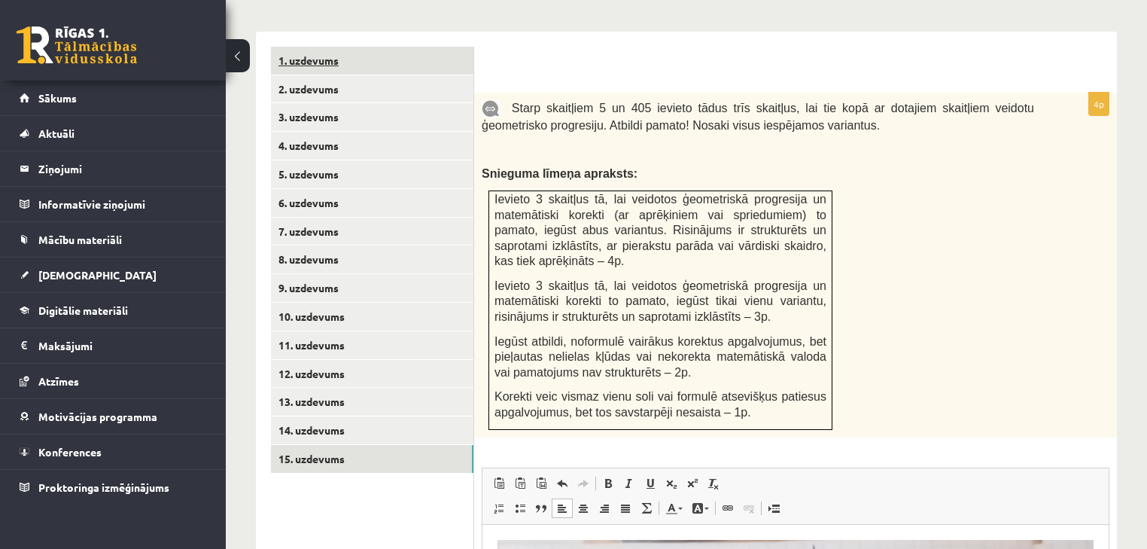
click at [404, 47] on link "1. uzdevums" at bounding box center [372, 61] width 202 height 28
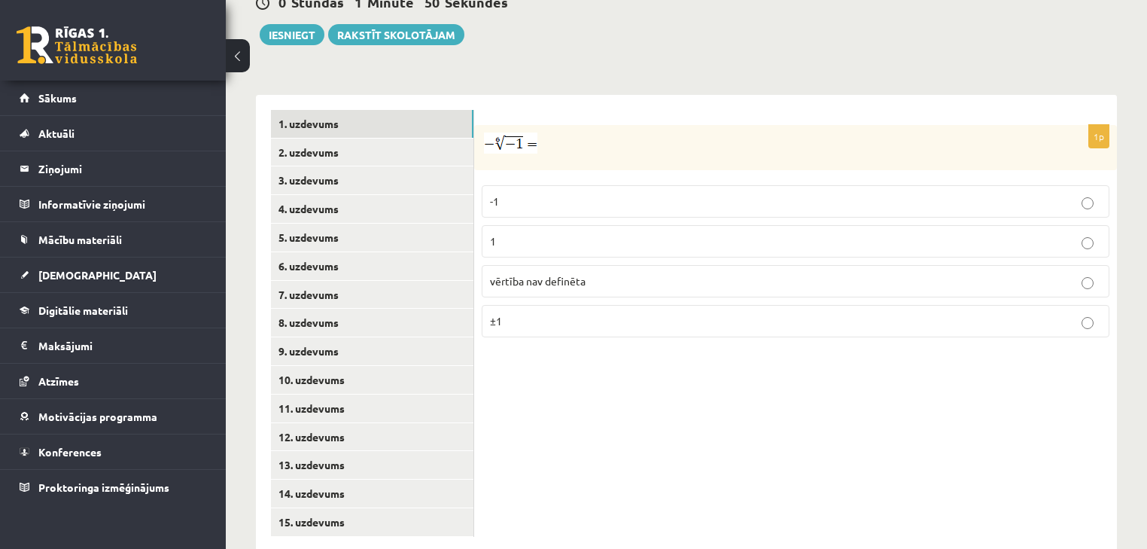
scroll to position [334, 0]
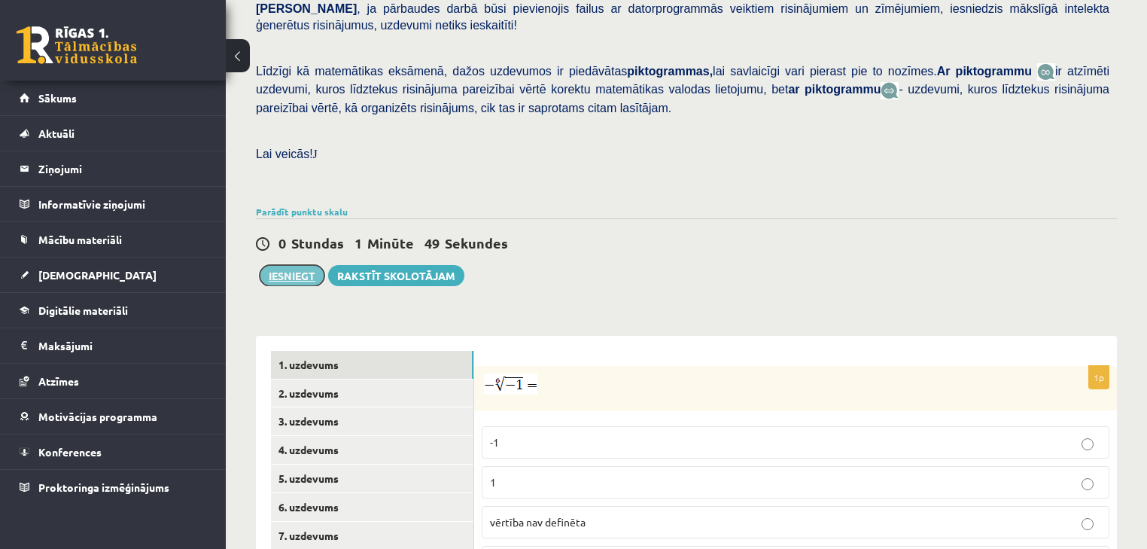
click at [302, 265] on button "Iesniegt" at bounding box center [292, 275] width 65 height 21
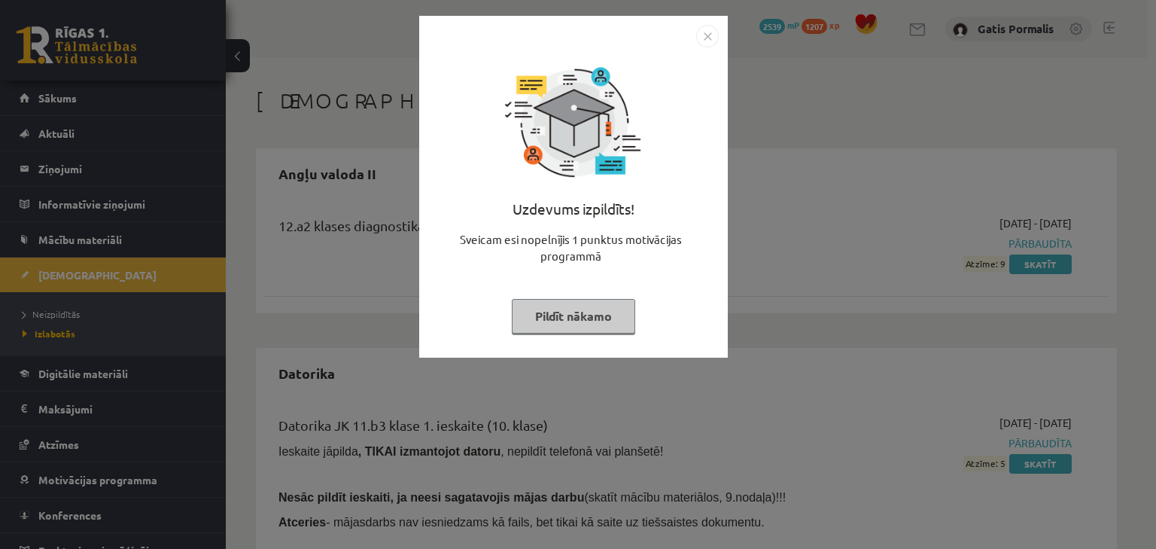
click at [592, 312] on button "Pildīt nākamo" at bounding box center [573, 316] width 123 height 35
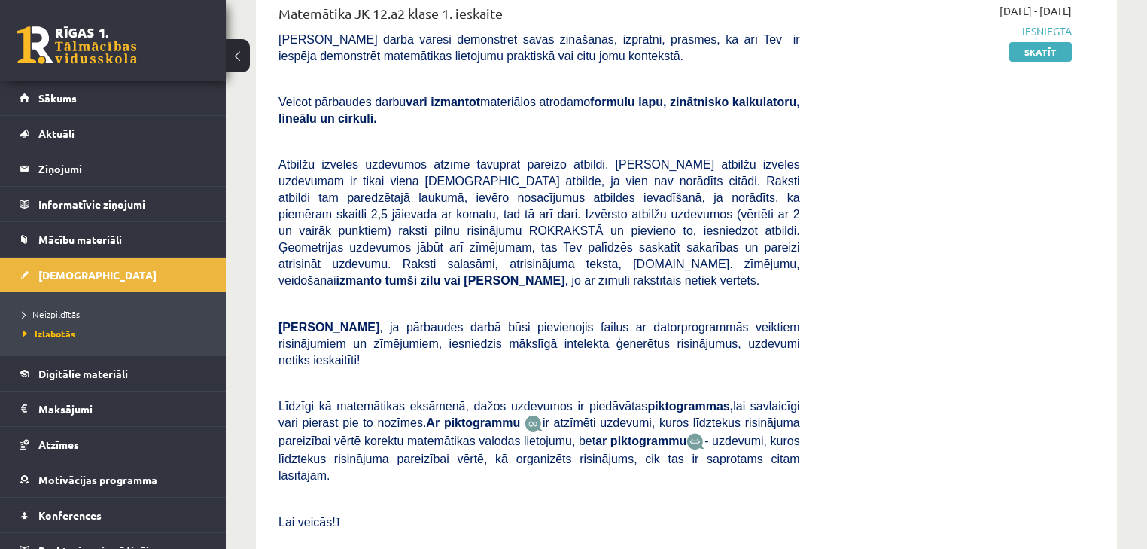
scroll to position [5660, 0]
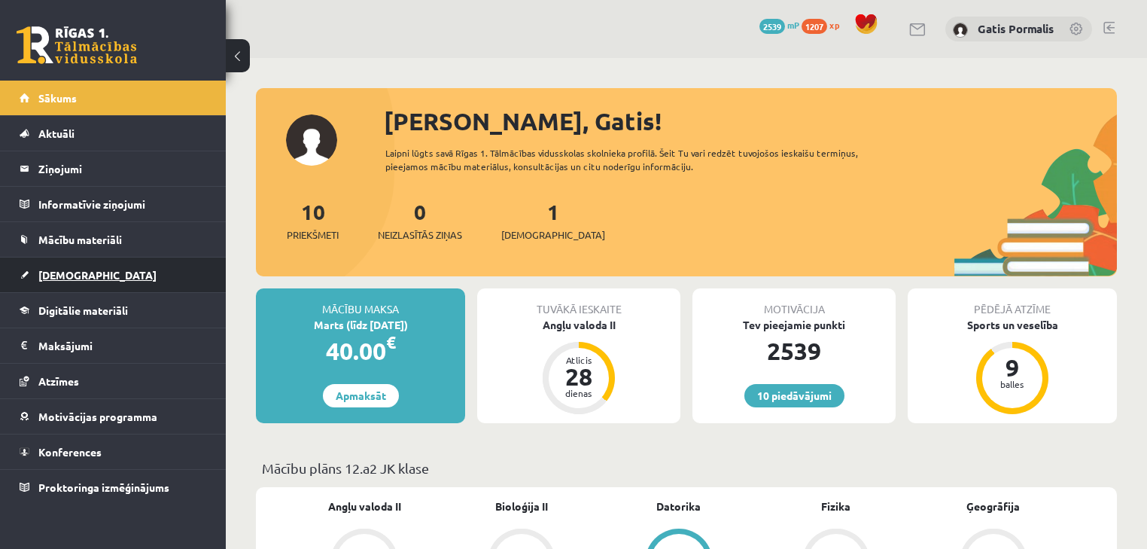
click at [120, 286] on link "[DEMOGRAPHIC_DATA]" at bounding box center [113, 274] width 187 height 35
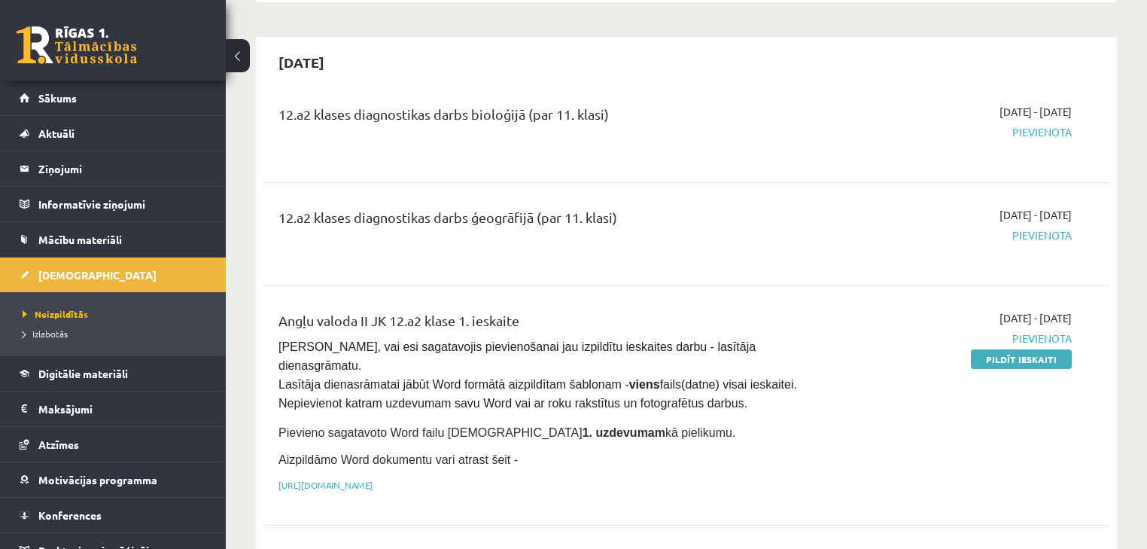
scroll to position [843, 0]
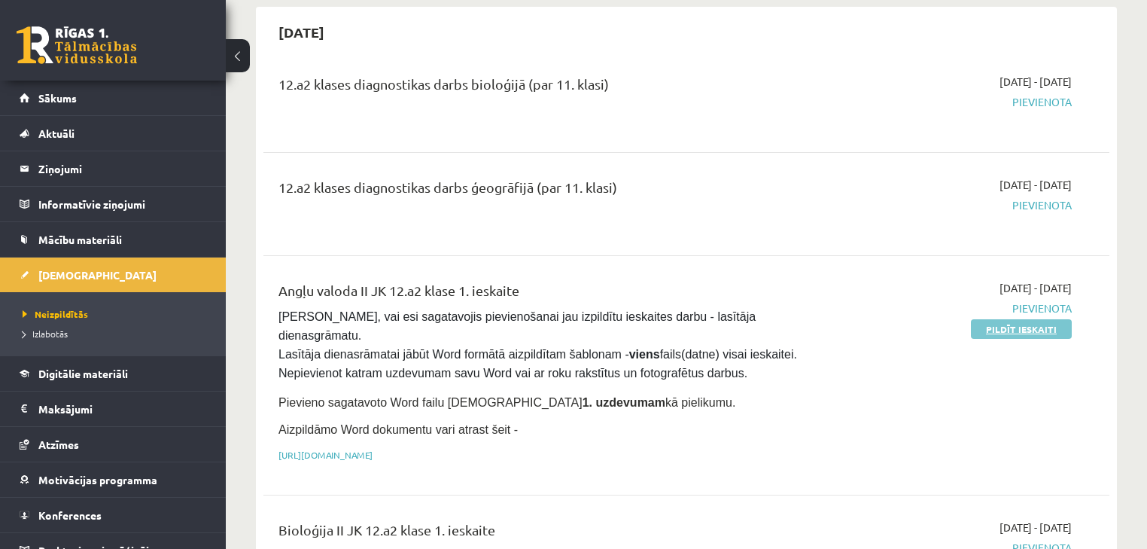
click at [1003, 319] on link "Pildīt ieskaiti" at bounding box center [1021, 329] width 101 height 20
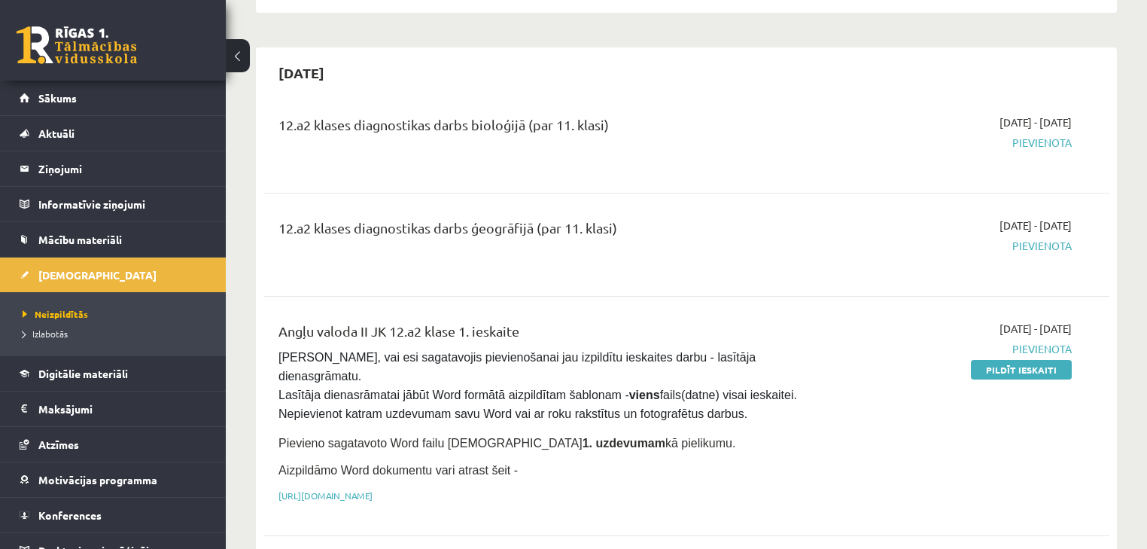
scroll to position [723, 0]
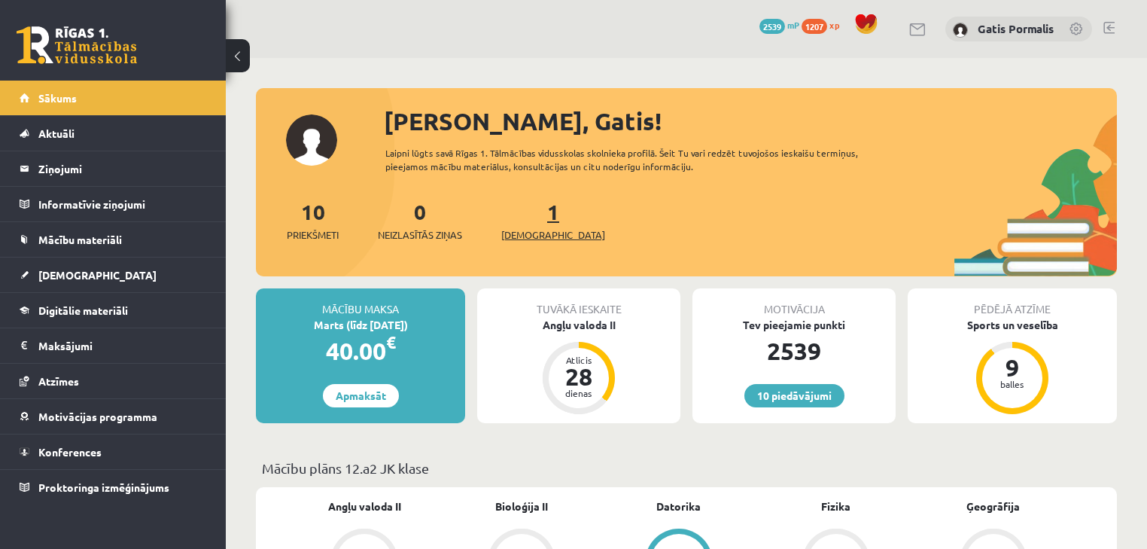
click at [534, 233] on span "[DEMOGRAPHIC_DATA]" at bounding box center [553, 234] width 104 height 15
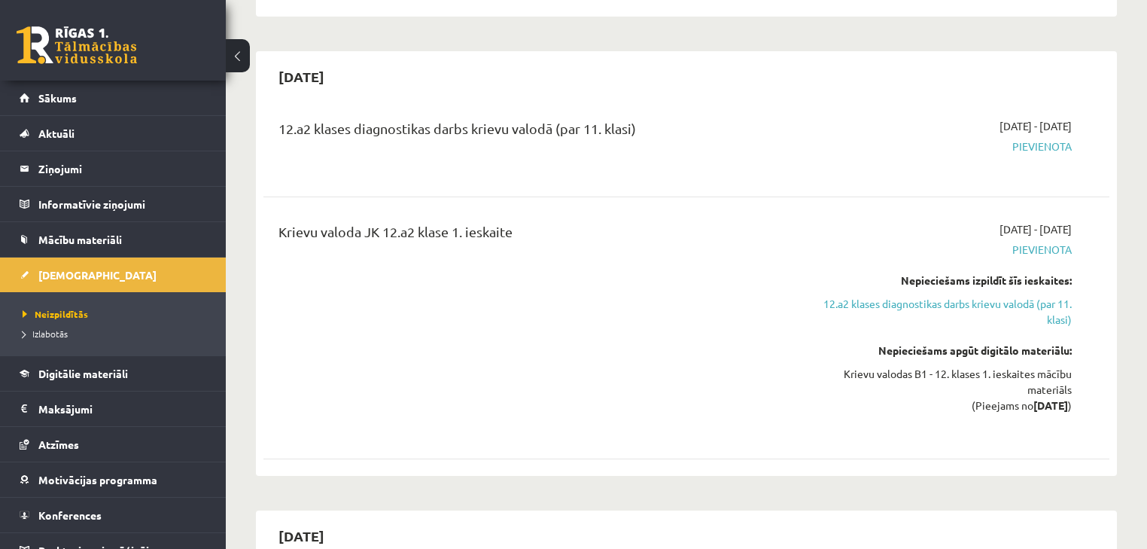
scroll to position [1700, 0]
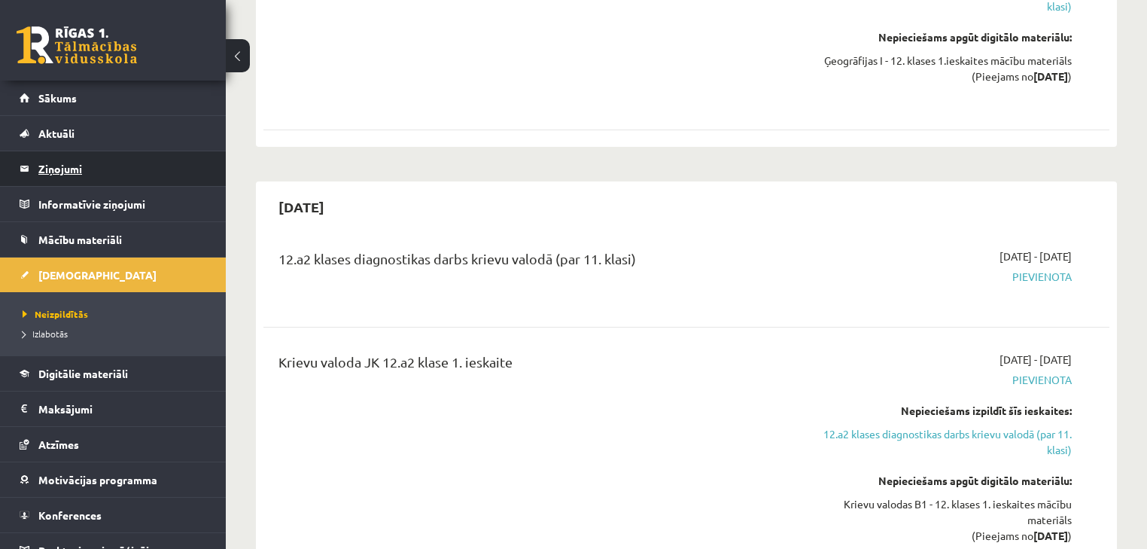
click at [60, 172] on legend "Ziņojumi 0" at bounding box center [122, 168] width 169 height 35
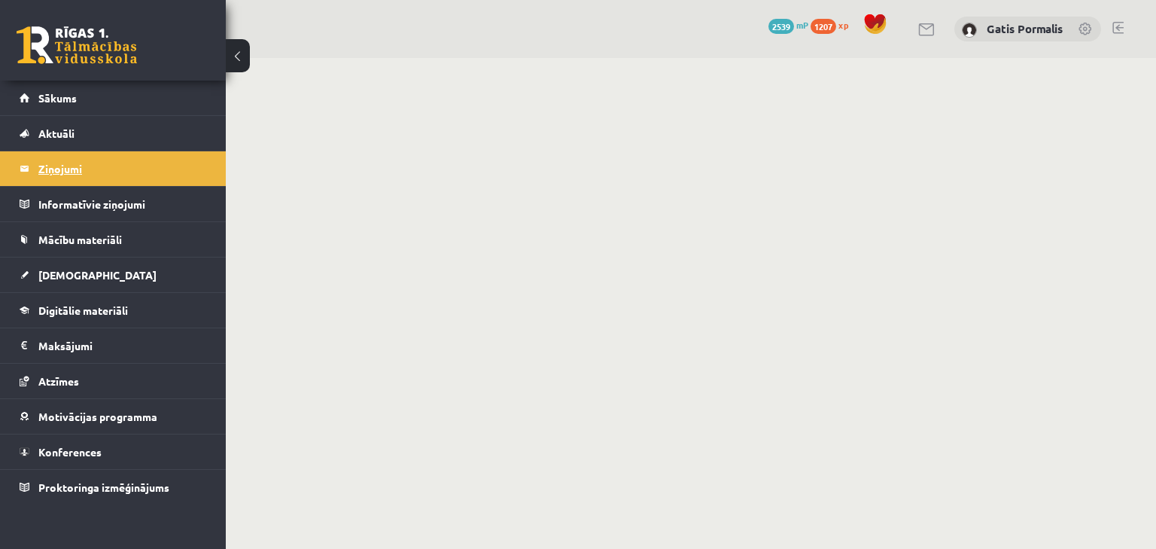
click at [76, 169] on legend "Ziņojumi 0" at bounding box center [122, 168] width 169 height 35
click at [67, 167] on legend "Ziņojumi 0" at bounding box center [122, 168] width 169 height 35
click at [49, 166] on legend "Ziņojumi 0" at bounding box center [122, 168] width 169 height 35
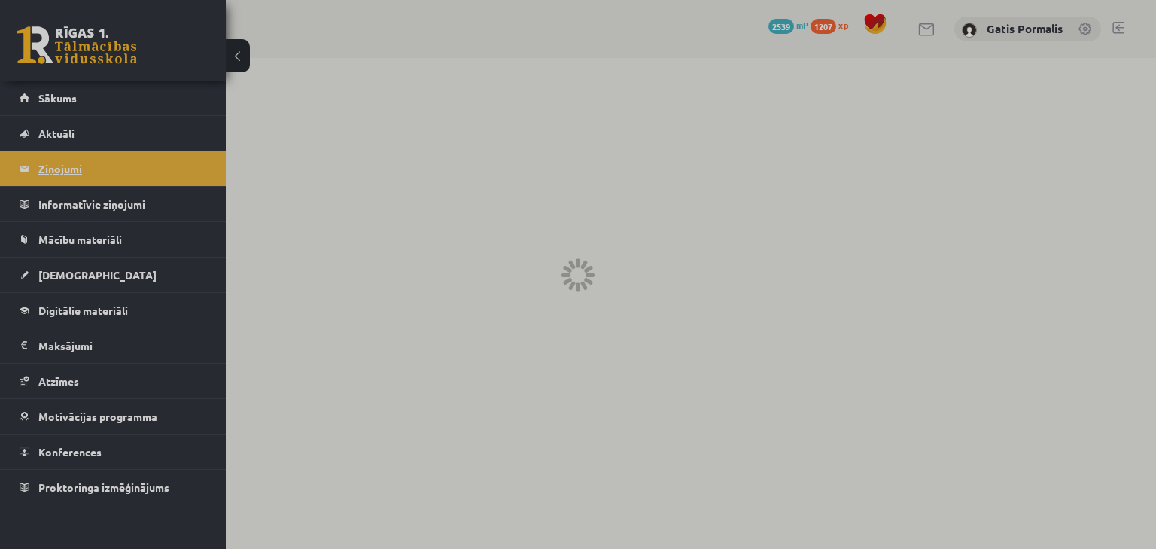
click at [49, 166] on div at bounding box center [578, 274] width 1156 height 549
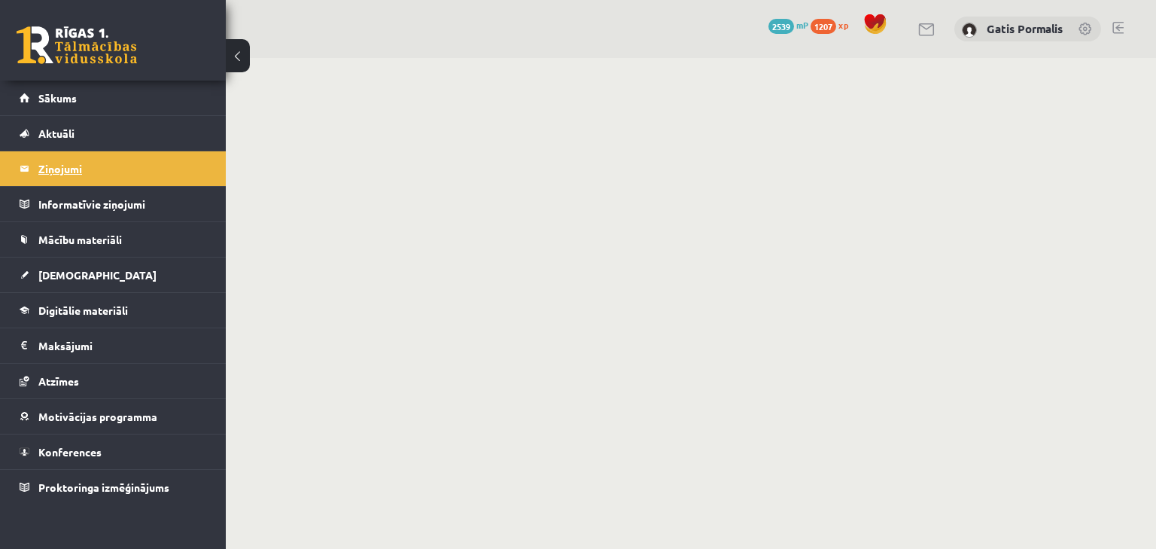
click at [46, 168] on legend "Ziņojumi 0" at bounding box center [122, 168] width 169 height 35
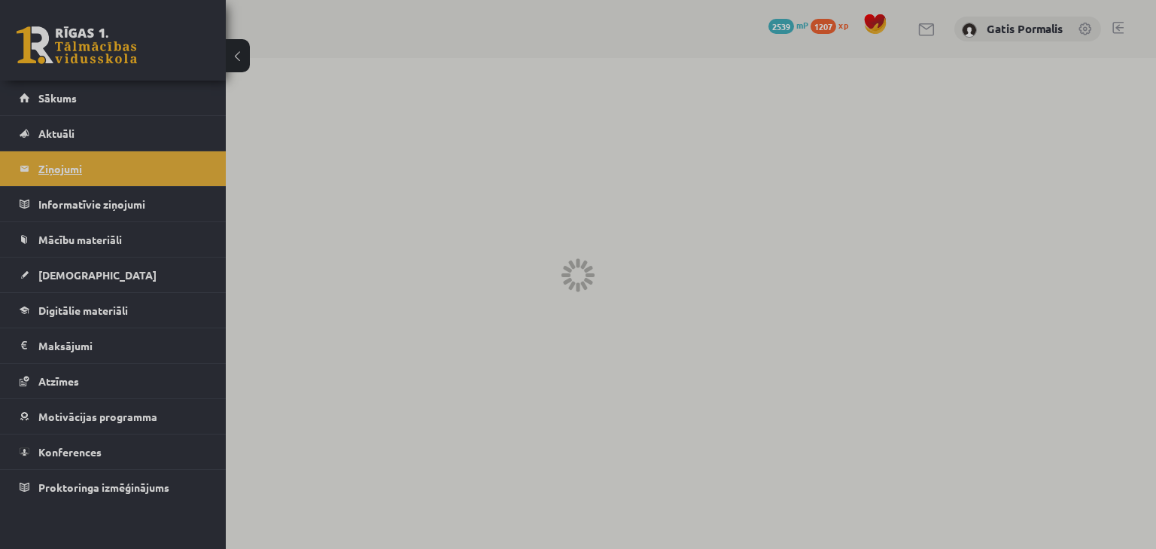
click at [46, 168] on div at bounding box center [578, 274] width 1156 height 549
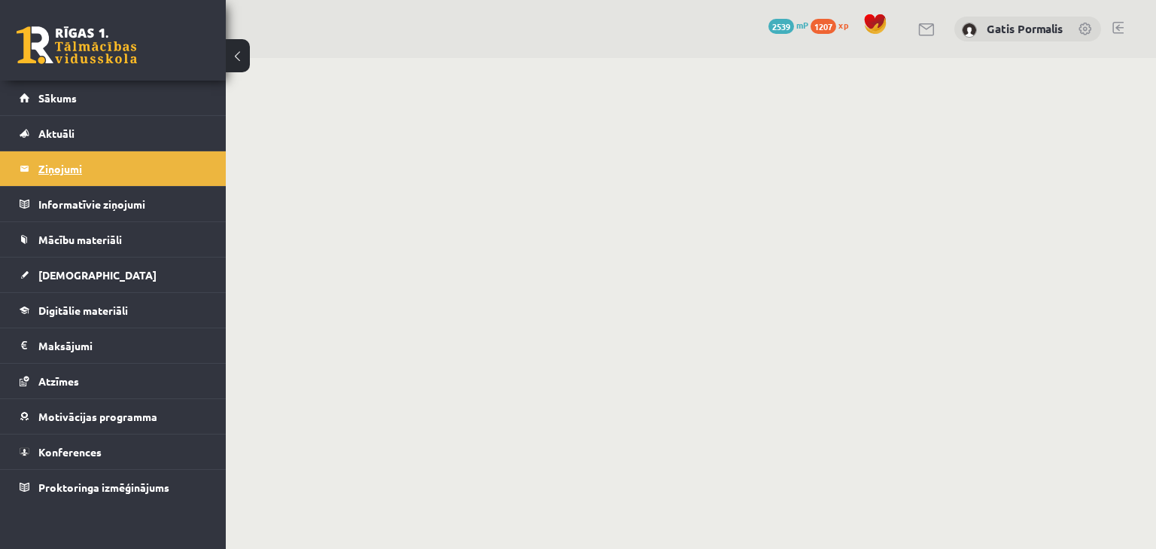
click at [46, 168] on legend "Ziņojumi 0" at bounding box center [122, 168] width 169 height 35
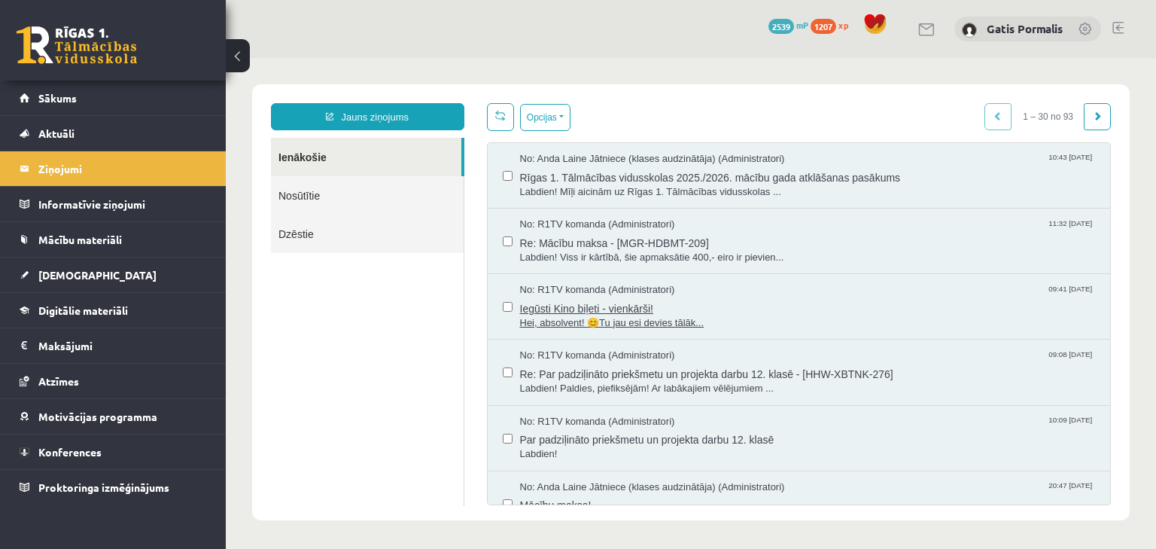
click at [573, 304] on span "Iegūsti Kino biļeti - vienkārši!" at bounding box center [808, 306] width 576 height 19
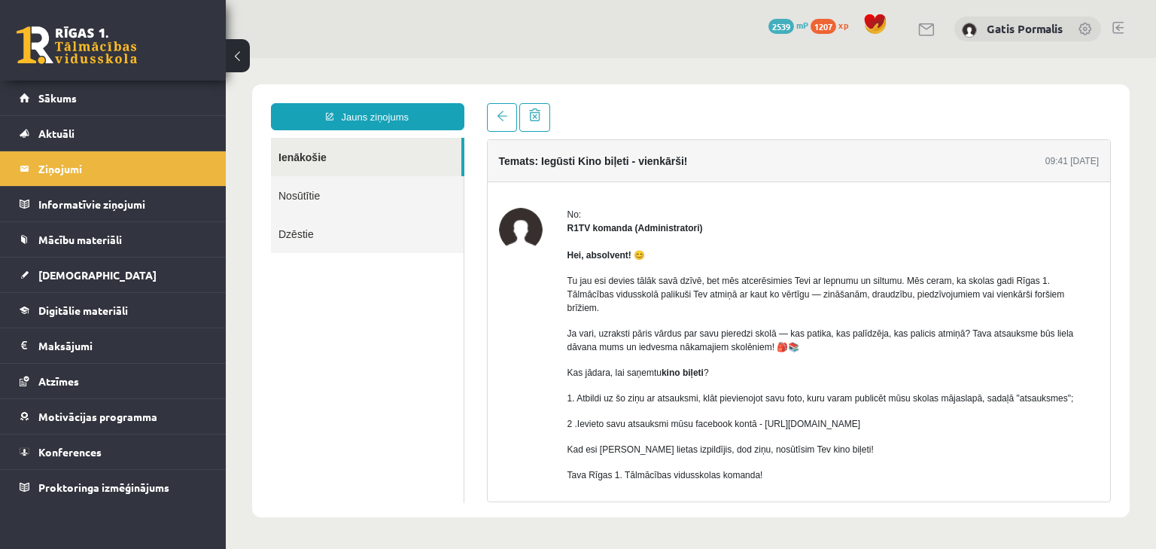
click at [686, 367] on strong "kino biļeti" at bounding box center [683, 372] width 42 height 11
drag, startPoint x: 664, startPoint y: 361, endPoint x: 720, endPoint y: 374, distance: 57.9
click at [713, 365] on div "Hei, absolvent! 😊 Tu jau esi devies tālāk savā dzīvē, bet mēs atcerēsimies Tevi…" at bounding box center [834, 371] width 532 height 272
click at [741, 375] on div "Hei, absolvent! 😊 Tu jau esi devies tālāk savā dzīvē, bet mēs atcerēsimies Tevi…" at bounding box center [834, 371] width 532 height 272
